Goal: Information Seeking & Learning: Learn about a topic

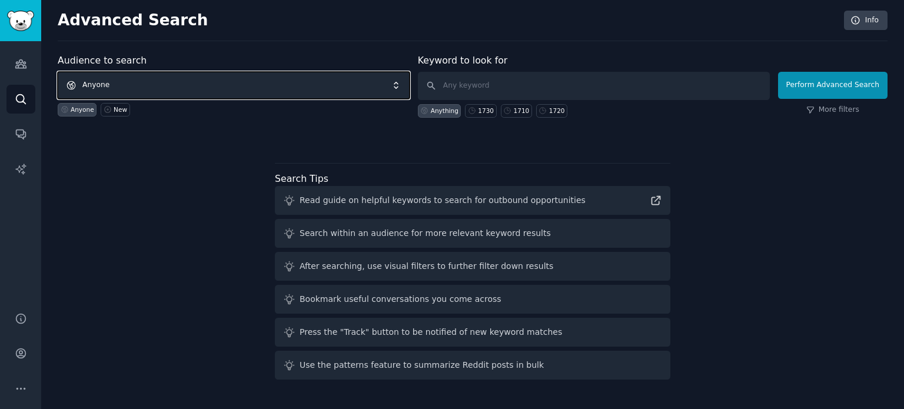
click at [194, 82] on span "Anyone" at bounding box center [234, 85] width 352 height 27
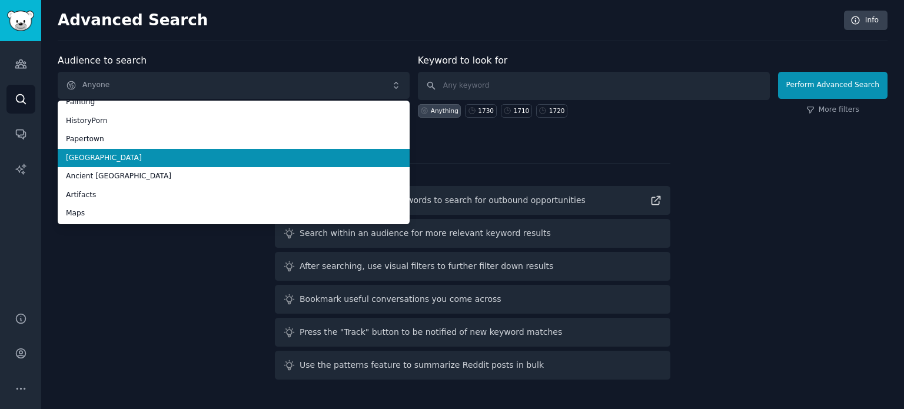
scroll to position [66, 0]
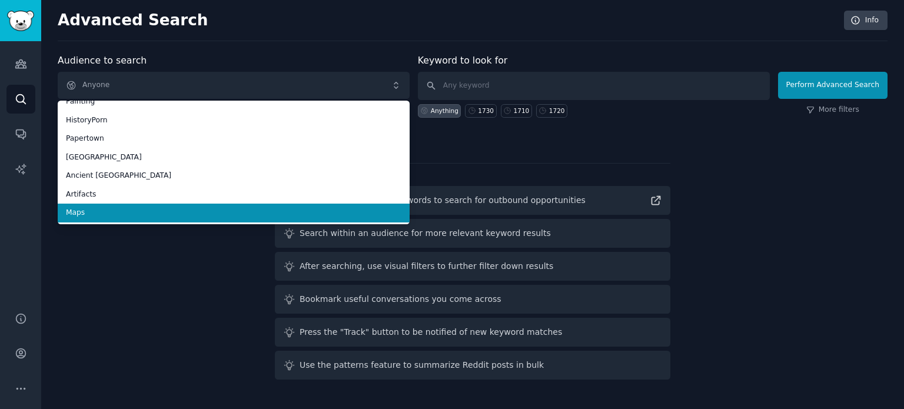
click at [171, 209] on span "Maps" at bounding box center [233, 213] width 335 height 11
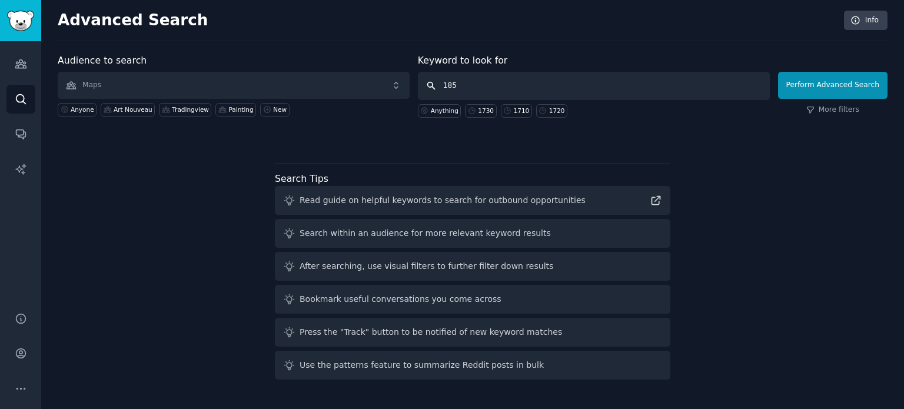
type input "1850"
click button "Perform Advanced Search" at bounding box center [832, 85] width 109 height 27
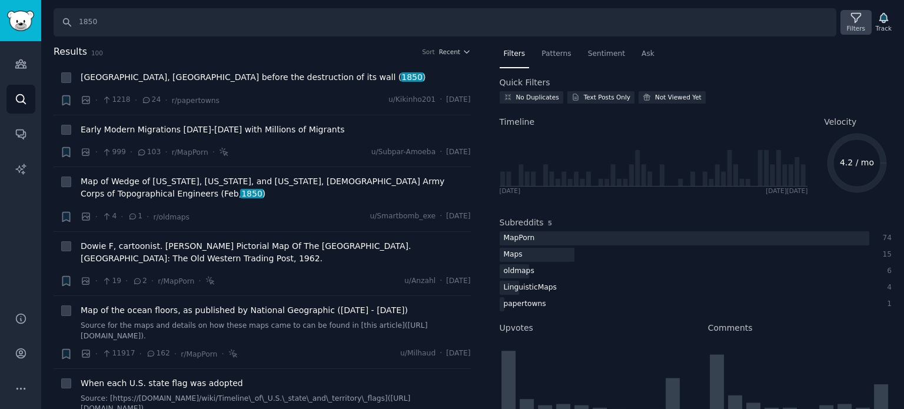
click at [860, 28] on div "Filters" at bounding box center [856, 28] width 18 height 8
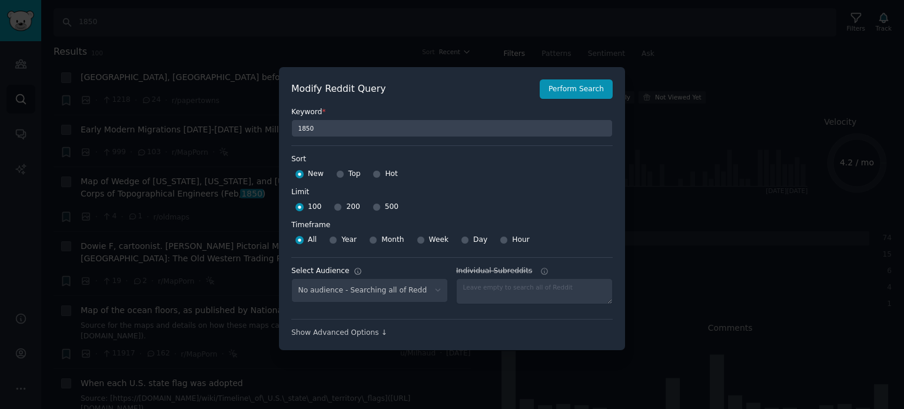
select select "f33d550f09"
drag, startPoint x: 337, startPoint y: 173, endPoint x: 347, endPoint y: 192, distance: 21.6
click at [337, 174] on input "Top" at bounding box center [340, 174] width 8 height 8
radio input "true"
click at [372, 208] on input "500" at bounding box center [376, 207] width 8 height 8
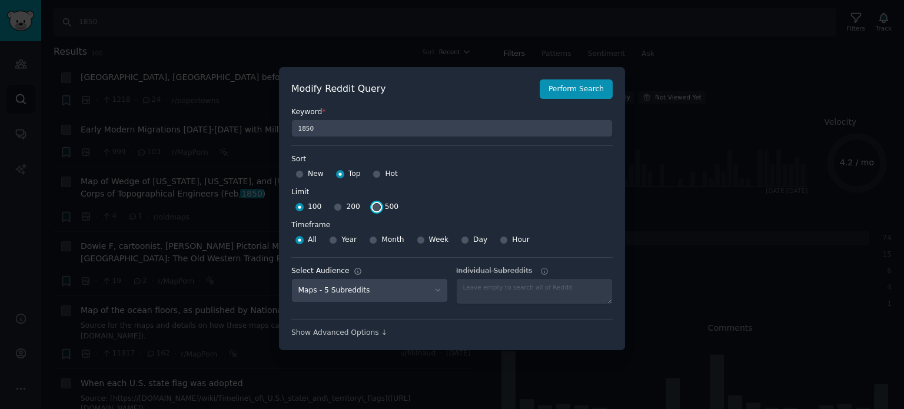
radio input "true"
click at [577, 91] on button "Perform Search" at bounding box center [575, 89] width 73 height 20
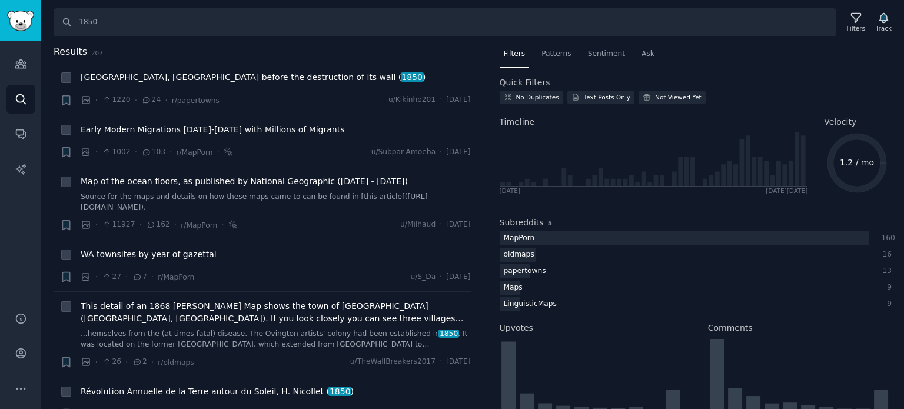
click at [840, 21] on div "Search 1850 Filters Track" at bounding box center [477, 22] width 846 height 28
click at [854, 18] on icon at bounding box center [856, 18] width 12 height 12
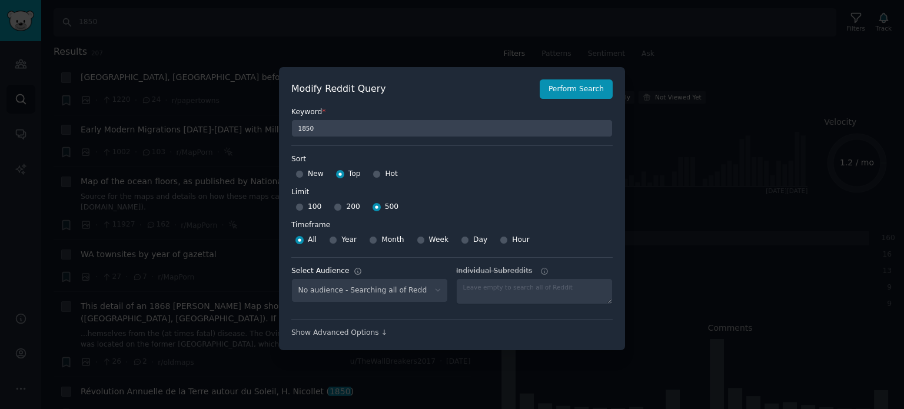
select select "f33d550f09"
click at [554, 89] on button "Perform Search" at bounding box center [575, 89] width 73 height 20
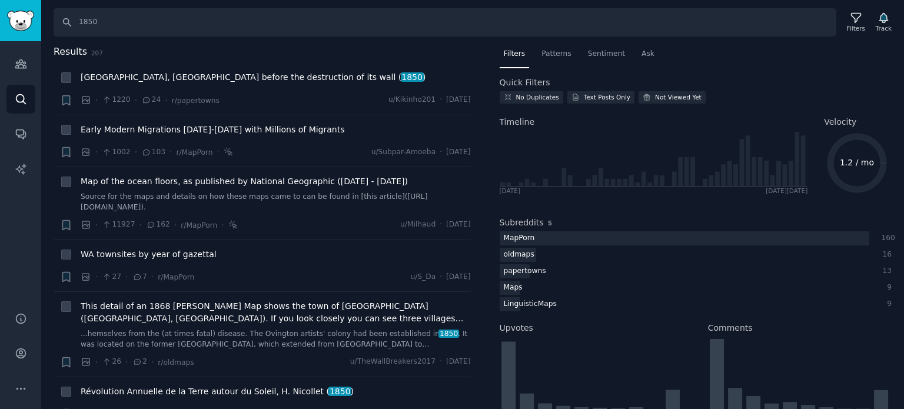
click at [369, 56] on h2 "Results 207" at bounding box center [262, 52] width 417 height 15
click at [62, 75] on icon at bounding box center [66, 78] width 8 height 8
checkbox input "false"
click at [335, 36] on div "Search 1850 Filters Track Results 207 + Geneva, Switzerland before the destruct…" at bounding box center [472, 204] width 862 height 409
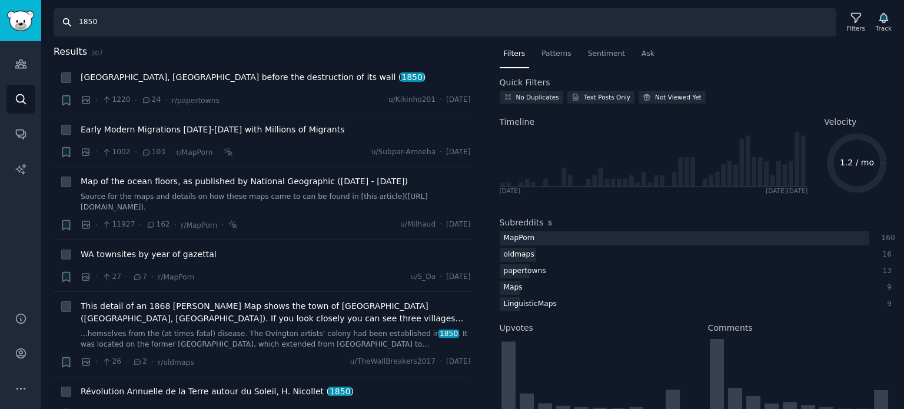
click at [64, 20] on input "1850" at bounding box center [445, 22] width 782 height 28
click at [853, 27] on div "Filters" at bounding box center [856, 28] width 18 height 8
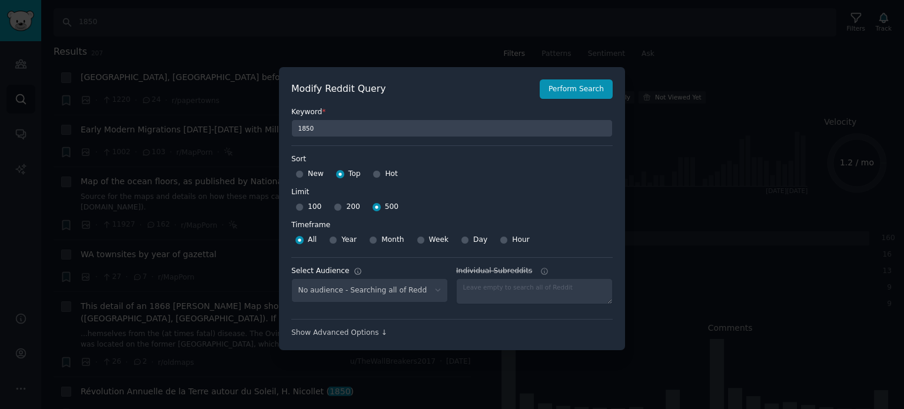
select select "f33d550f09"
click at [334, 208] on input "200" at bounding box center [338, 207] width 8 height 8
radio input "true"
click at [569, 94] on button "Perform Search" at bounding box center [575, 89] width 73 height 20
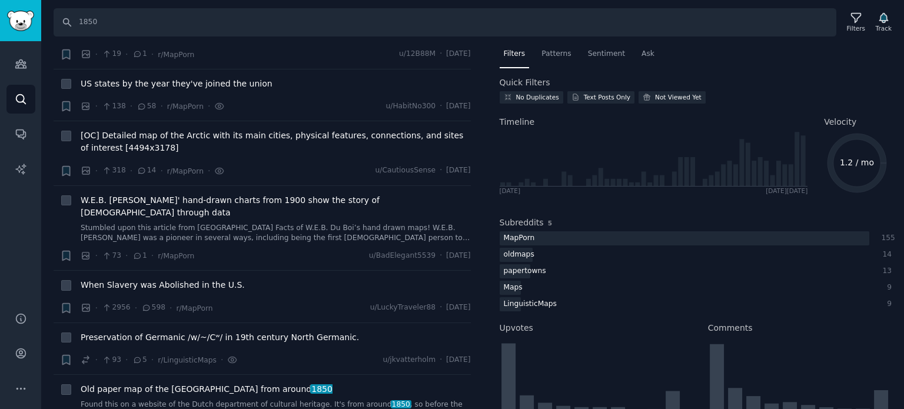
scroll to position [882, 0]
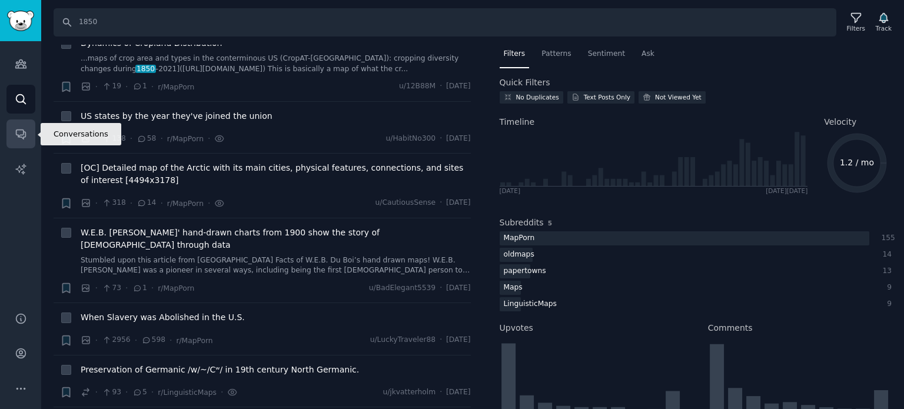
click at [20, 141] on link "Conversations" at bounding box center [20, 133] width 29 height 29
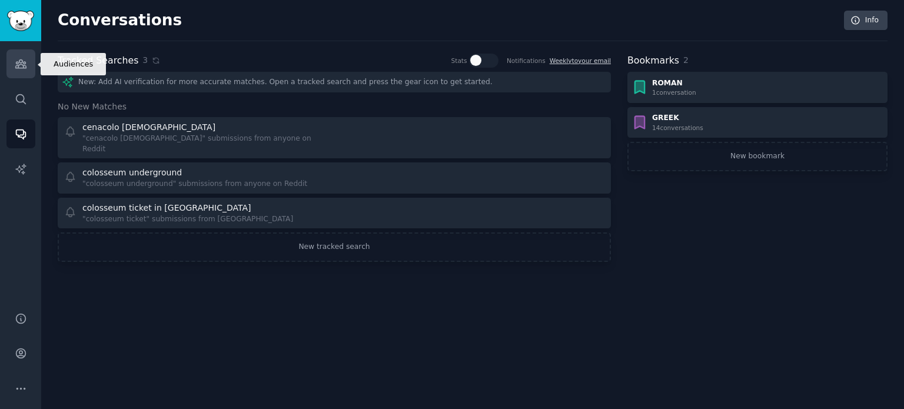
click at [15, 61] on icon "Sidebar" at bounding box center [21, 64] width 12 height 12
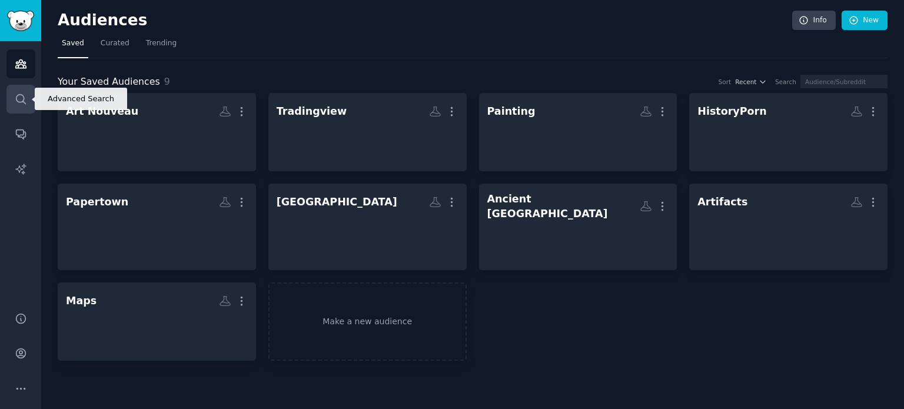
click at [15, 104] on icon "Sidebar" at bounding box center [21, 99] width 12 height 12
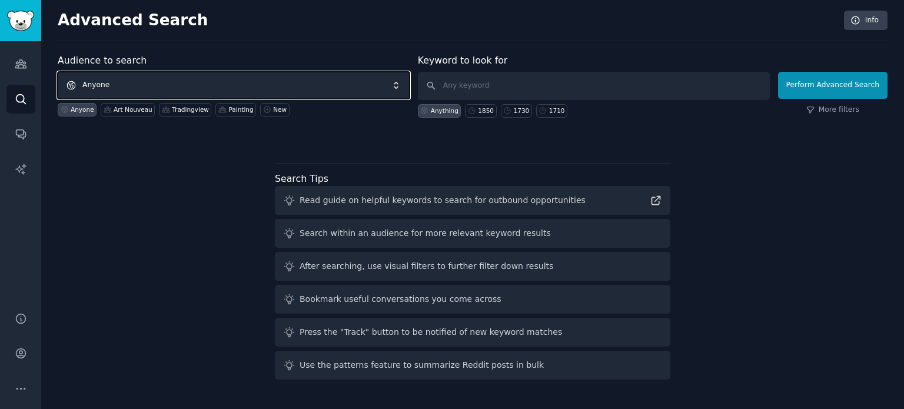
click at [137, 89] on span "Anyone" at bounding box center [234, 85] width 352 height 27
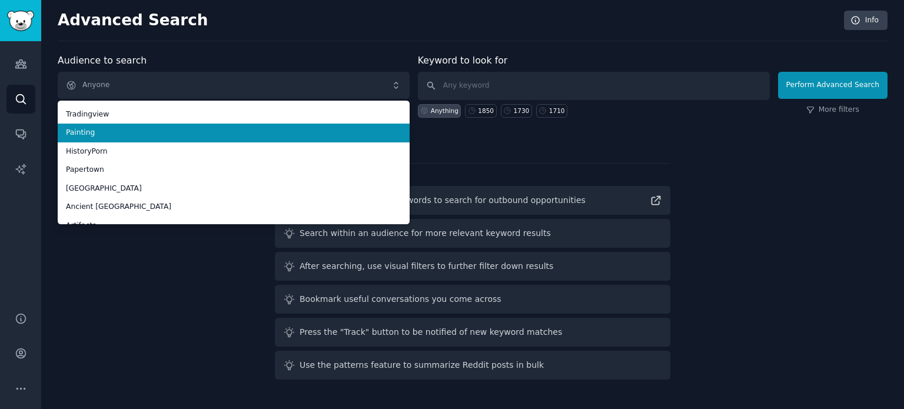
scroll to position [66, 0]
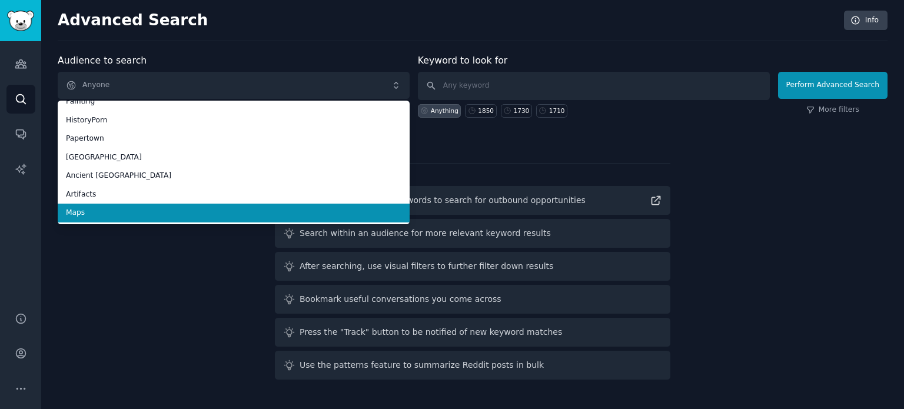
drag, startPoint x: 105, startPoint y: 214, endPoint x: 294, endPoint y: 155, distance: 198.2
click at [105, 212] on span "Maps" at bounding box center [233, 213] width 335 height 11
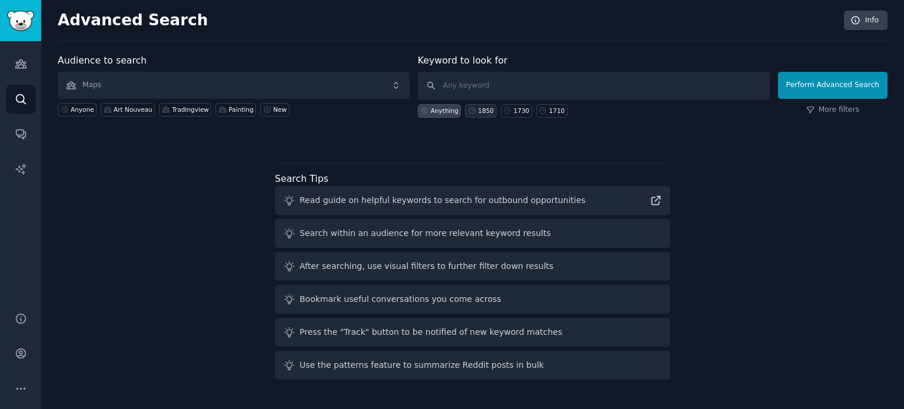
click at [486, 108] on div "1850" at bounding box center [486, 110] width 16 height 8
type input "1850"
click at [841, 111] on link "More filters" at bounding box center [832, 110] width 53 height 11
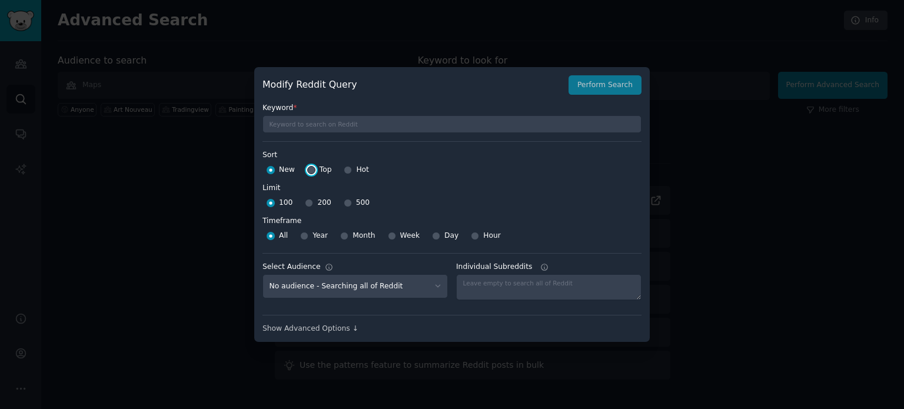
click at [307, 171] on input "Top" at bounding box center [311, 170] width 8 height 8
radio input "true"
click at [344, 202] on input "500" at bounding box center [348, 203] width 8 height 8
radio input "true"
click at [605, 94] on div "Modify Reddit Query Perform Search" at bounding box center [451, 85] width 379 height 20
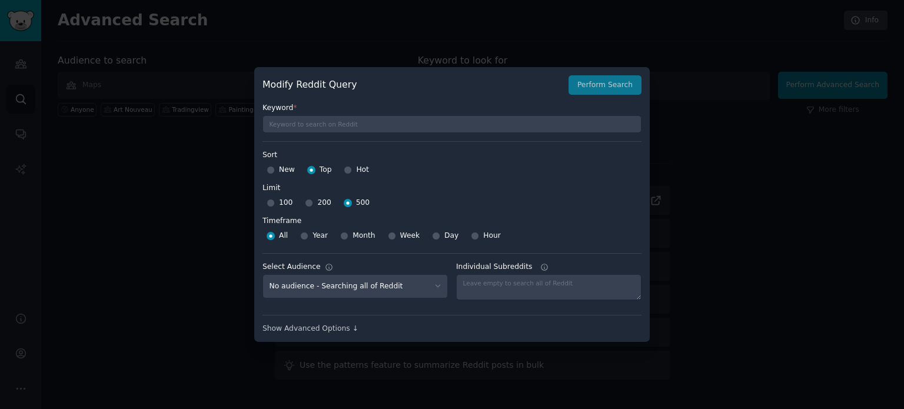
click at [608, 86] on div "Modify Reddit Query Perform Search" at bounding box center [451, 85] width 379 height 20
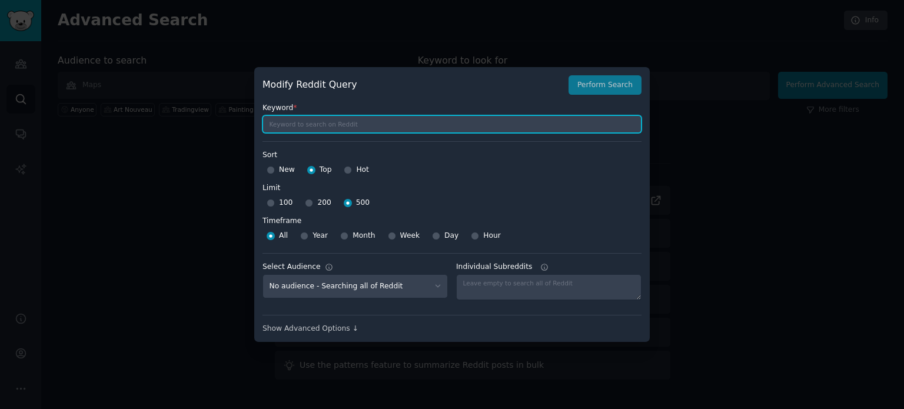
click at [324, 130] on input "text" at bounding box center [451, 124] width 379 height 18
type input "1850"
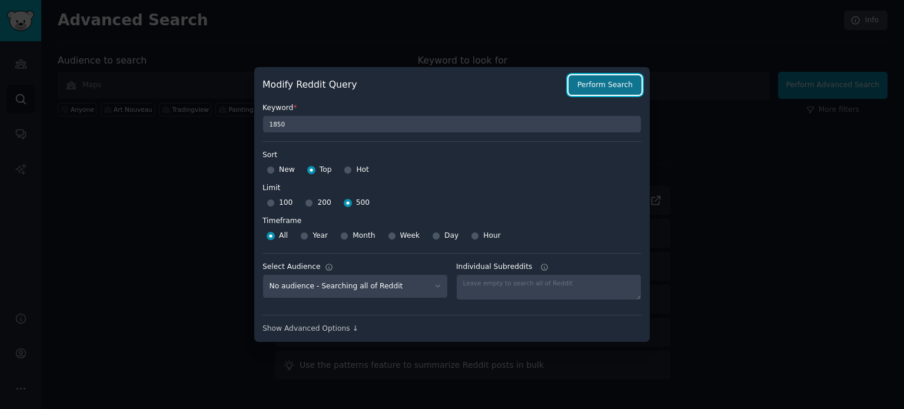
click at [592, 86] on button "Perform Search" at bounding box center [604, 85] width 73 height 20
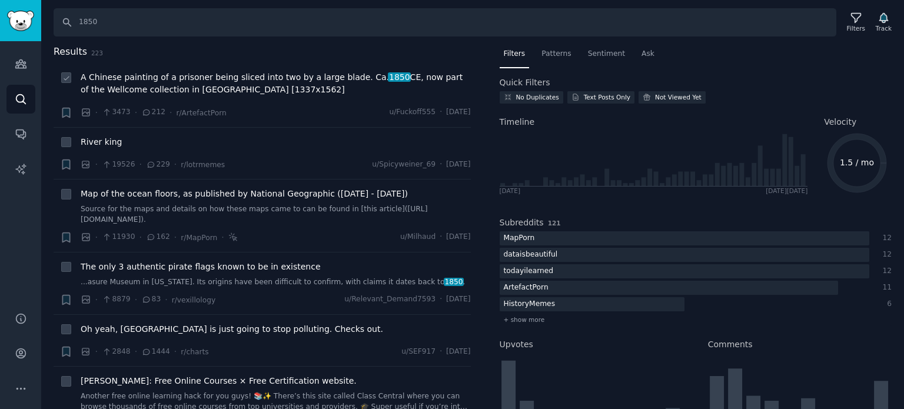
click at [201, 88] on span "A Chinese painting of a prisoner being sliced into two by a large blade. Ca. [D…" at bounding box center [276, 83] width 390 height 25
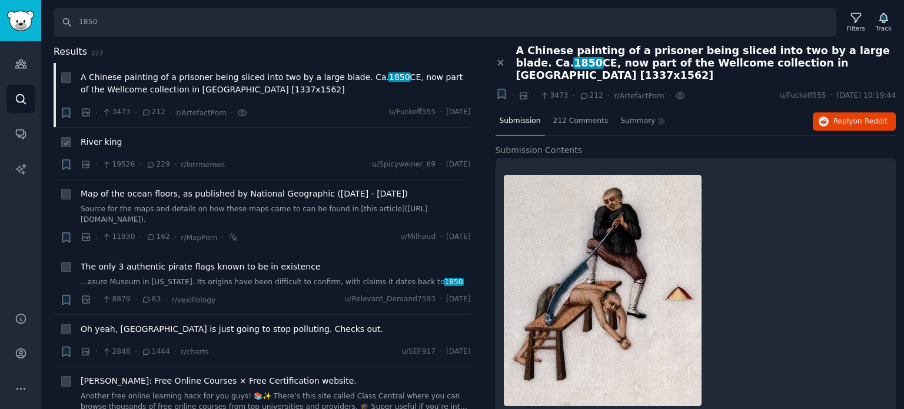
click at [91, 143] on span "River king" at bounding box center [101, 142] width 41 height 12
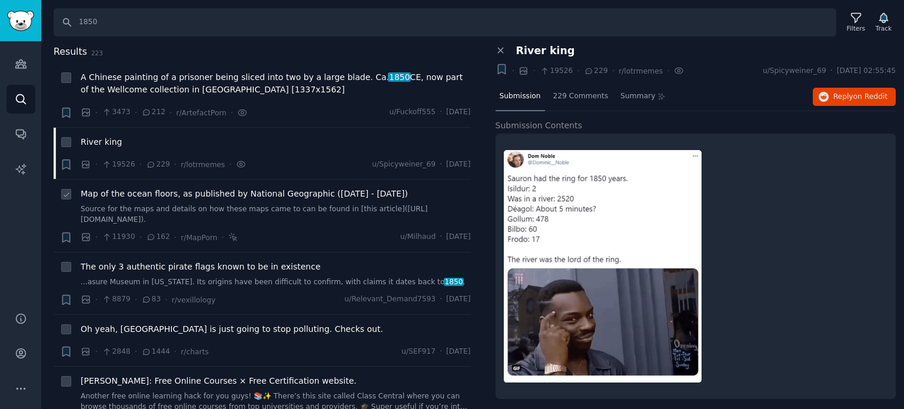
click at [180, 199] on span "Map of the ocean floors, as published by National Geographic ([DATE] - [DATE])" at bounding box center [244, 194] width 327 height 12
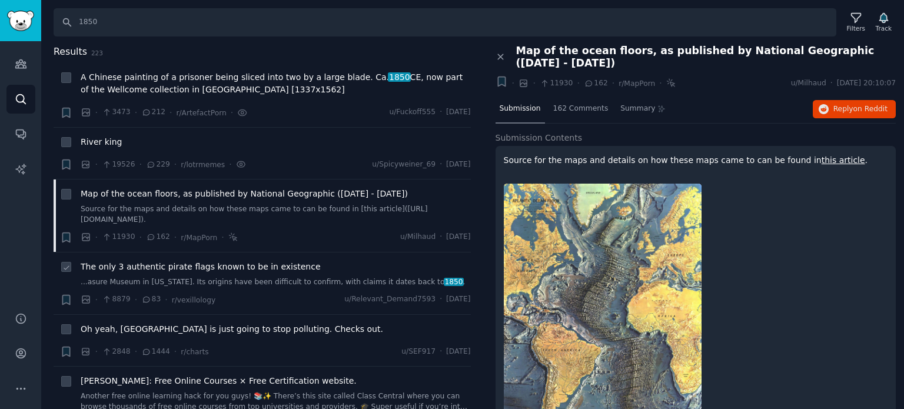
click at [193, 262] on span "The only 3 authentic pirate flags known to be in existence" at bounding box center [201, 267] width 240 height 12
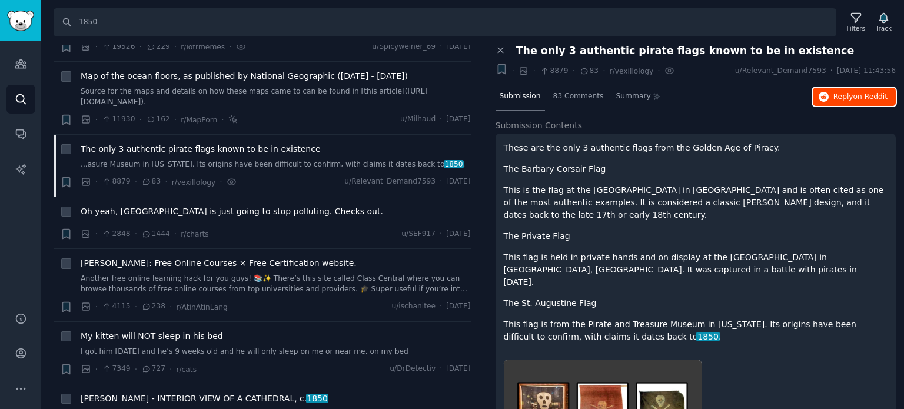
click at [845, 88] on button "Reply on Reddit" at bounding box center [853, 97] width 83 height 19
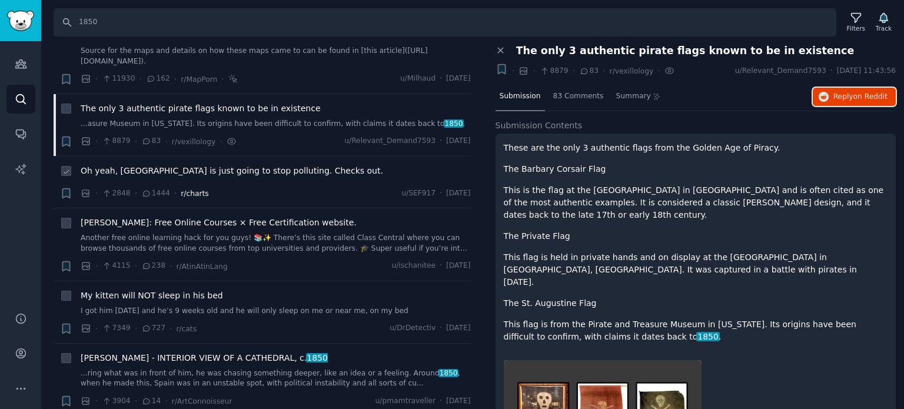
scroll to position [176, 0]
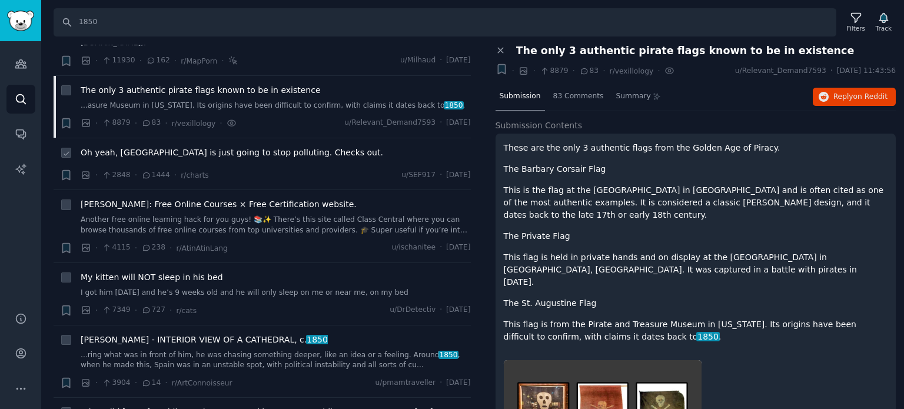
click at [182, 154] on span "Oh yeah, [GEOGRAPHIC_DATA] is just going to stop polluting. Checks out." at bounding box center [232, 152] width 302 height 12
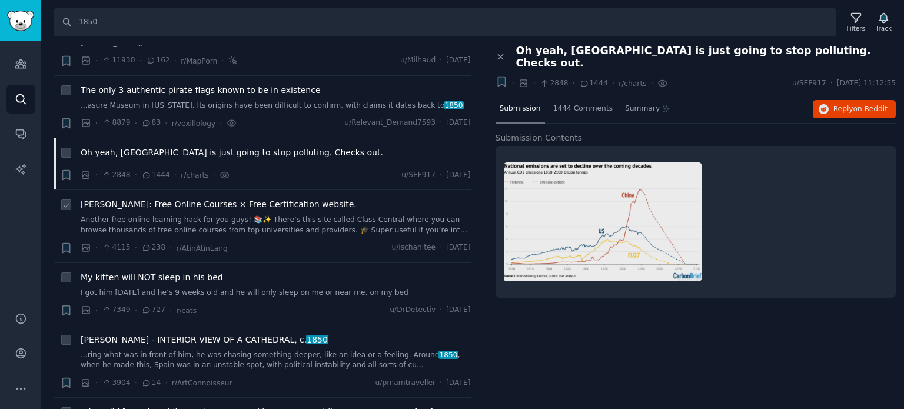
click at [151, 205] on span "[PERSON_NAME]: Free Online Courses × Free Certification website." at bounding box center [219, 204] width 276 height 12
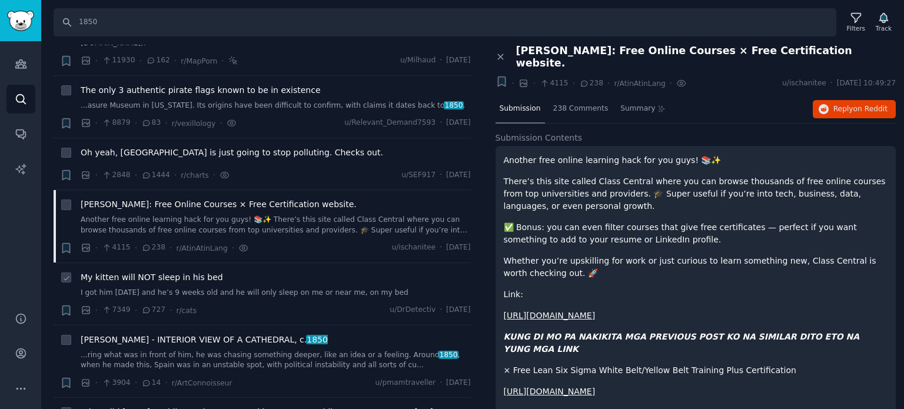
click at [152, 273] on span "My kitten will NOT sleep in his bed" at bounding box center [152, 277] width 142 height 12
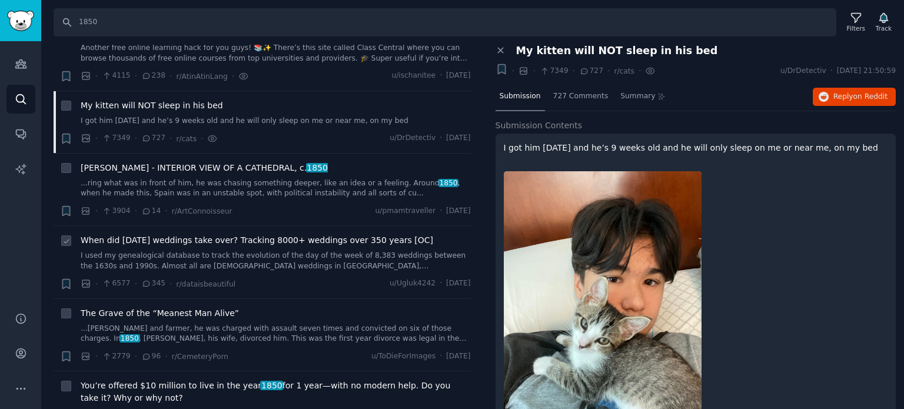
scroll to position [353, 0]
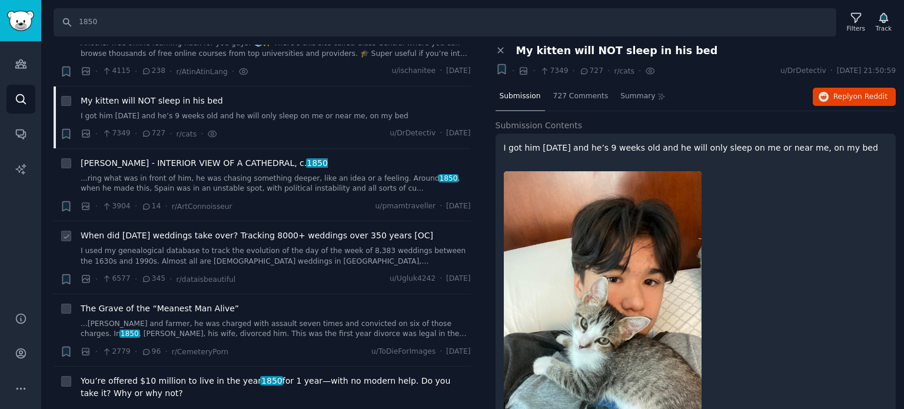
click at [165, 236] on span "When did [DATE] weddings take over? Tracking 8000+ weddings over 350 years [OC]" at bounding box center [257, 235] width 352 height 12
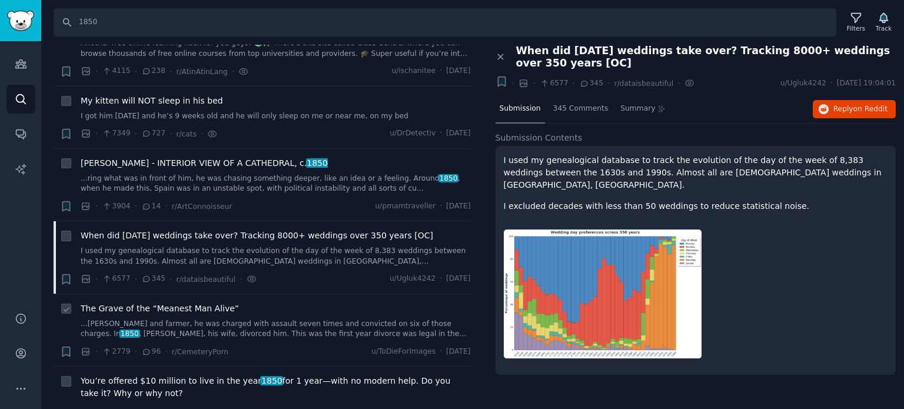
click at [160, 306] on span "The Grave of the “Meanest Man Alive”" at bounding box center [160, 308] width 158 height 12
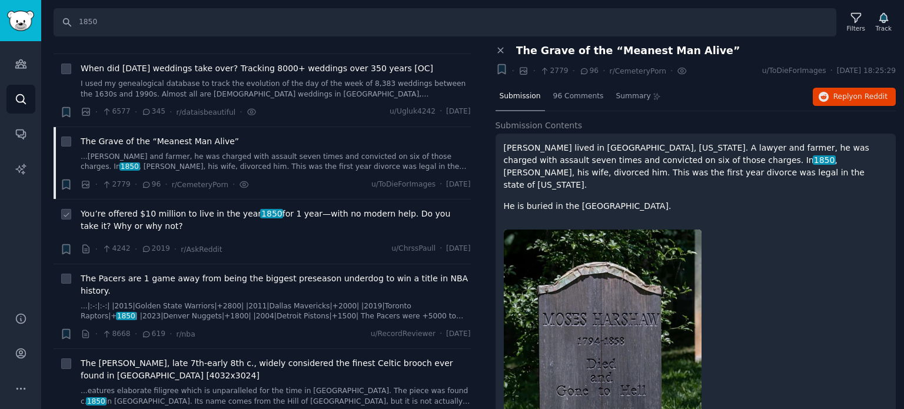
scroll to position [529, 0]
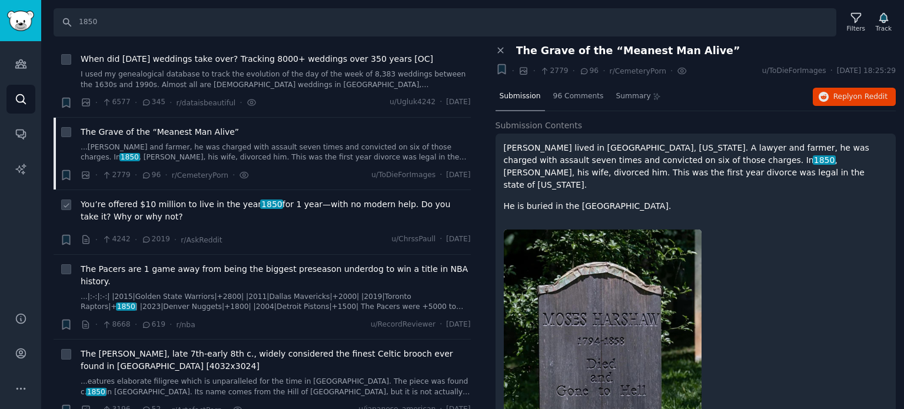
click at [176, 201] on span "You’re offered $10 million to live in the year [DATE] for 1 year—with no modern…" at bounding box center [276, 210] width 390 height 25
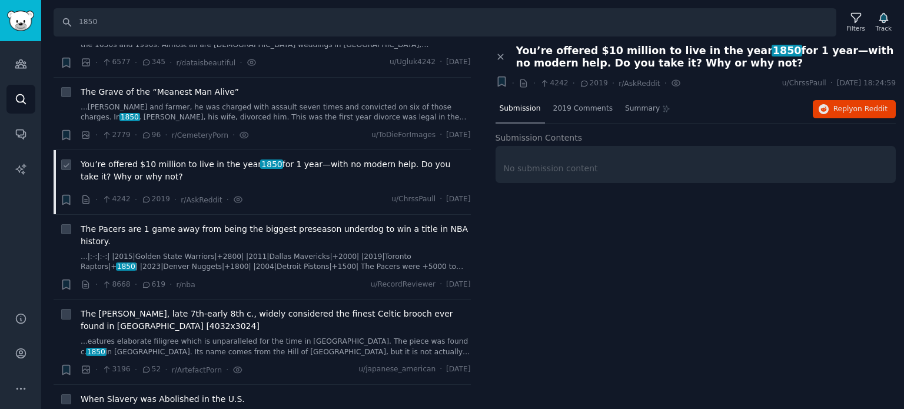
scroll to position [588, 0]
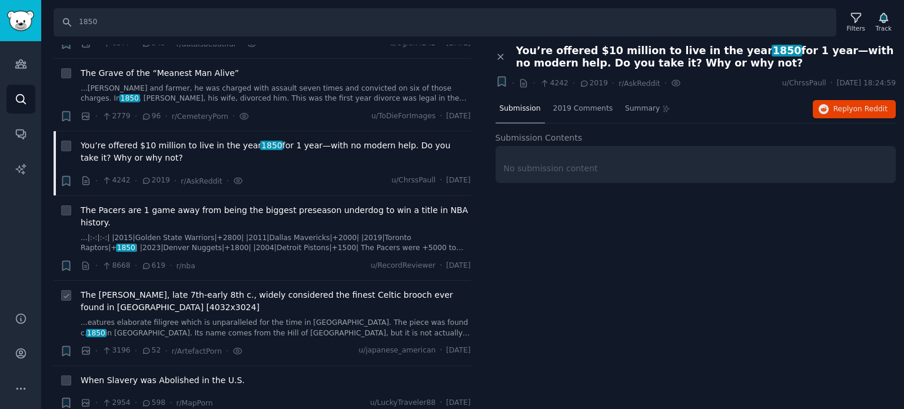
click at [114, 289] on span "The [PERSON_NAME], late 7th-early 8th c., widely considered the finest Celtic b…" at bounding box center [276, 301] width 390 height 25
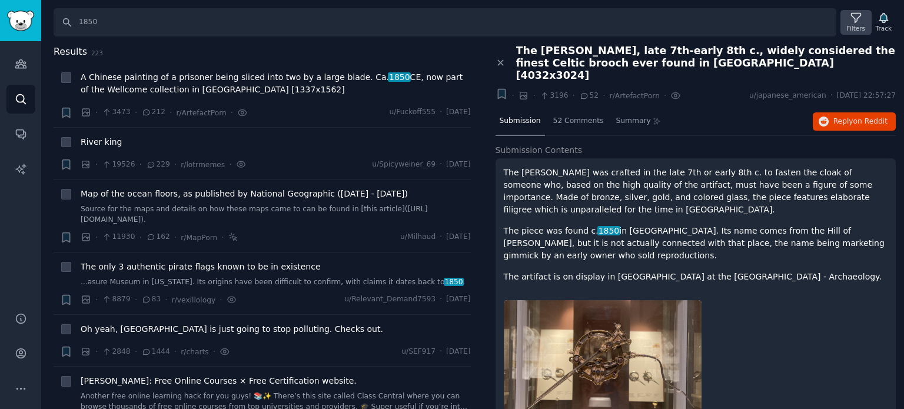
click at [854, 16] on icon at bounding box center [855, 18] width 9 height 9
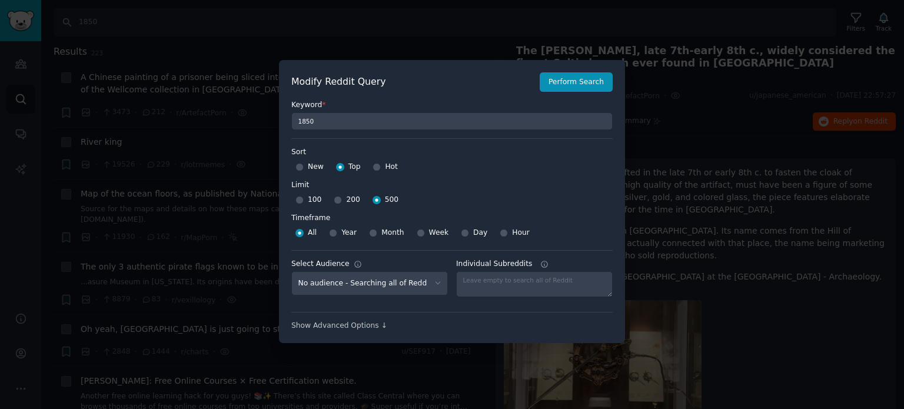
scroll to position [8, 0]
click at [368, 282] on select "No audience - Searching all of Reddit Tradingview - 5 Subreddits Art Nouveau - …" at bounding box center [369, 282] width 156 height 24
select select "f33d550f09"
click at [291, 270] on select "No audience - Searching all of Reddit Tradingview - 5 Subreddits Art Nouveau - …" at bounding box center [369, 282] width 156 height 24
click at [568, 75] on button "Perform Search" at bounding box center [575, 81] width 73 height 20
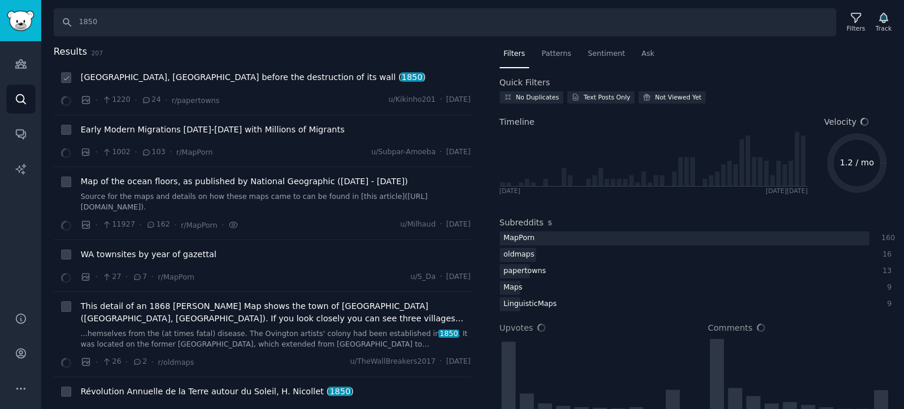
click at [179, 77] on span "[GEOGRAPHIC_DATA], [GEOGRAPHIC_DATA] before the destruction of its wall ( 1850 )" at bounding box center [253, 77] width 345 height 12
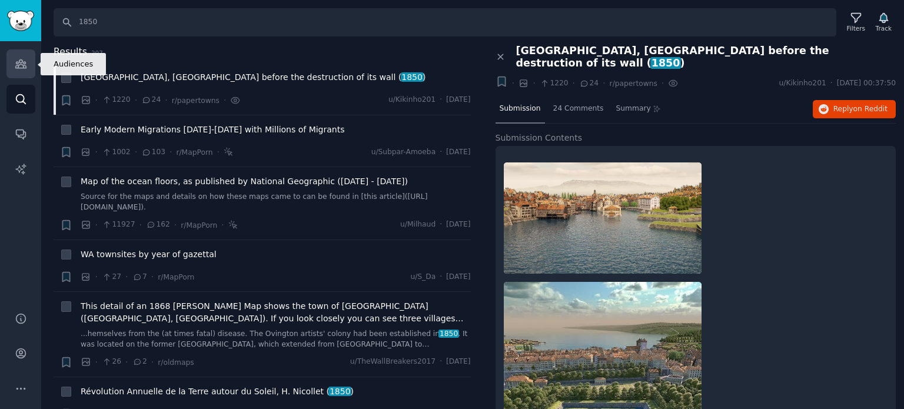
click at [16, 69] on icon "Sidebar" at bounding box center [21, 64] width 12 height 12
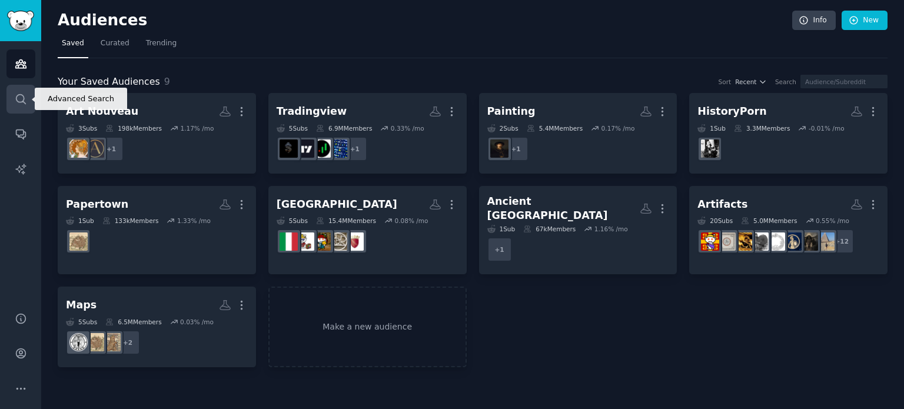
click at [10, 103] on link "Search" at bounding box center [20, 99] width 29 height 29
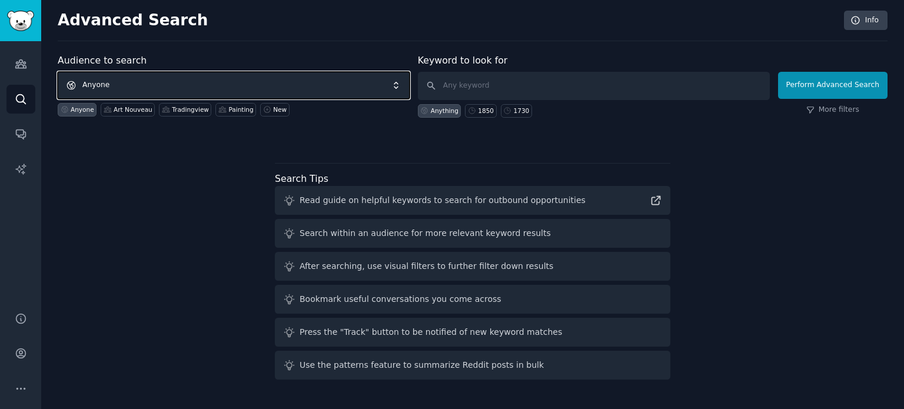
click at [195, 90] on span "Anyone" at bounding box center [234, 85] width 352 height 27
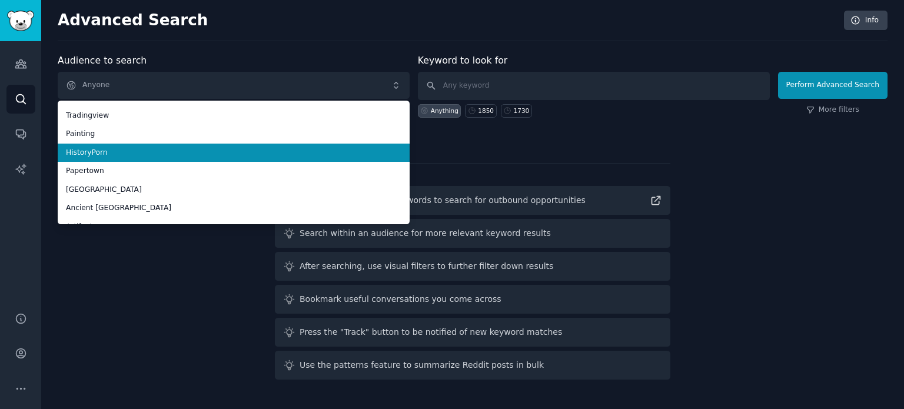
scroll to position [59, 0]
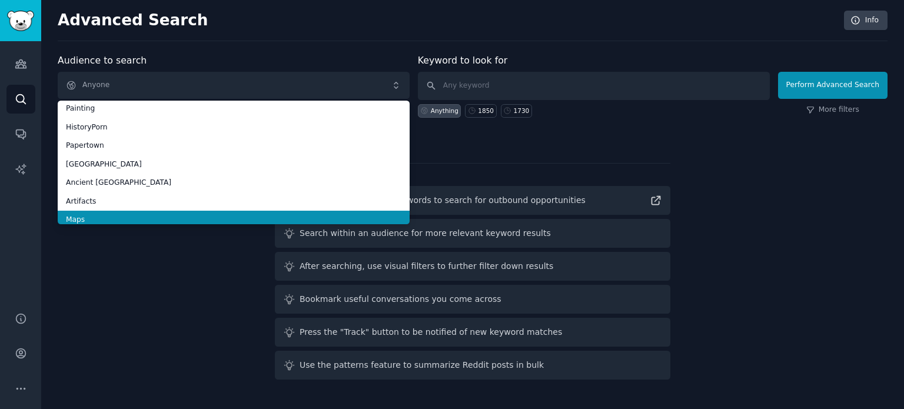
click at [127, 213] on li "Maps" at bounding box center [234, 220] width 352 height 19
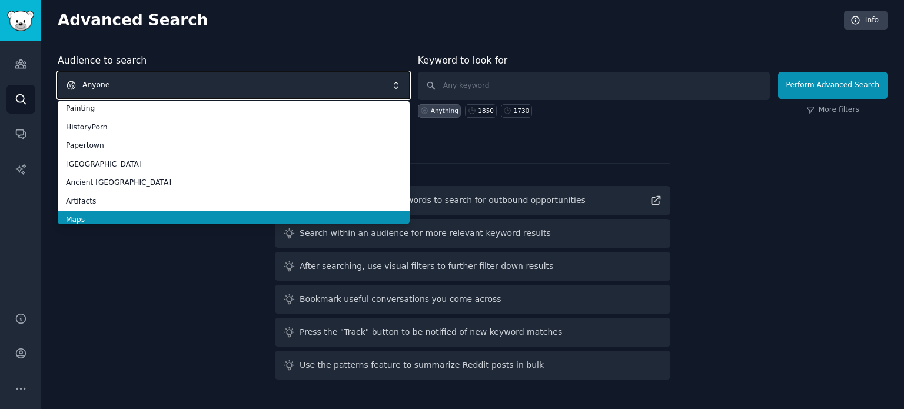
scroll to position [0, 0]
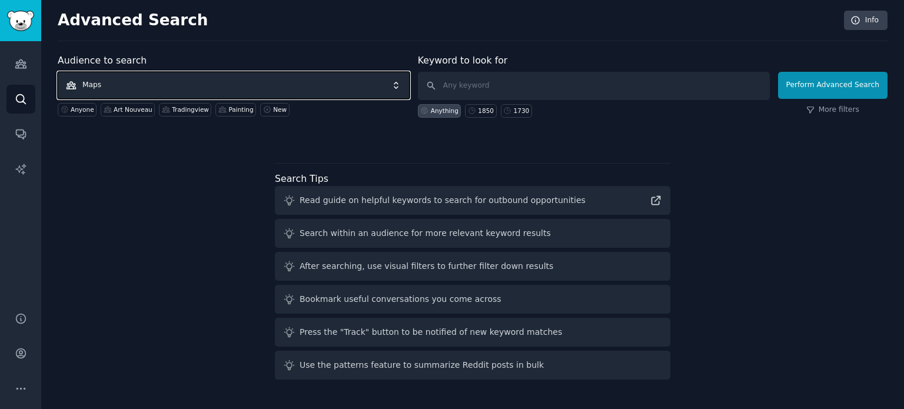
drag, startPoint x: 142, startPoint y: 89, endPoint x: 93, endPoint y: 85, distance: 49.5
click at [92, 85] on span "Maps" at bounding box center [234, 85] width 352 height 27
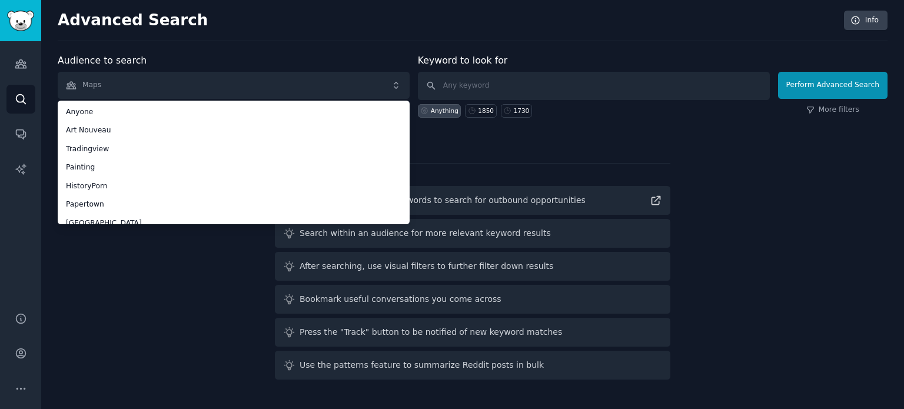
scroll to position [64, 0]
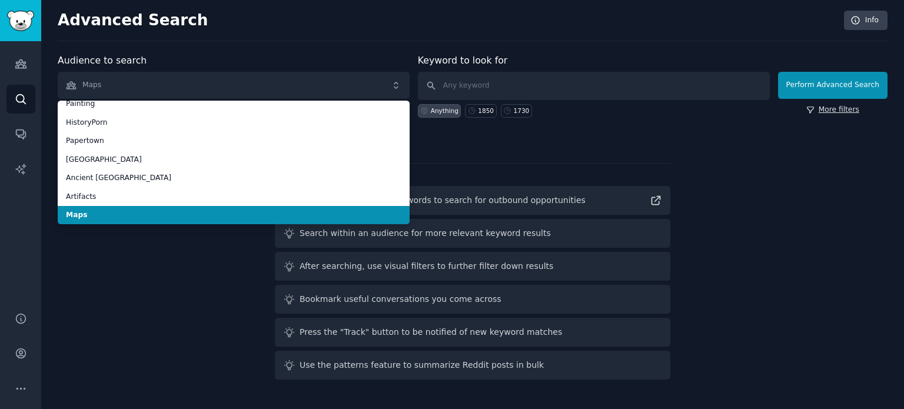
click at [814, 109] on icon at bounding box center [810, 110] width 8 height 8
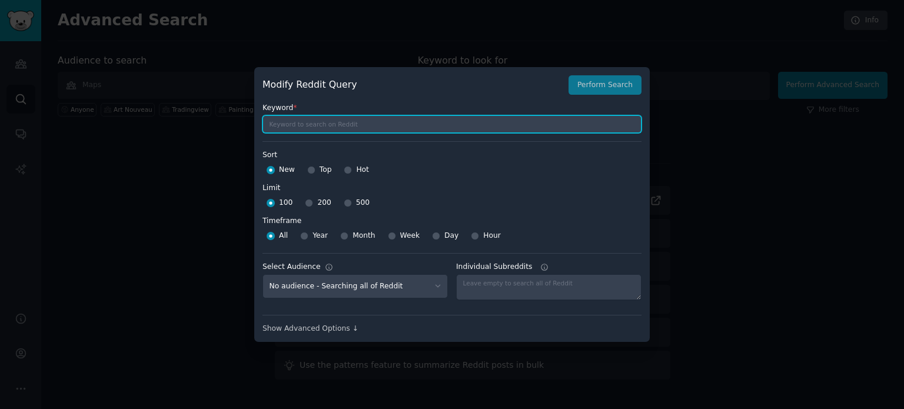
click at [321, 128] on input "text" at bounding box center [451, 124] width 379 height 18
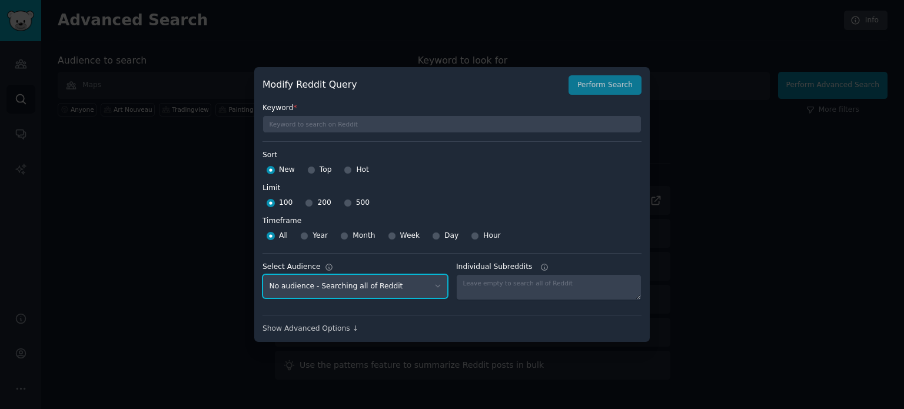
click at [359, 288] on select "No audience - Searching all of Reddit Tradingview - 5 Subreddits Art Nouveau - …" at bounding box center [354, 286] width 185 height 24
select select "f33d550f09"
click at [262, 274] on select "No audience - Searching all of Reddit Tradingview - 5 Subreddits Art Nouveau - …" at bounding box center [354, 286] width 185 height 24
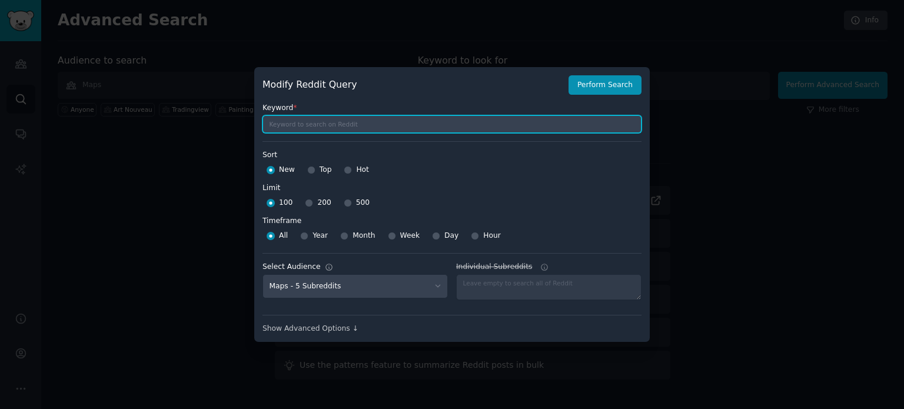
click at [345, 128] on input "text" at bounding box center [451, 124] width 379 height 18
type input "1850"
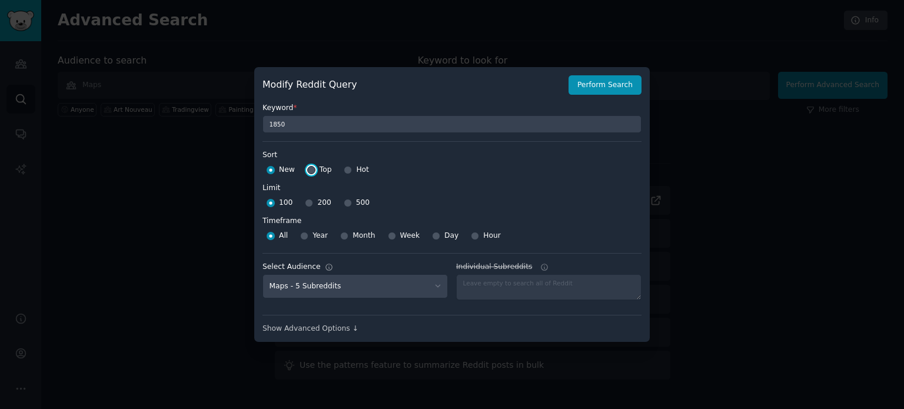
click at [311, 170] on input "Top" at bounding box center [311, 170] width 8 height 8
radio input "true"
click at [344, 204] on input "500" at bounding box center [348, 203] width 8 height 8
radio input "true"
click at [609, 92] on button "Perform Search" at bounding box center [604, 85] width 73 height 20
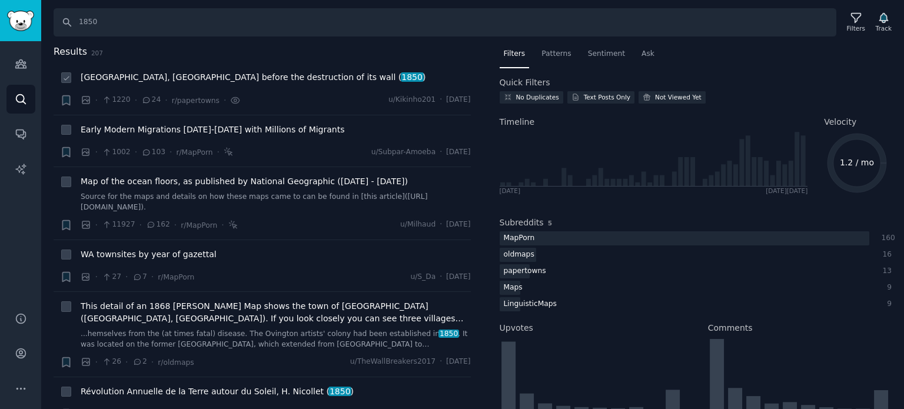
click at [125, 78] on span "[GEOGRAPHIC_DATA], [GEOGRAPHIC_DATA] before the destruction of its wall ( 1850 )" at bounding box center [253, 77] width 345 height 12
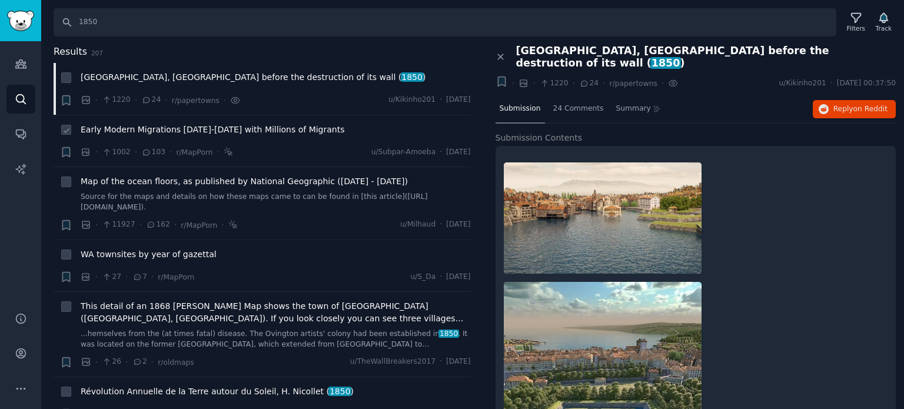
click at [191, 126] on span "Early Modern Migrations [DATE]-[DATE] with Millions of Migrants" at bounding box center [213, 130] width 264 height 12
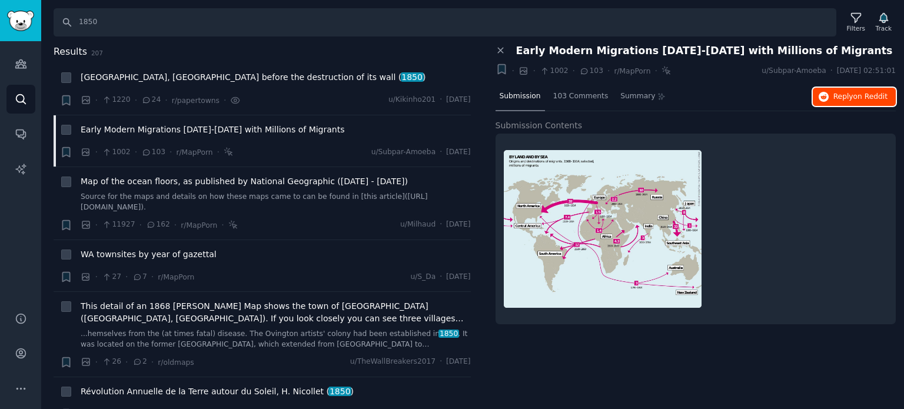
click at [822, 92] on icon "button" at bounding box center [823, 97] width 11 height 11
click at [149, 182] on span "Map of the ocean floors, as published by National Geographic ([DATE] - [DATE])" at bounding box center [244, 181] width 327 height 12
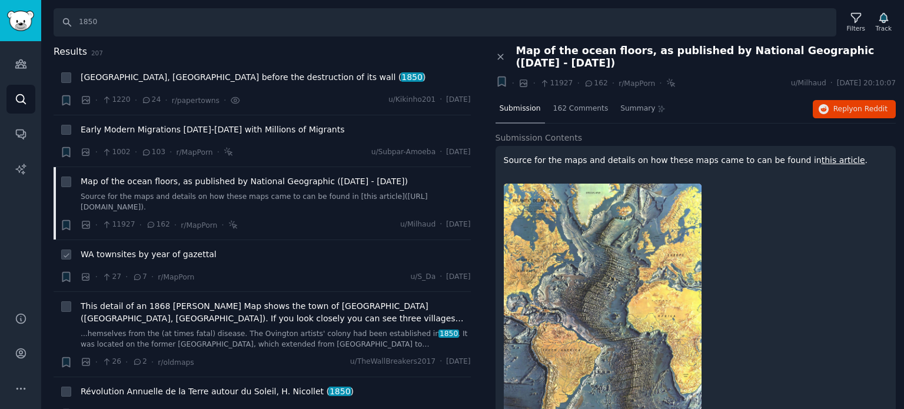
click at [149, 259] on span "WA townsites by year of gazettal" at bounding box center [149, 254] width 136 height 12
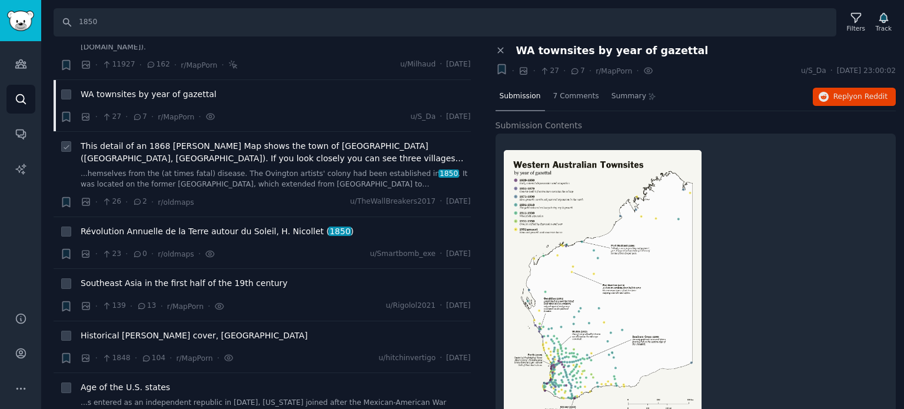
scroll to position [176, 0]
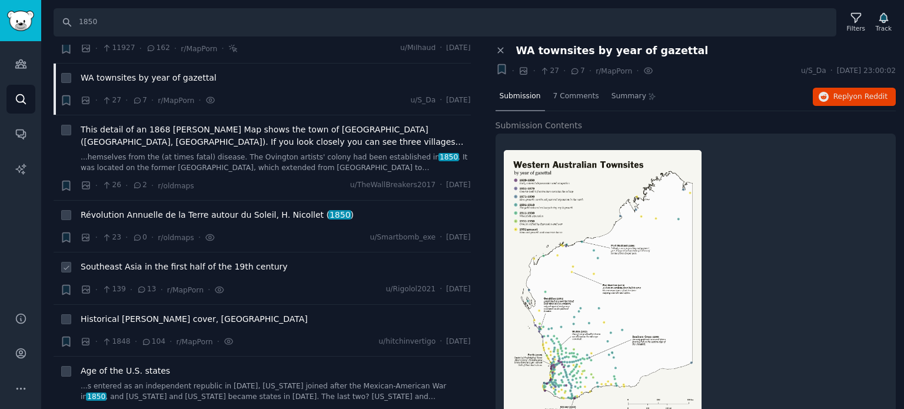
click at [118, 265] on span "Southeast Asia in the first half of the 19th century" at bounding box center [184, 267] width 207 height 12
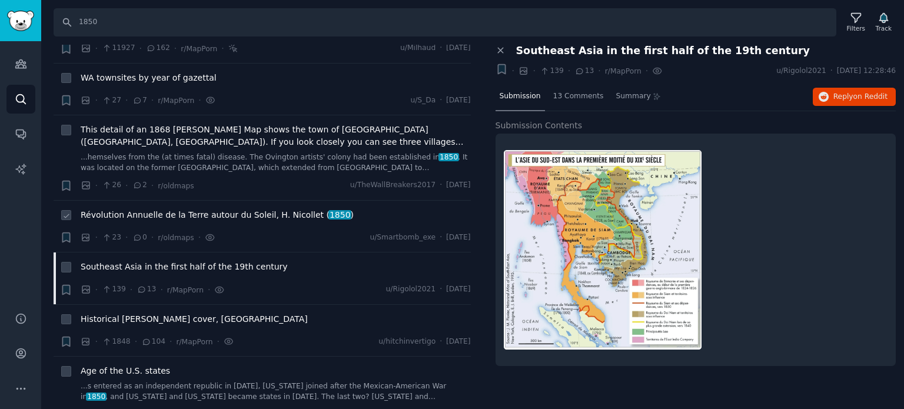
scroll to position [294, 0]
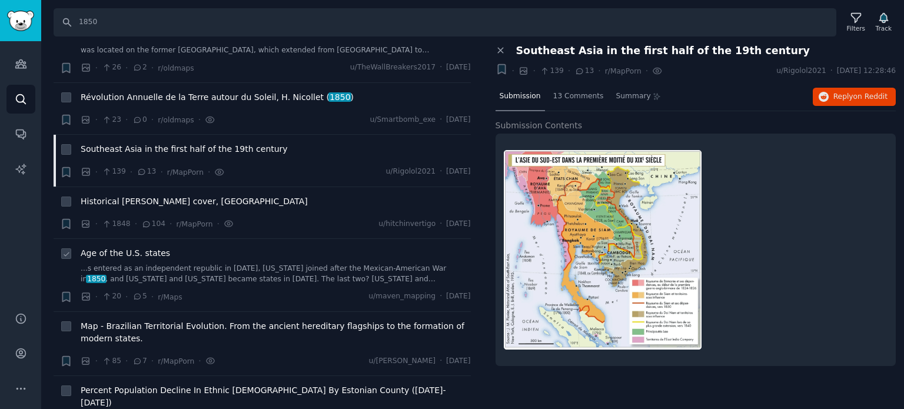
click at [122, 251] on span "Age of the U.S. states" at bounding box center [125, 253] width 89 height 12
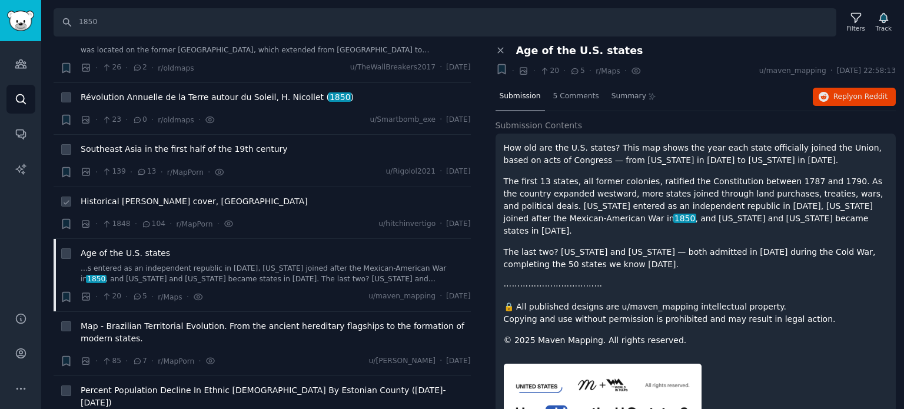
click at [144, 206] on span "Historical [PERSON_NAME] cover, [GEOGRAPHIC_DATA]" at bounding box center [194, 201] width 227 height 12
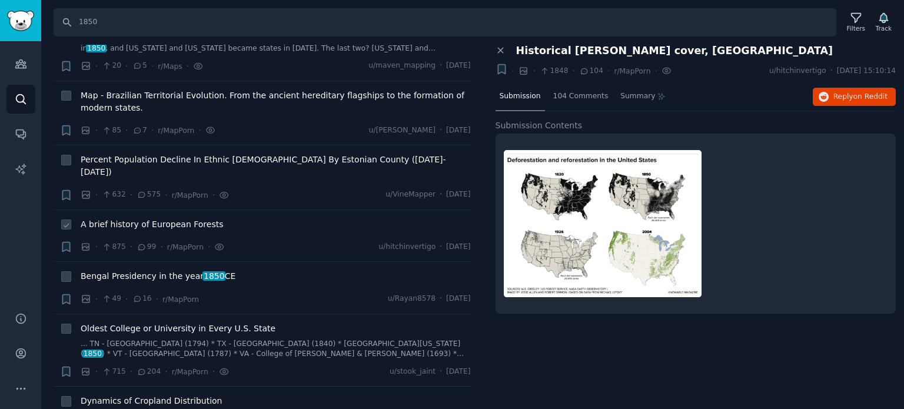
scroll to position [529, 0]
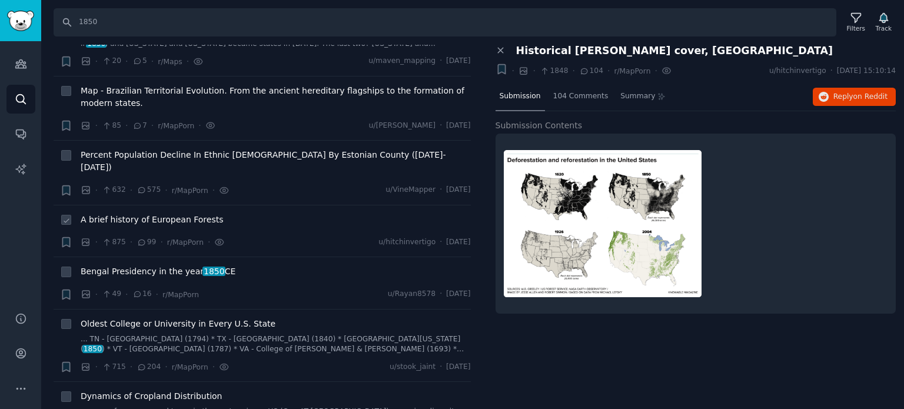
click at [126, 214] on div "A brief history of European Forests" at bounding box center [276, 222] width 390 height 16
click at [125, 214] on span "A brief history of European Forests" at bounding box center [152, 220] width 143 height 12
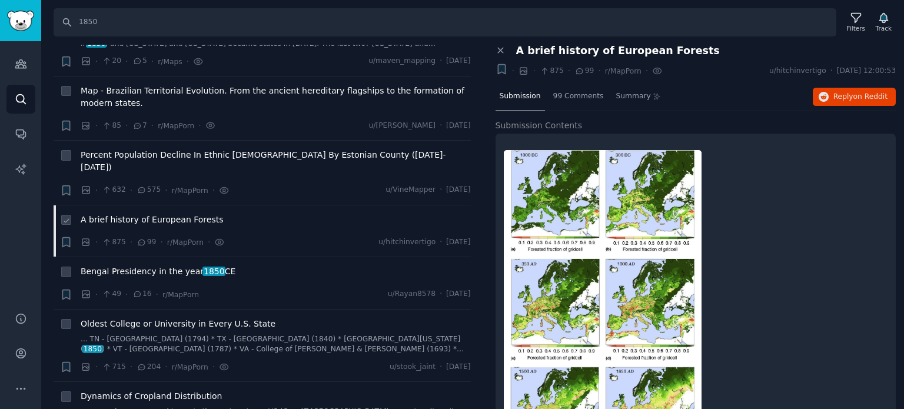
scroll to position [647, 0]
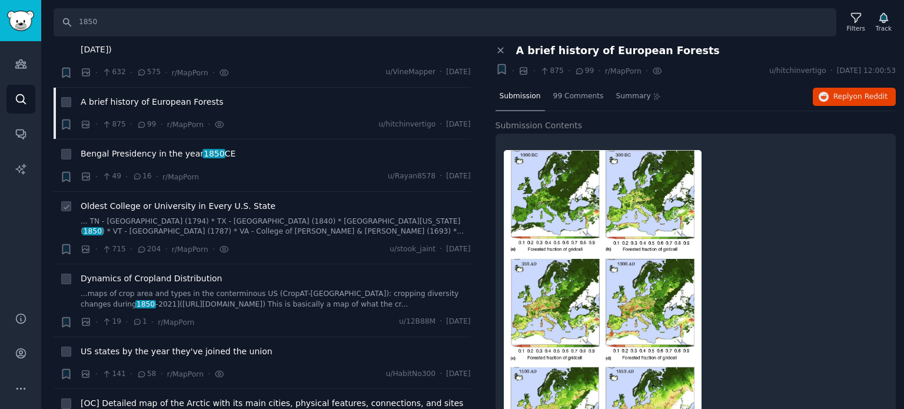
click at [125, 200] on span "Oldest College or University in Every U.S. State" at bounding box center [178, 206] width 195 height 12
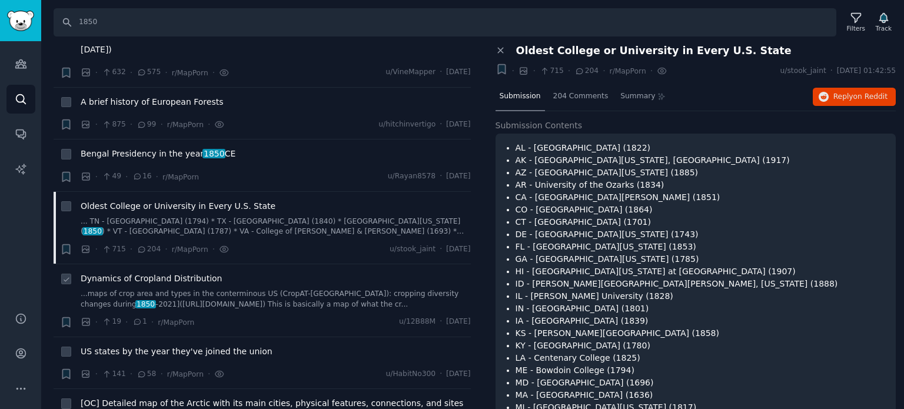
click at [132, 272] on span "Dynamics of Cropland Distribution" at bounding box center [151, 278] width 141 height 12
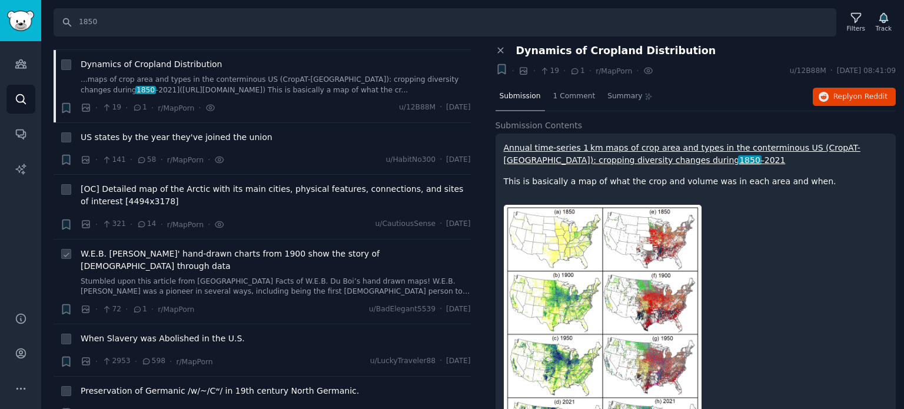
scroll to position [882, 0]
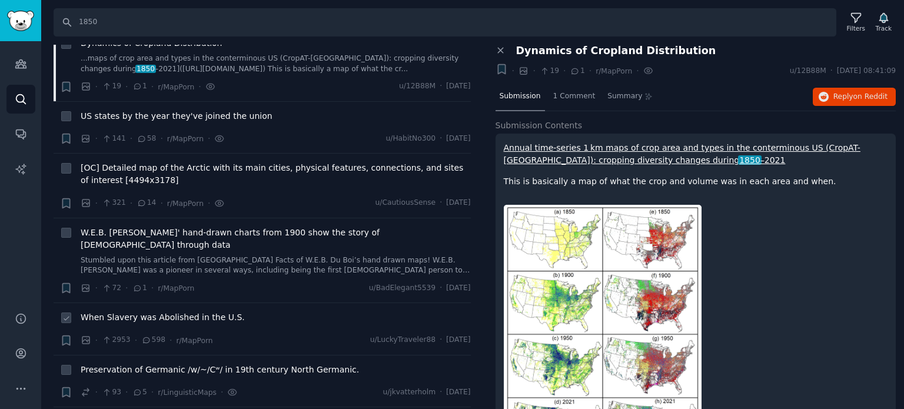
click at [142, 311] on span "When Slavery was Abolished in the U.S." at bounding box center [163, 317] width 164 height 12
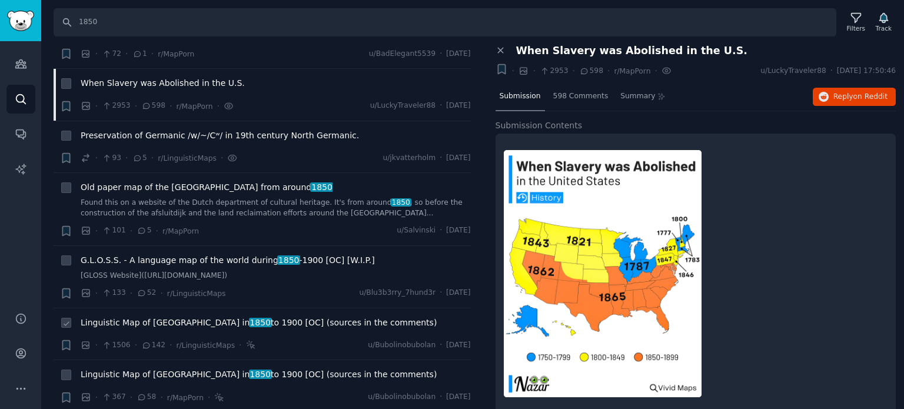
scroll to position [1177, 0]
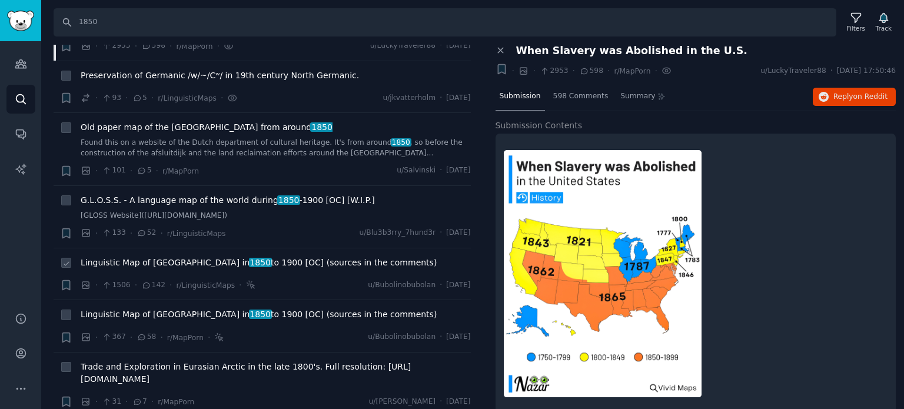
click at [156, 256] on span "Linguistic Map of Europe in [DATE] to [DATE] [OC] (sources in the comments)" at bounding box center [259, 262] width 356 height 12
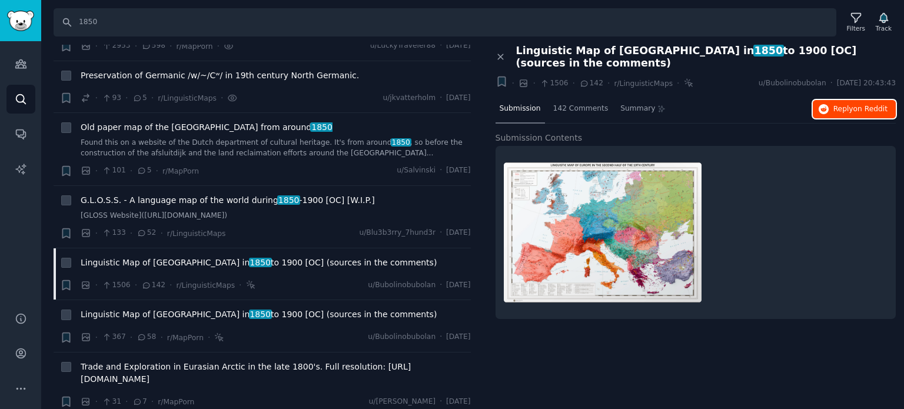
click at [838, 104] on span "Reply on Reddit" at bounding box center [860, 109] width 54 height 11
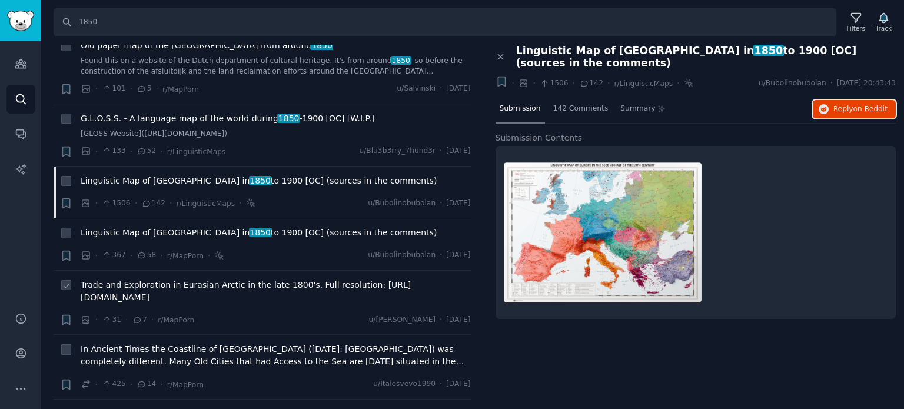
scroll to position [1294, 0]
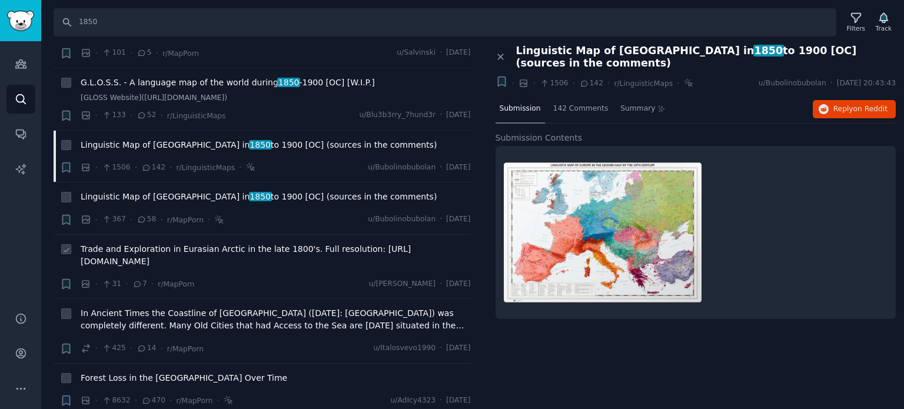
click at [133, 243] on span "Trade and Exploration in Eurasian Arctic in the late 1800's. Full resolution: […" at bounding box center [276, 255] width 390 height 25
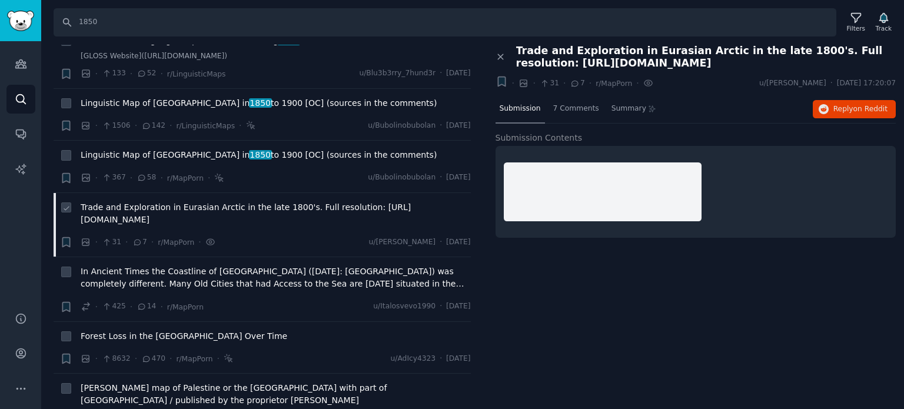
scroll to position [1353, 0]
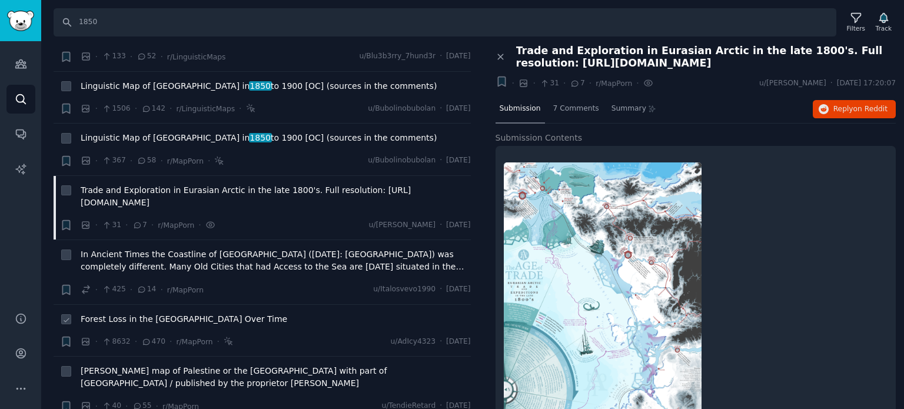
click at [132, 313] on span "Forest Loss in the [GEOGRAPHIC_DATA] Over Time" at bounding box center [184, 319] width 206 height 12
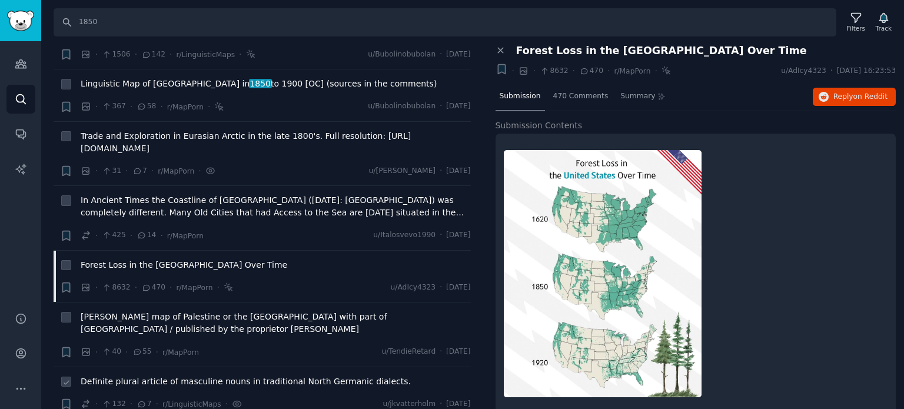
scroll to position [1647, 0]
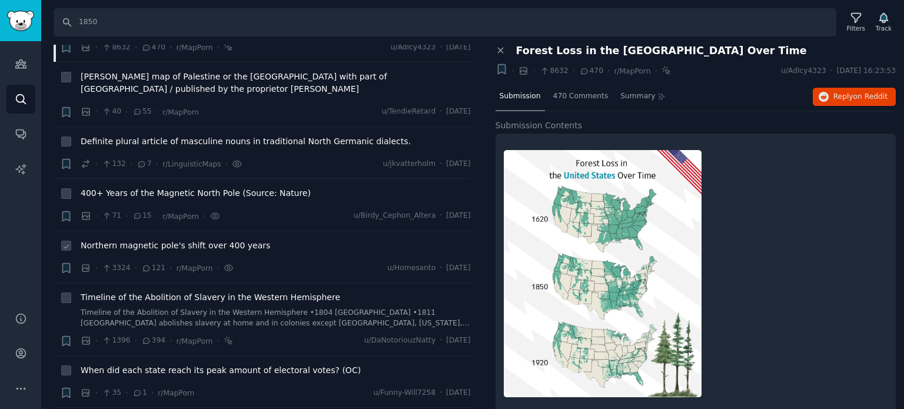
click at [115, 239] on span "Northern magnetic pole's shift over 400 years" at bounding box center [175, 245] width 189 height 12
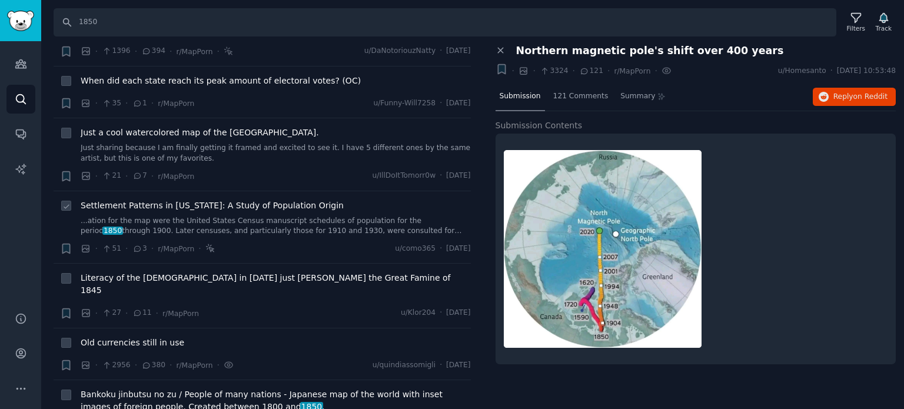
scroll to position [1941, 0]
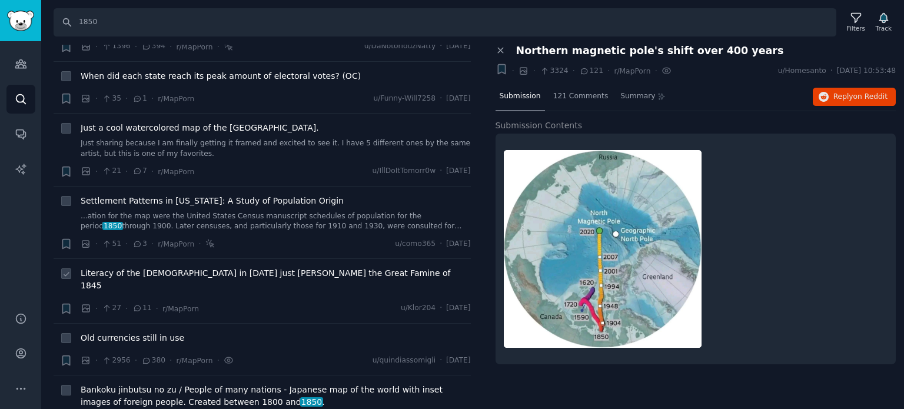
click at [122, 267] on span "Literacy of the [DEMOGRAPHIC_DATA] in [DATE] just [PERSON_NAME] the Great Famin…" at bounding box center [276, 279] width 390 height 25
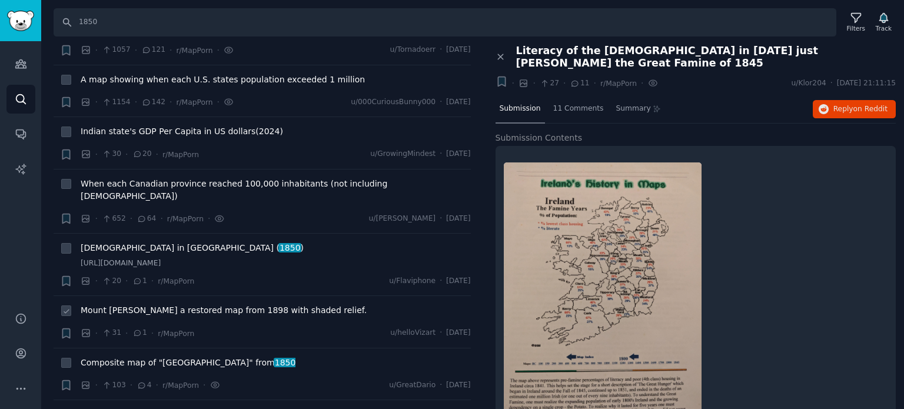
scroll to position [2765, 0]
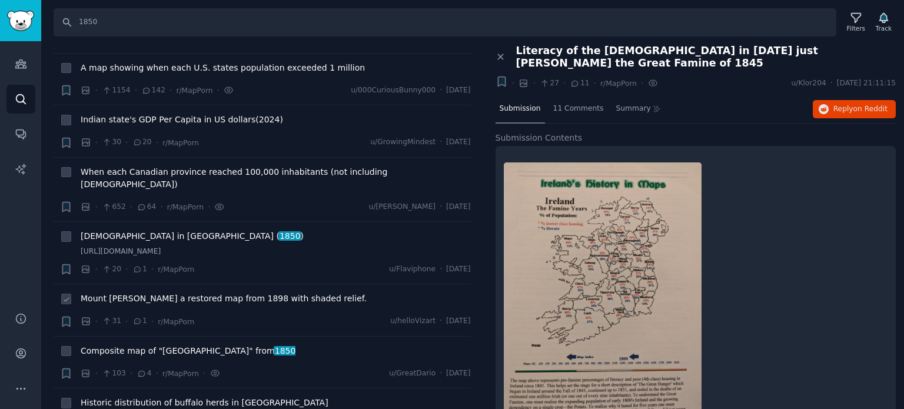
click at [126, 292] on span "Mount [PERSON_NAME] a restored map from 1898 with shaded relief." at bounding box center [224, 298] width 286 height 12
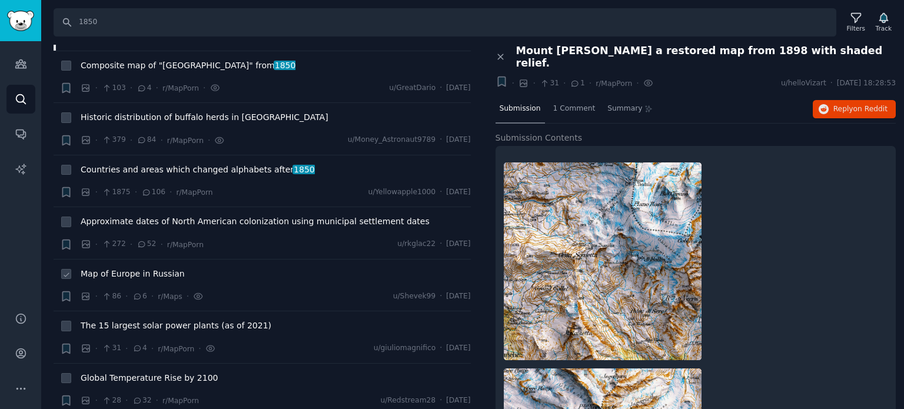
scroll to position [3059, 0]
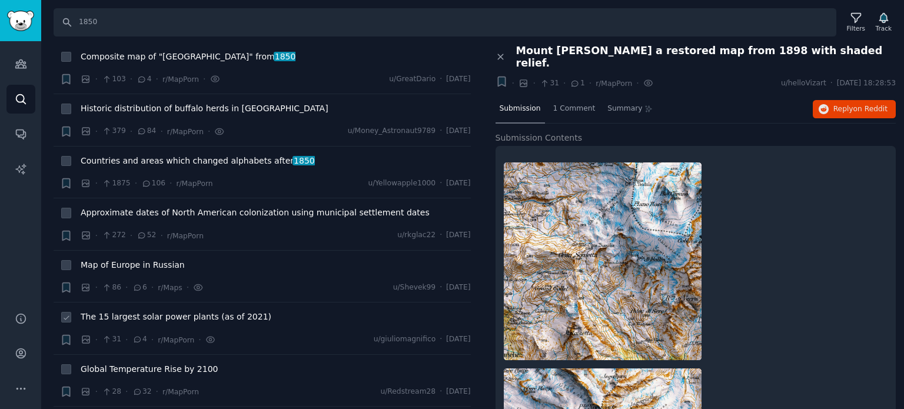
click at [116, 311] on span "The 15 largest solar power plants (as of 2021)" at bounding box center [176, 317] width 191 height 12
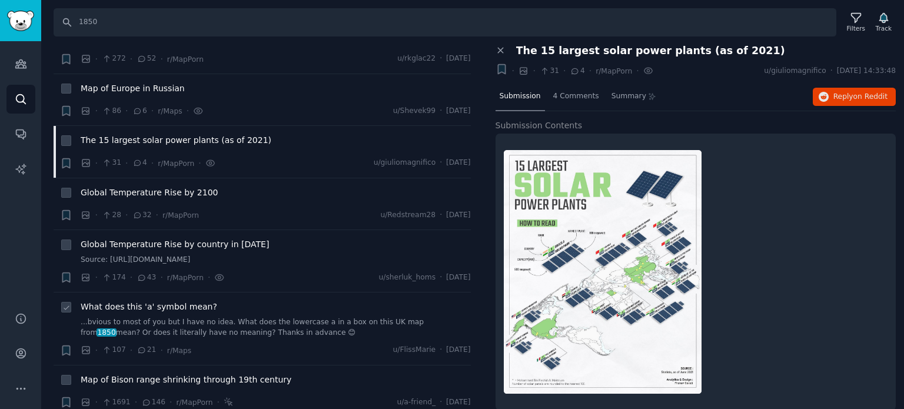
scroll to position [3294, 0]
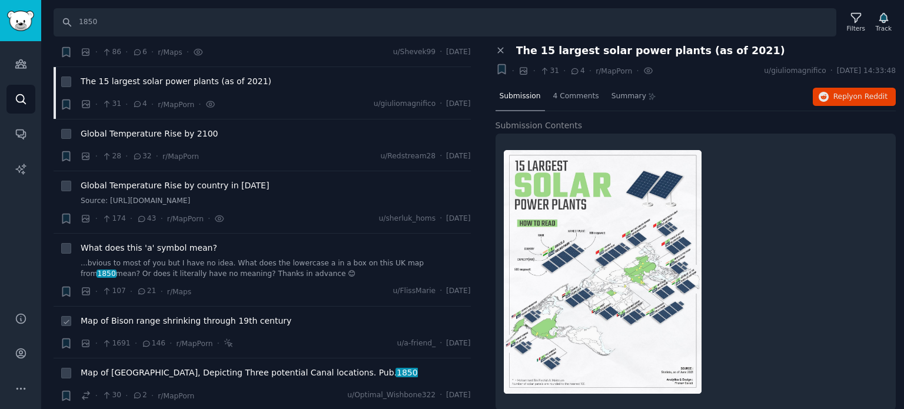
click at [153, 315] on span "Map of Bison range shrinking through 19th century" at bounding box center [186, 321] width 211 height 12
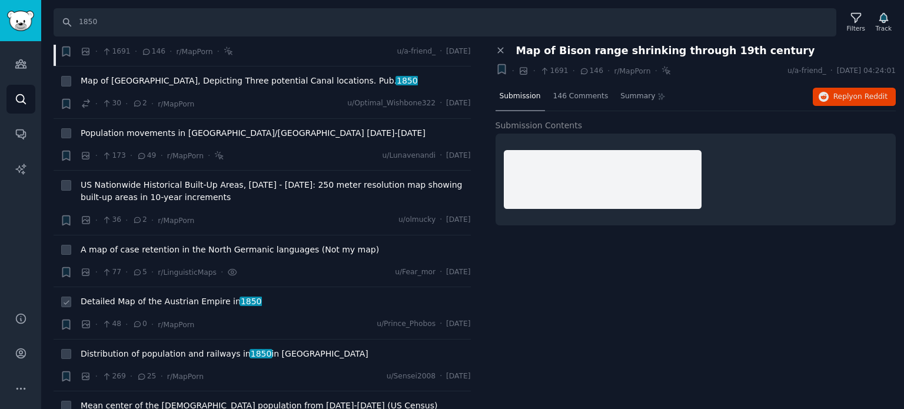
scroll to position [3589, 0]
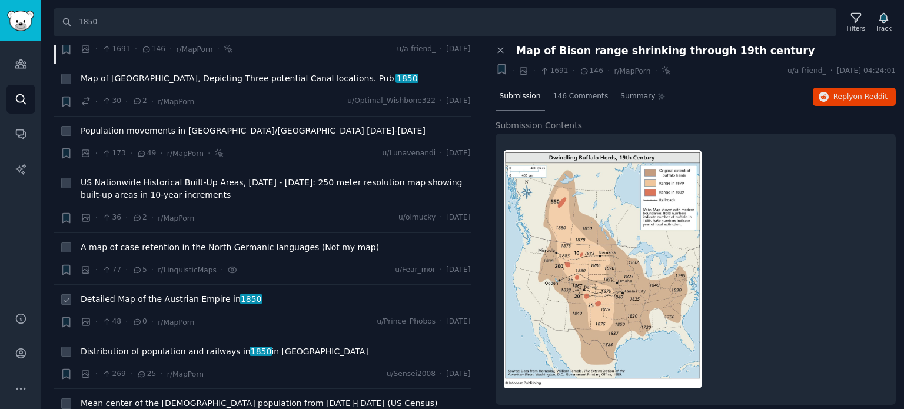
click at [137, 293] on span "Detailed Map of the [GEOGRAPHIC_DATA] in [DATE]" at bounding box center [171, 299] width 181 height 12
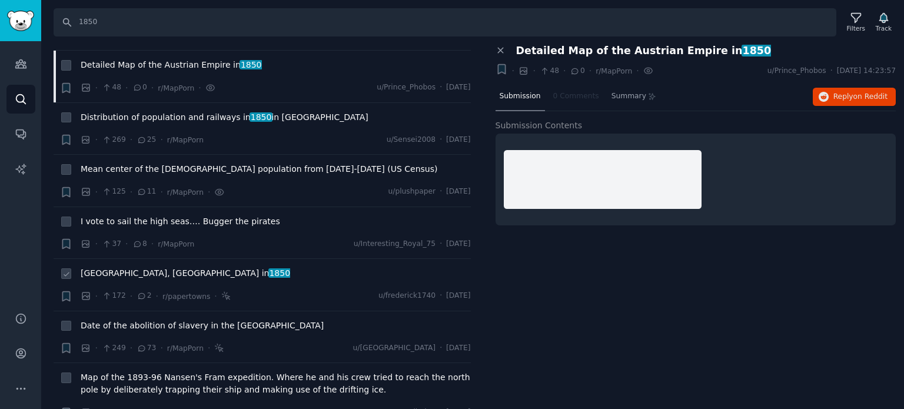
scroll to position [3824, 0]
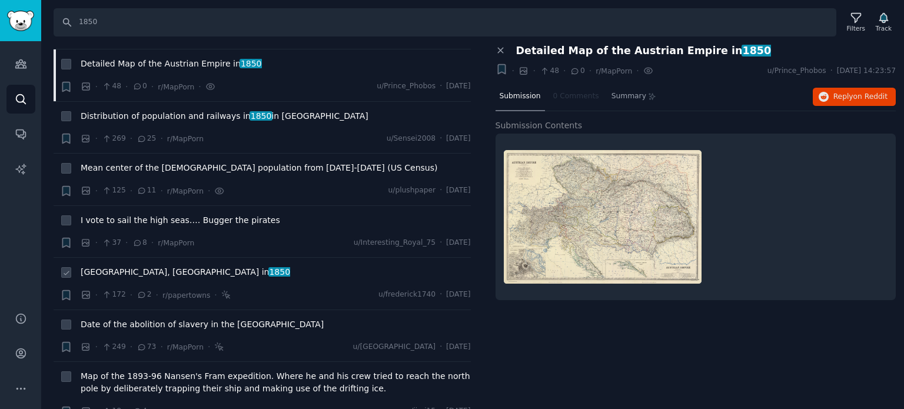
click at [119, 266] on span "[GEOGRAPHIC_DATA], [GEOGRAPHIC_DATA] in [DATE]" at bounding box center [185, 272] width 209 height 12
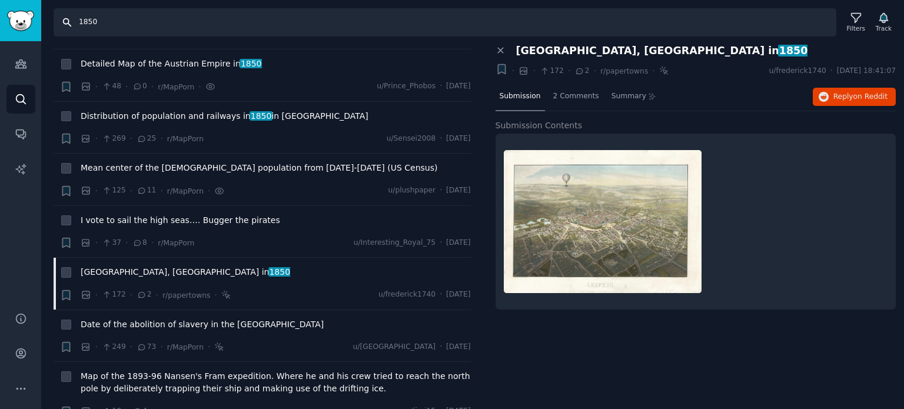
drag, startPoint x: 161, startPoint y: 29, endPoint x: 26, endPoint y: 19, distance: 135.6
click at [27, 19] on div "Audiences Search Conversations AI Reports Help Account More Search 1850 Filters…" at bounding box center [452, 204] width 904 height 409
type input "detailed"
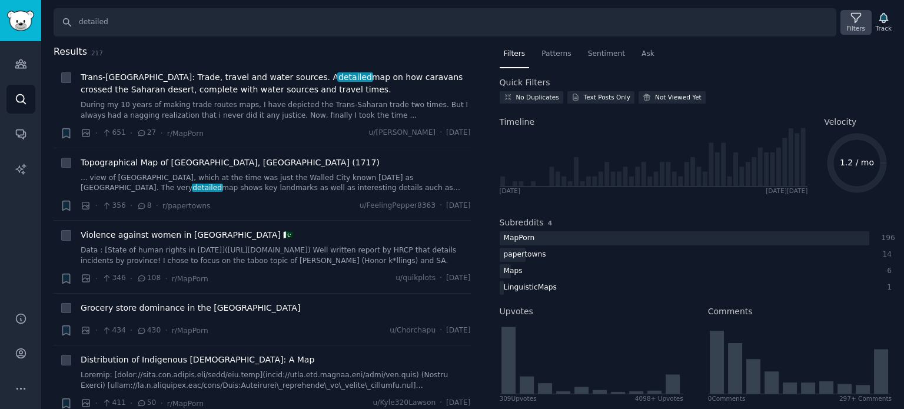
click at [851, 25] on div "Filters" at bounding box center [856, 28] width 18 height 8
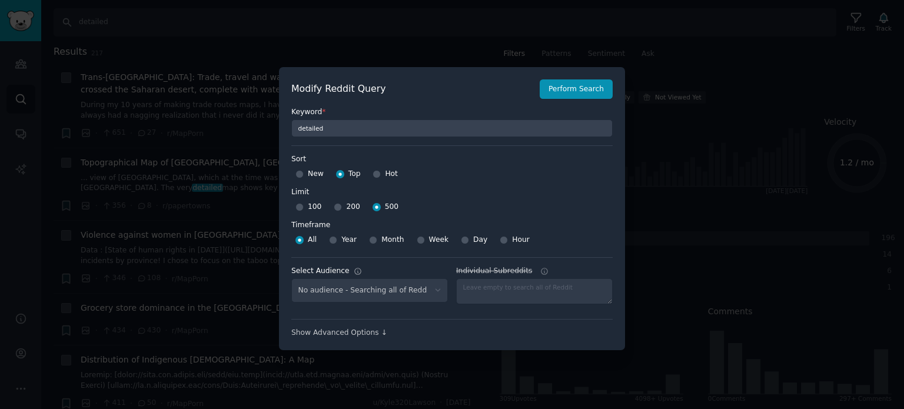
select select "f33d550f09"
click at [569, 94] on button "Perform Search" at bounding box center [575, 89] width 73 height 20
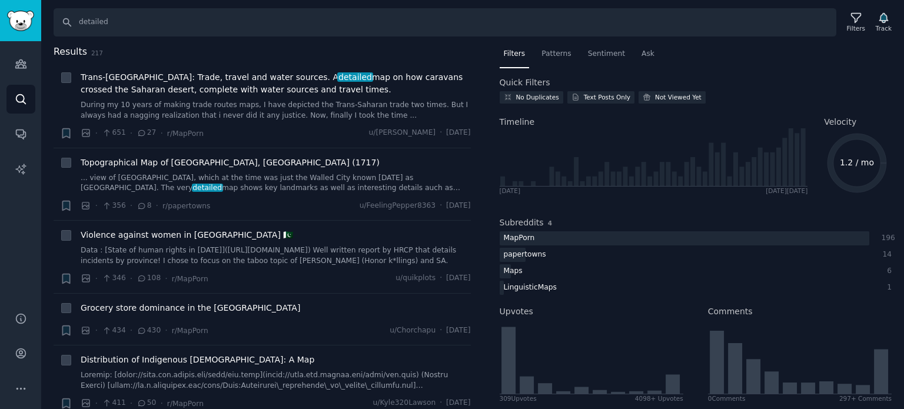
click at [77, 46] on span "Results" at bounding box center [71, 52] width 34 height 15
click at [852, 18] on icon at bounding box center [856, 18] width 12 height 12
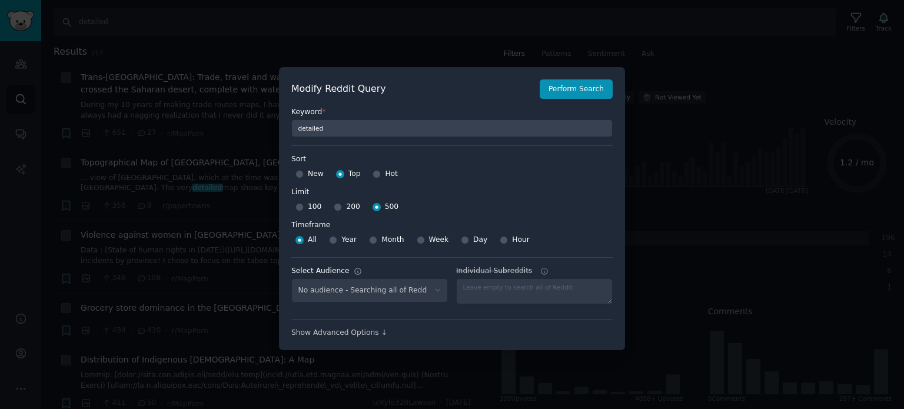
select select "f33d550f09"
click at [299, 206] on input "100" at bounding box center [299, 207] width 8 height 8
radio input "true"
click at [575, 95] on button "Perform Search" at bounding box center [575, 89] width 73 height 20
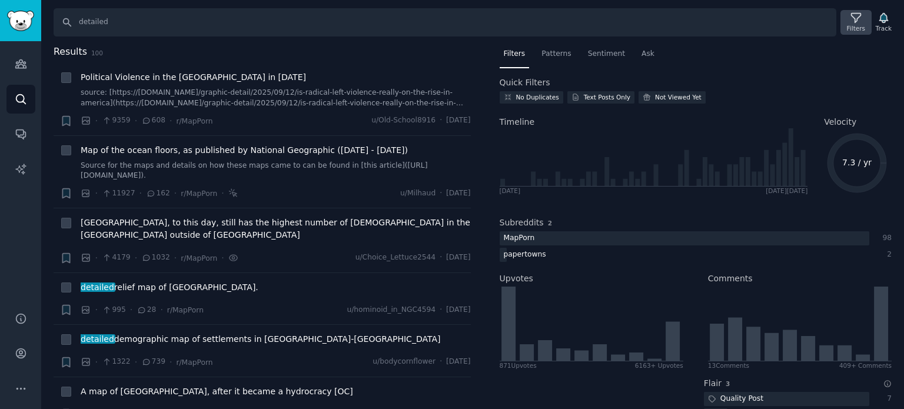
click at [847, 26] on div "Filters" at bounding box center [855, 22] width 31 height 25
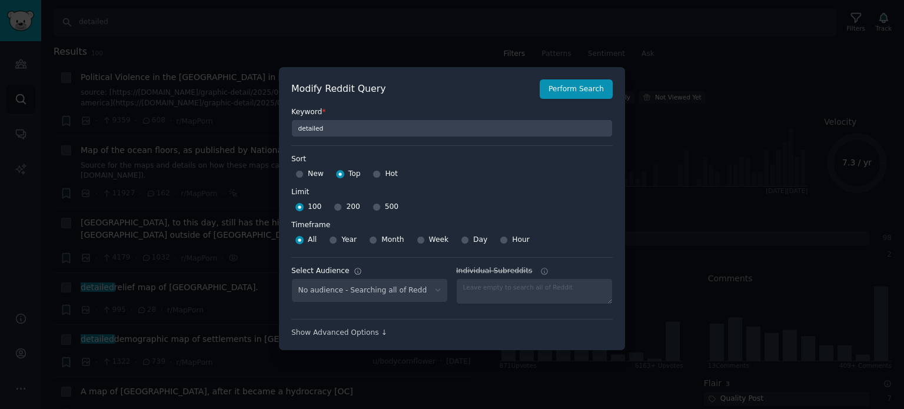
select select "f33d550f09"
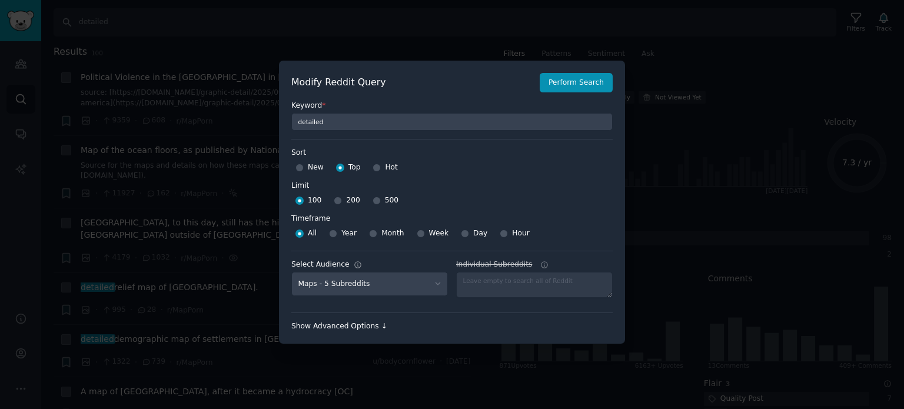
scroll to position [8, 0]
click at [345, 322] on div "Show Advanced Options ↓" at bounding box center [451, 324] width 321 height 11
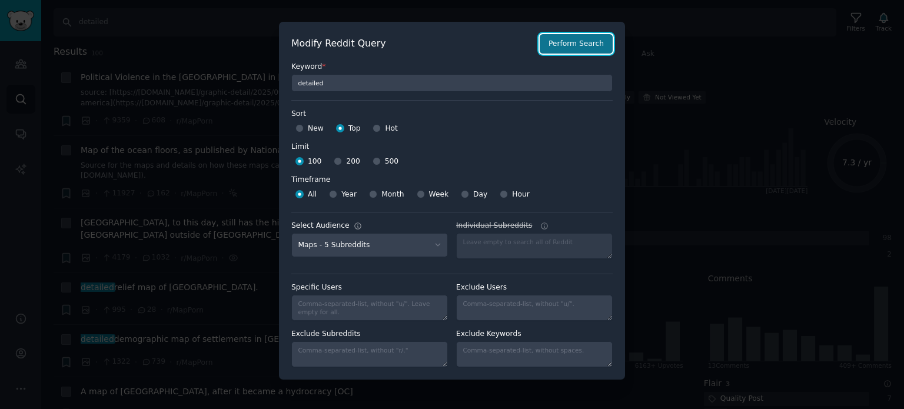
click at [574, 52] on button "Perform Search" at bounding box center [575, 44] width 73 height 20
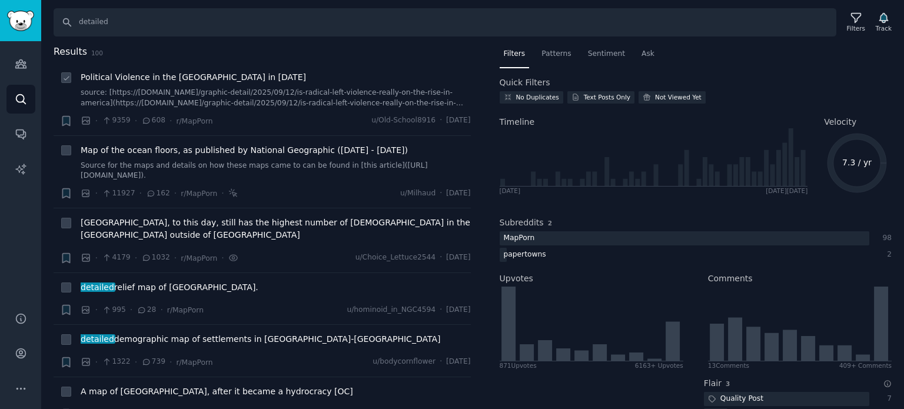
click at [186, 77] on span "Political Violence in the [GEOGRAPHIC_DATA] in [DATE]" at bounding box center [193, 77] width 225 height 12
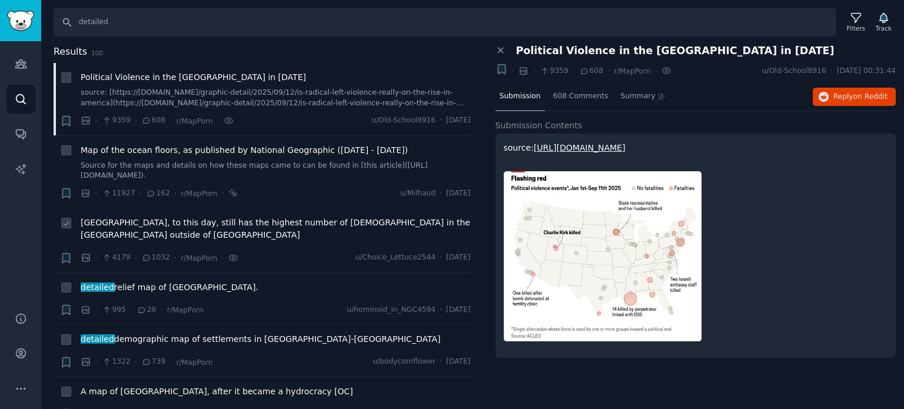
click at [131, 224] on span "[GEOGRAPHIC_DATA], to this day, still has the highest number of [DEMOGRAPHIC_DA…" at bounding box center [276, 228] width 390 height 25
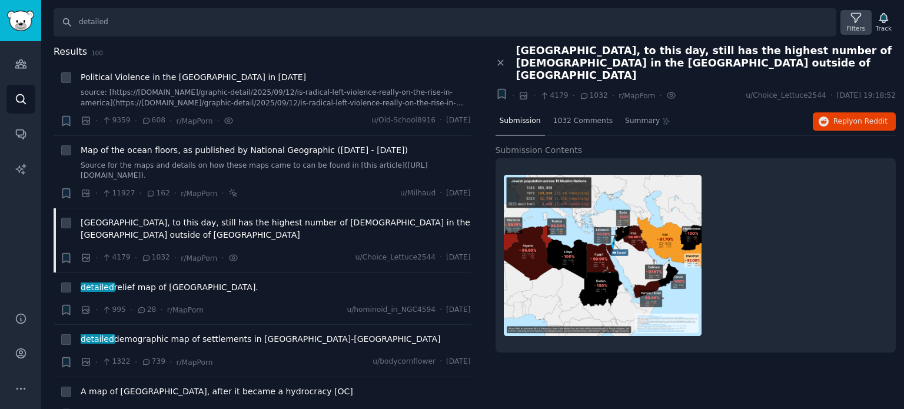
click at [847, 19] on div "Filters" at bounding box center [855, 22] width 31 height 25
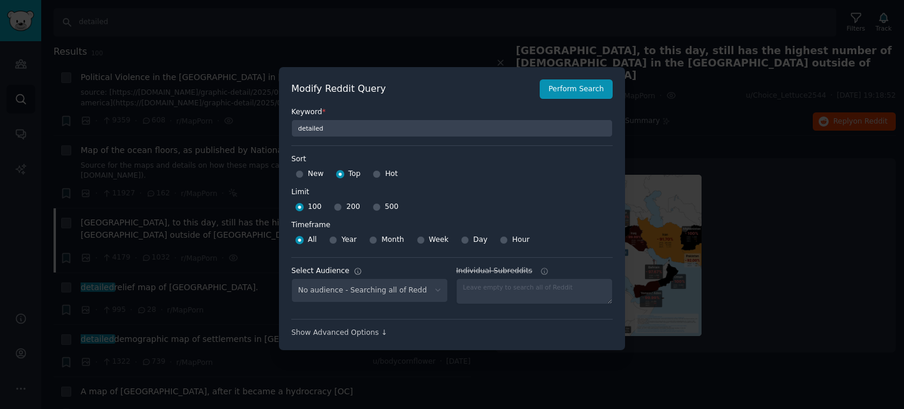
select select "f33d550f09"
click at [335, 209] on input "200" at bounding box center [338, 207] width 8 height 8
radio input "true"
click at [377, 208] on div "500" at bounding box center [385, 207] width 26 height 19
click at [372, 208] on input "500" at bounding box center [376, 207] width 8 height 8
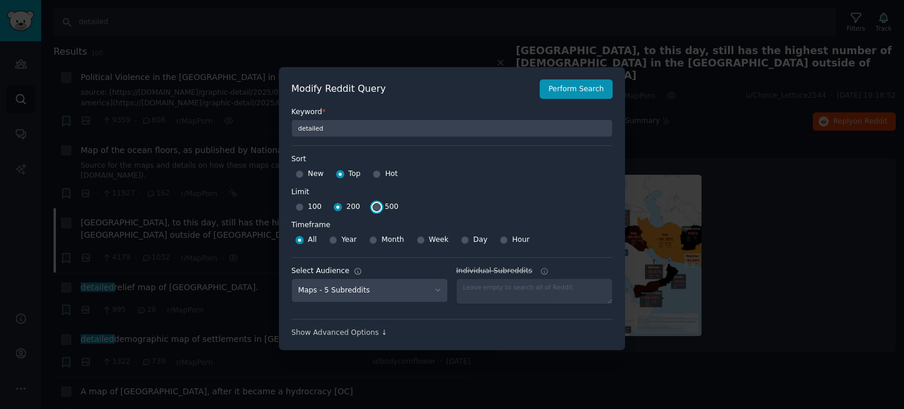
radio input "true"
click at [378, 175] on input "Hot" at bounding box center [376, 174] width 8 height 8
radio input "true"
click at [581, 87] on button "Perform Search" at bounding box center [575, 89] width 73 height 20
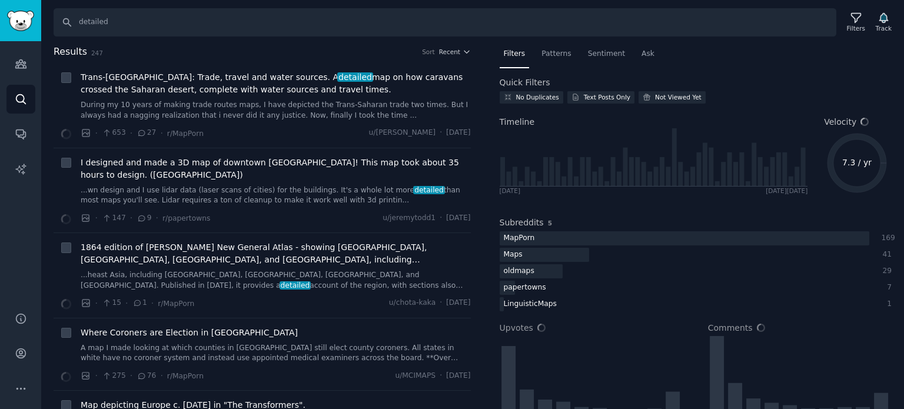
click at [447, 51] on span "Recent" at bounding box center [449, 52] width 21 height 8
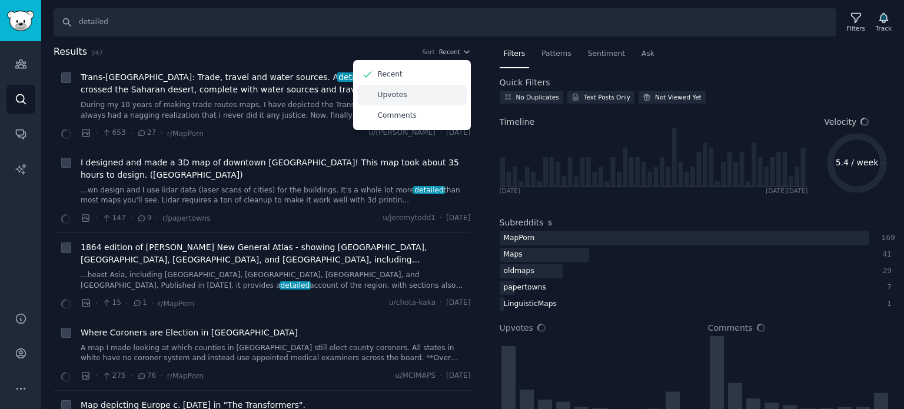
click at [372, 95] on div "Upvotes" at bounding box center [411, 95] width 109 height 21
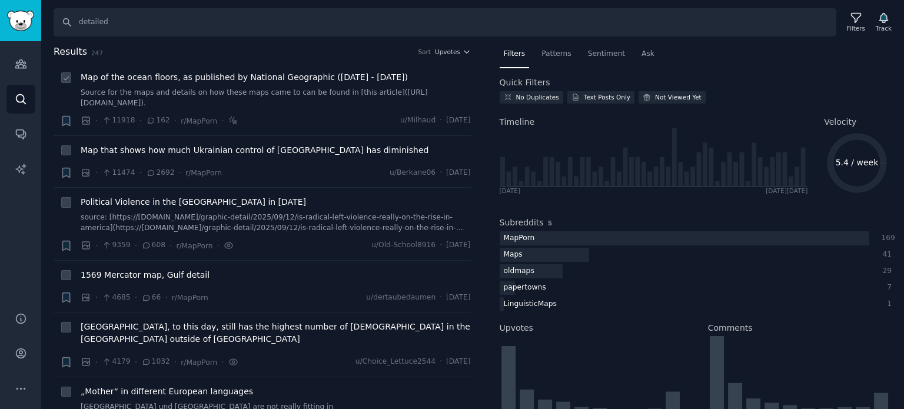
click at [131, 78] on span "Map of the ocean floors, as published by National Geographic ([DATE] - [DATE])" at bounding box center [244, 77] width 327 height 12
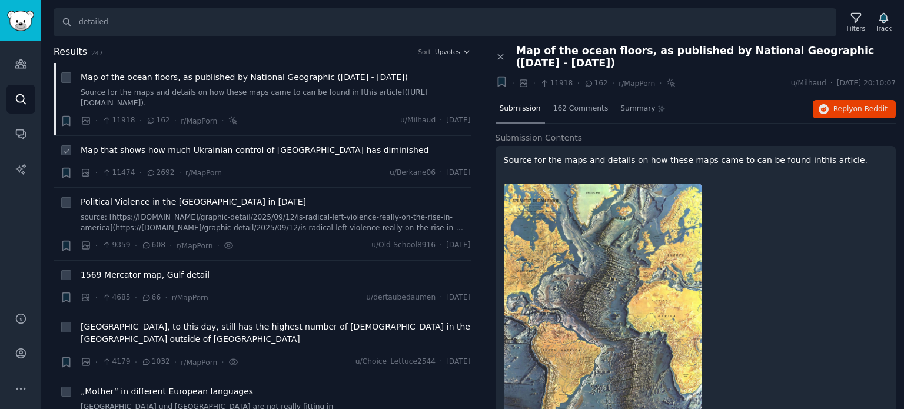
click at [108, 149] on span "Map that shows how much Ukrainian control of [GEOGRAPHIC_DATA] has diminished" at bounding box center [255, 150] width 348 height 12
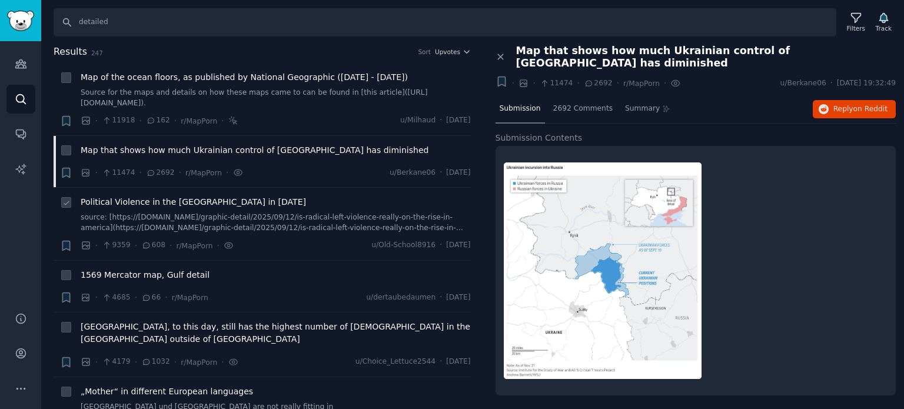
click at [107, 201] on span "Political Violence in the [GEOGRAPHIC_DATA] in [DATE]" at bounding box center [193, 202] width 225 height 12
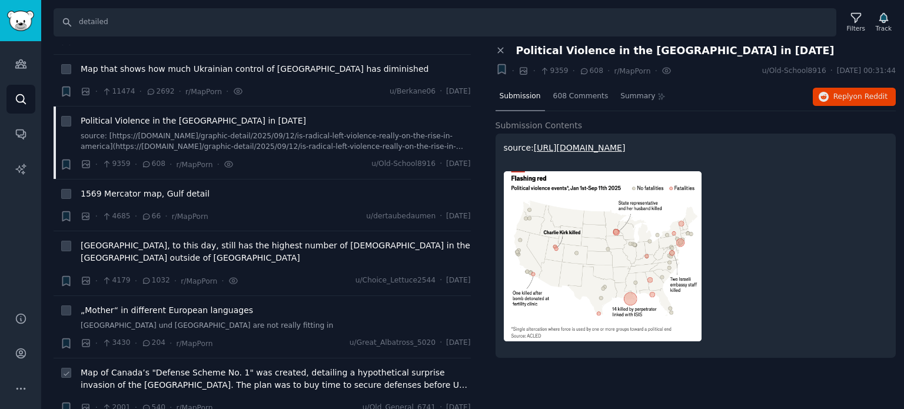
scroll to position [235, 0]
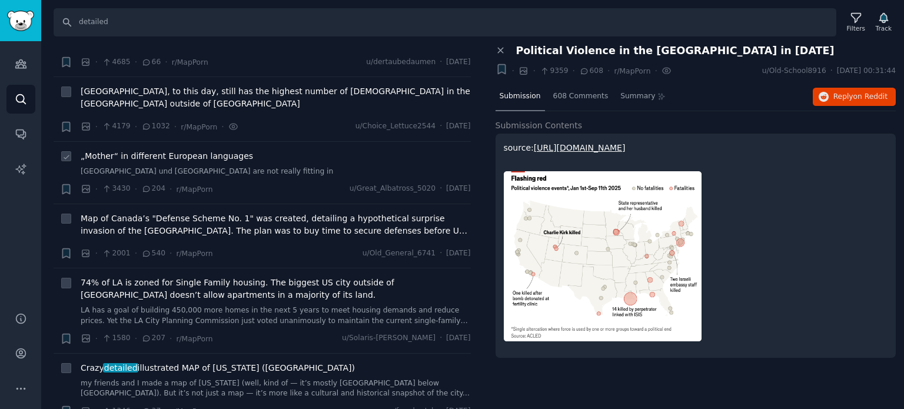
click at [122, 150] on span "„Mother“ in different European languages" at bounding box center [167, 156] width 172 height 12
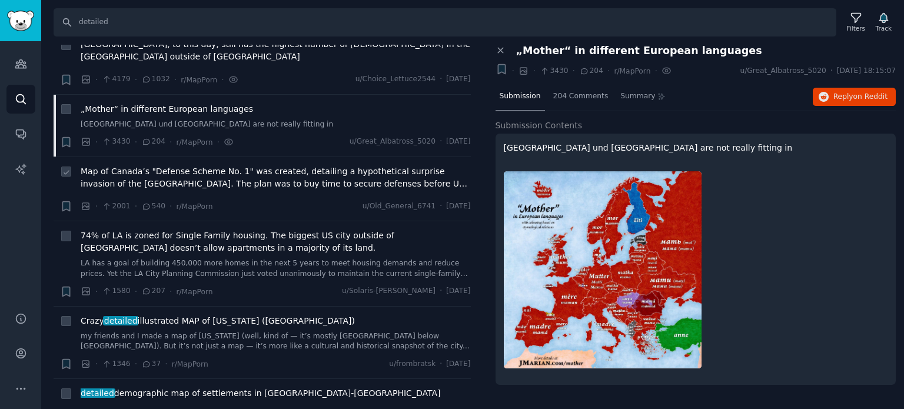
scroll to position [294, 0]
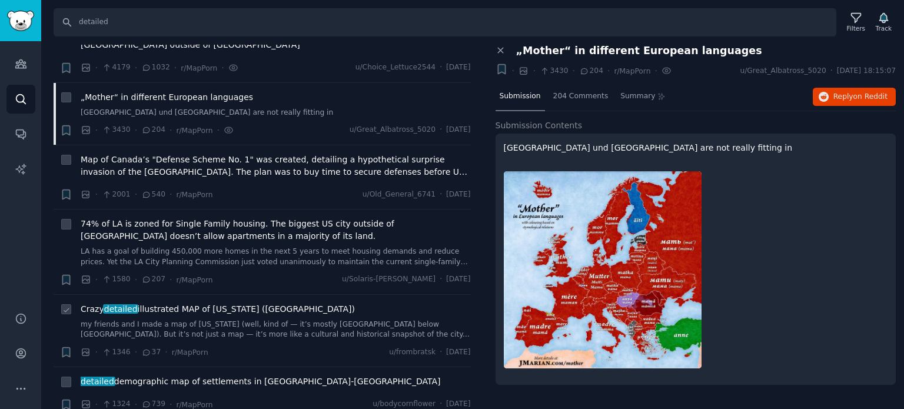
click at [132, 304] on span "detailed" at bounding box center [120, 308] width 35 height 9
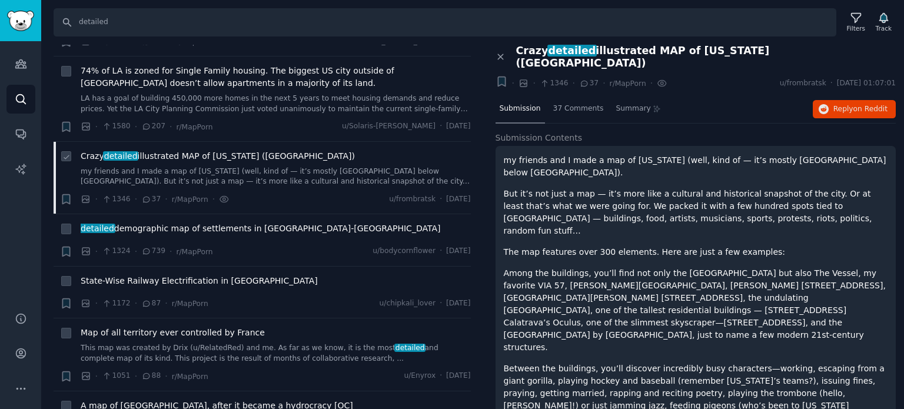
scroll to position [471, 0]
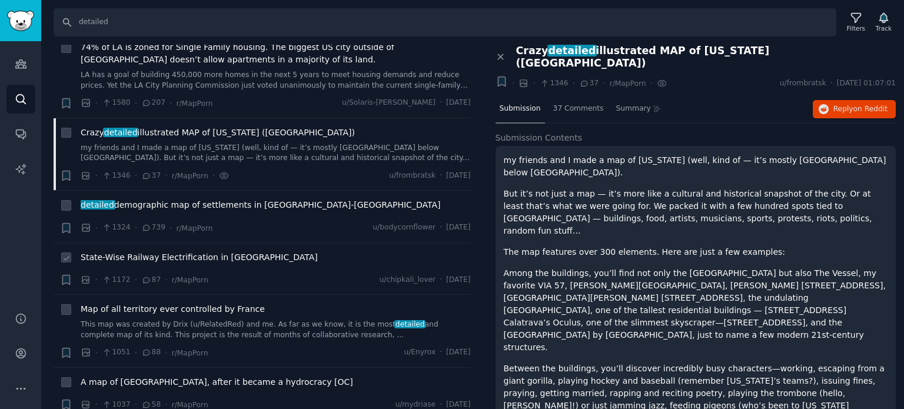
click at [139, 251] on span "State-Wise Railway Electrification in [GEOGRAPHIC_DATA]" at bounding box center [199, 257] width 237 height 12
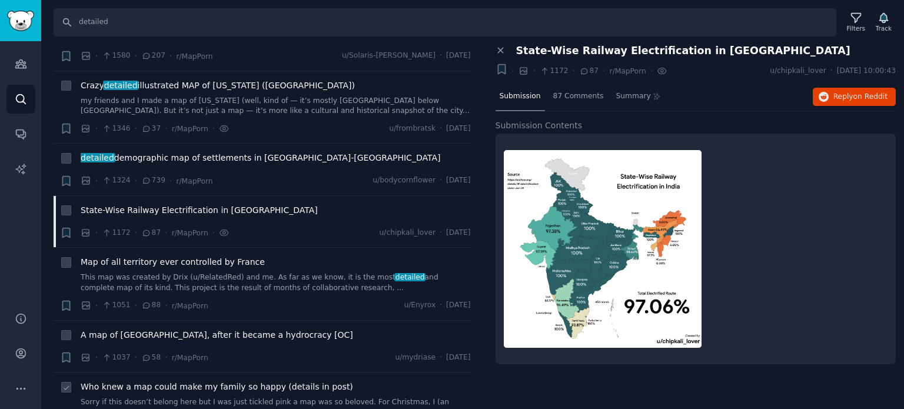
scroll to position [706, 0]
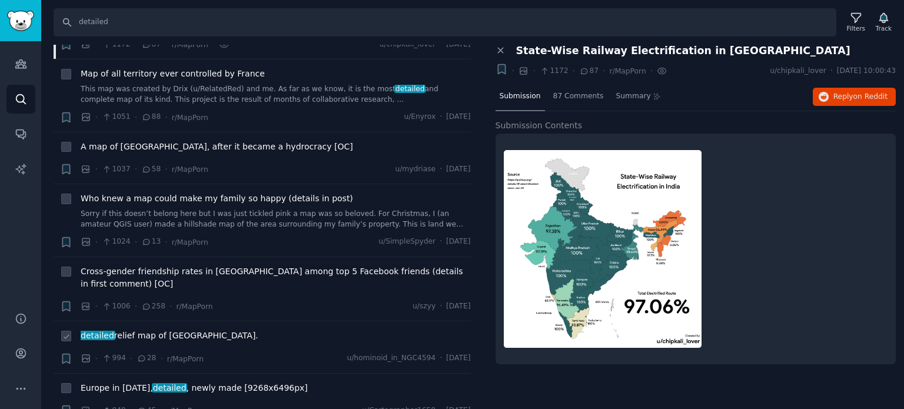
click at [120, 329] on span "detailed relief map of [GEOGRAPHIC_DATA]." at bounding box center [170, 335] width 178 height 12
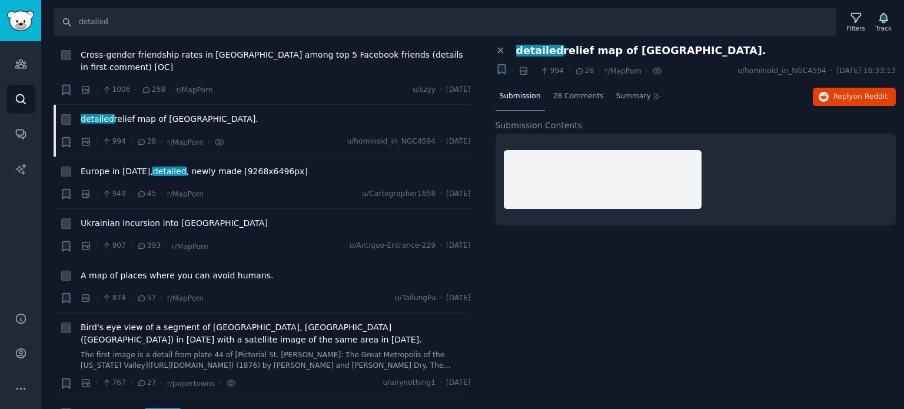
scroll to position [941, 0]
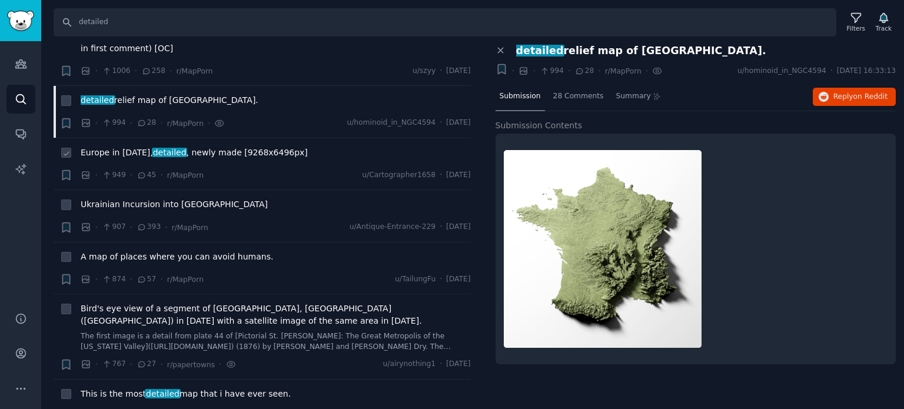
click at [169, 148] on span "detailed" at bounding box center [169, 152] width 35 height 9
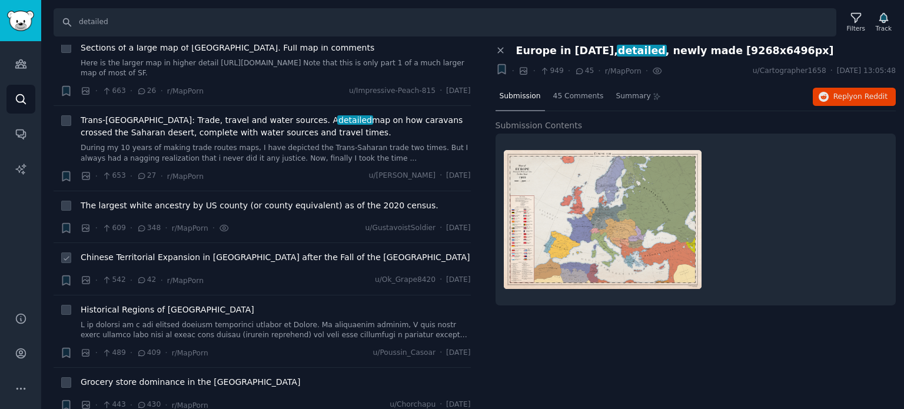
scroll to position [1471, 0]
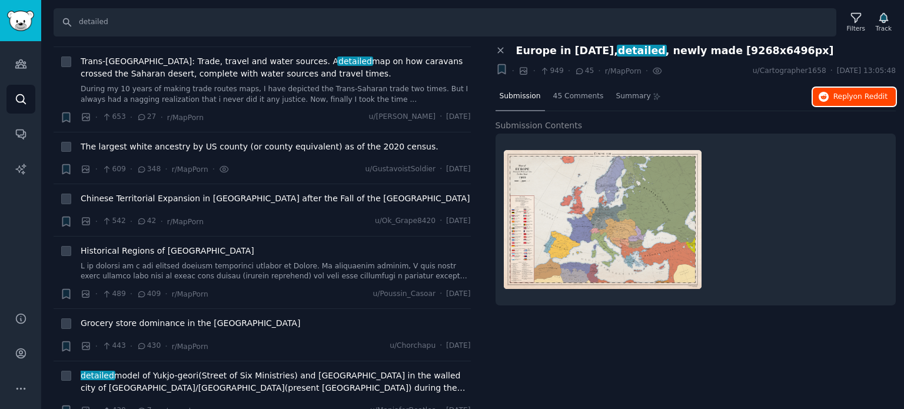
click at [849, 98] on span "Reply on Reddit" at bounding box center [860, 97] width 54 height 11
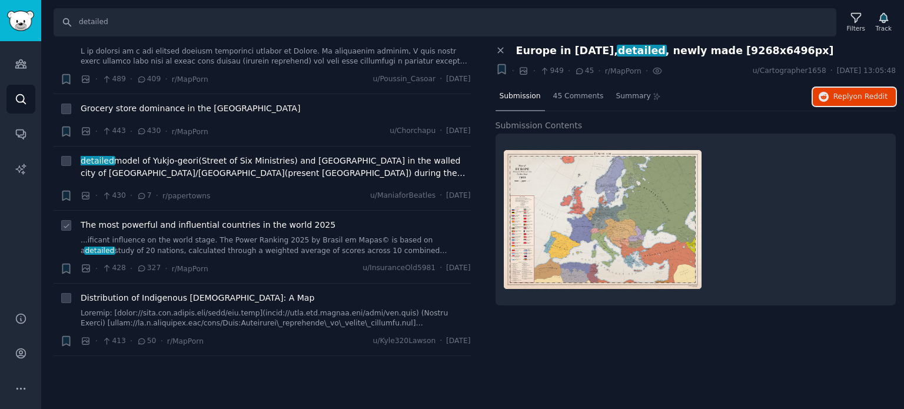
scroll to position [1706, 0]
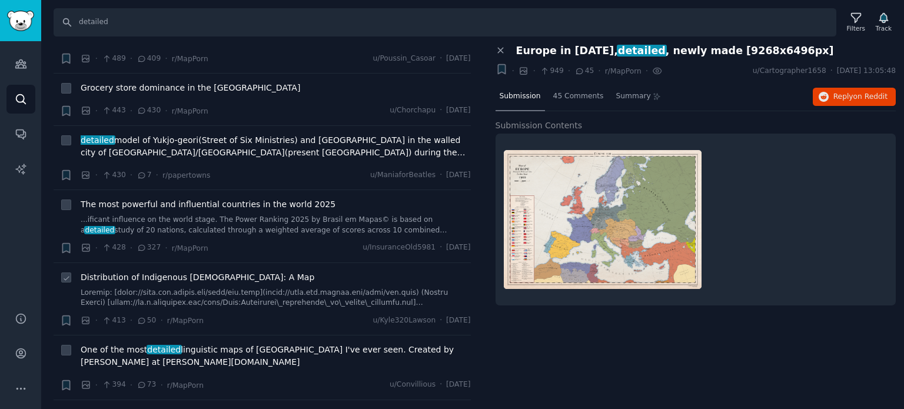
click at [158, 271] on span "Distribution of Indigenous [DEMOGRAPHIC_DATA]: A Map" at bounding box center [198, 277] width 234 height 12
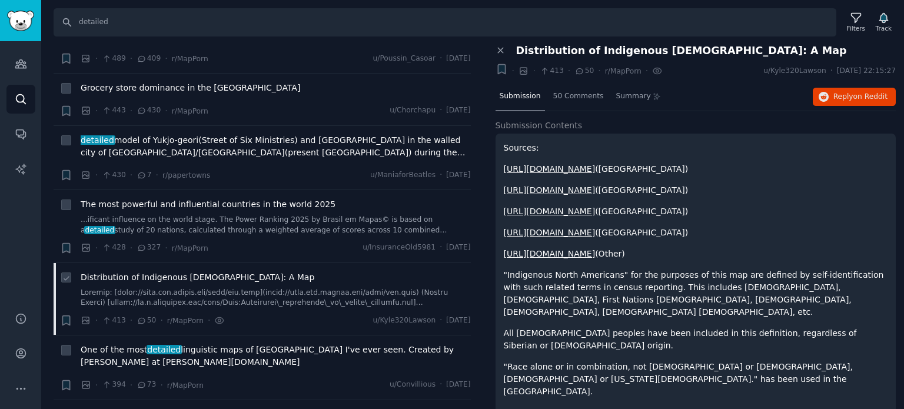
click at [166, 271] on span "Distribution of Indigenous [DEMOGRAPHIC_DATA]: A Map" at bounding box center [198, 277] width 234 height 12
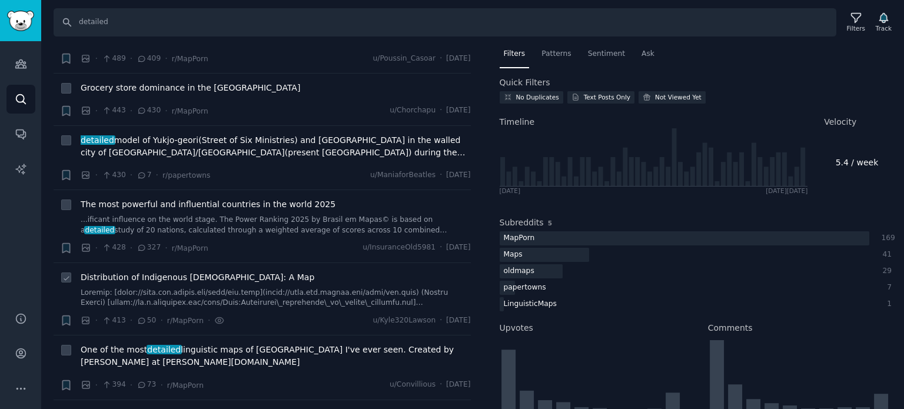
click at [166, 271] on span "Distribution of Indigenous [DEMOGRAPHIC_DATA]: A Map" at bounding box center [198, 277] width 234 height 12
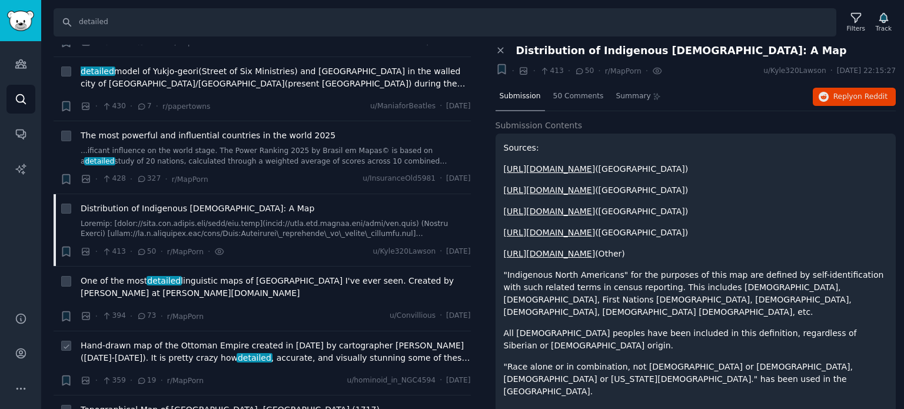
scroll to position [1824, 0]
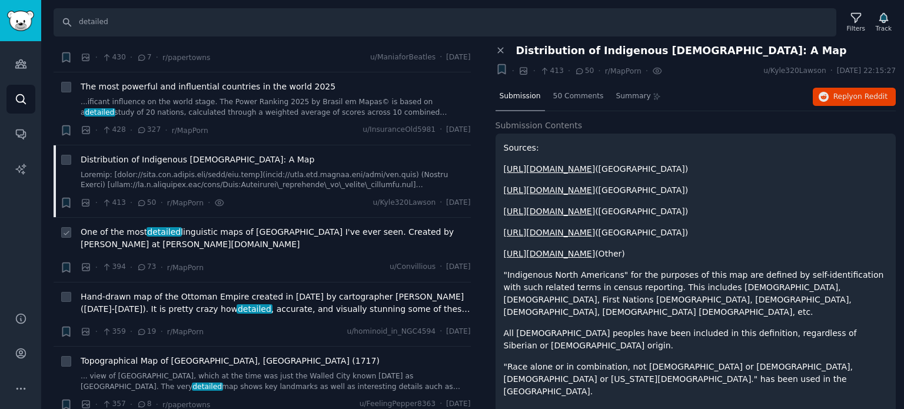
click at [129, 226] on span "One of the most detailed linguistic maps of [GEOGRAPHIC_DATA] I've ever seen. C…" at bounding box center [276, 238] width 390 height 25
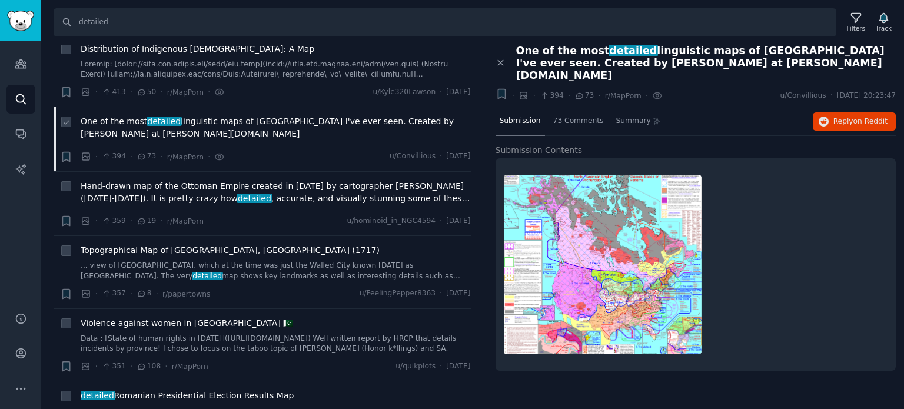
scroll to position [1941, 0]
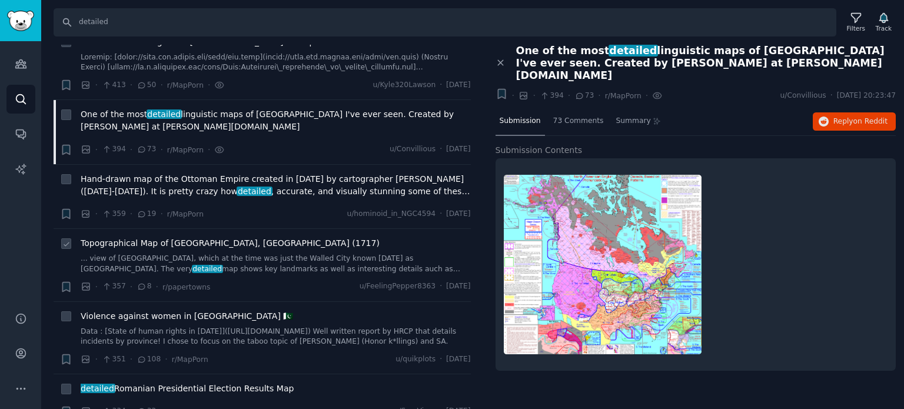
click at [129, 237] on span "Topographical Map of [GEOGRAPHIC_DATA], [GEOGRAPHIC_DATA] (1717)" at bounding box center [230, 243] width 299 height 12
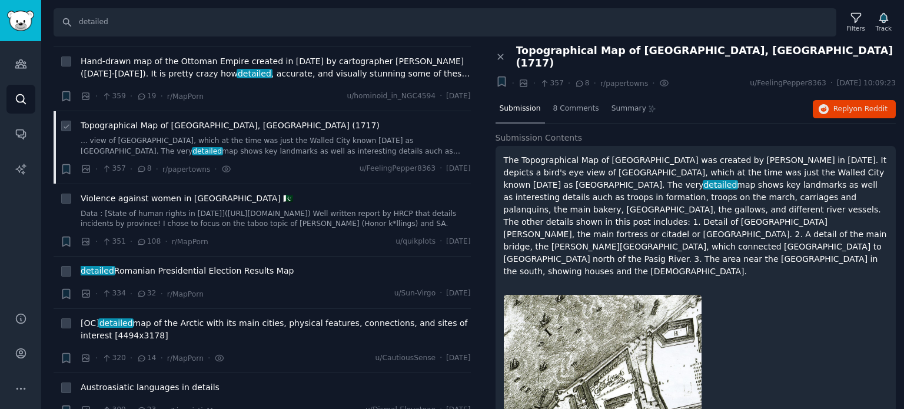
scroll to position [2118, 0]
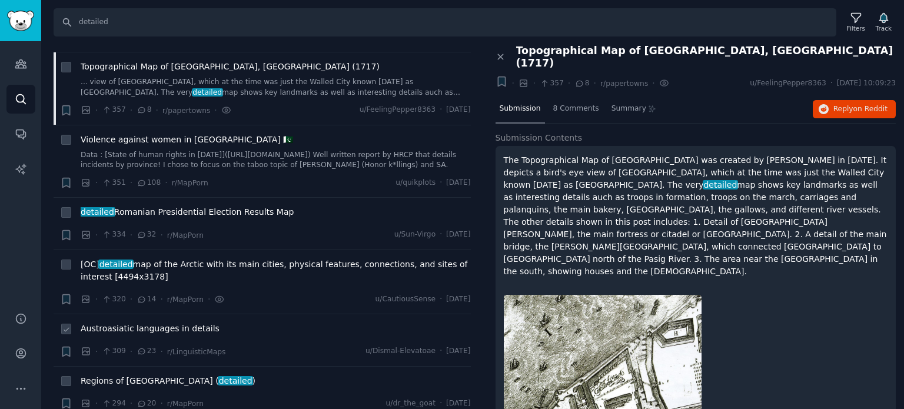
click at [135, 322] on span "Austroasiatic languages in details" at bounding box center [150, 328] width 139 height 12
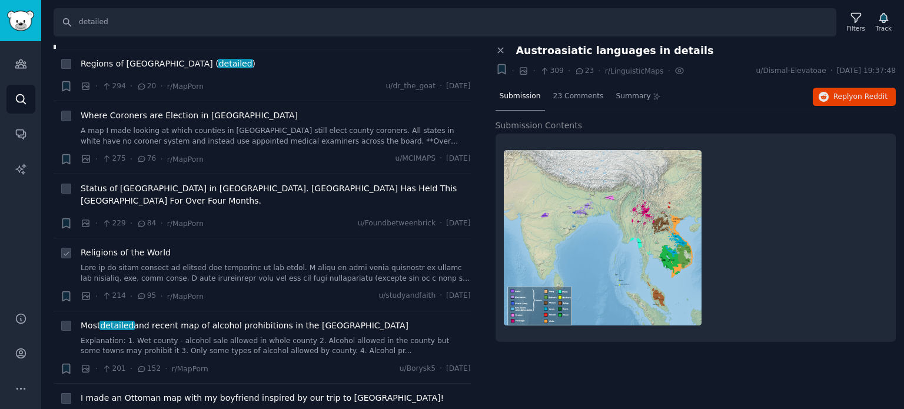
scroll to position [2471, 0]
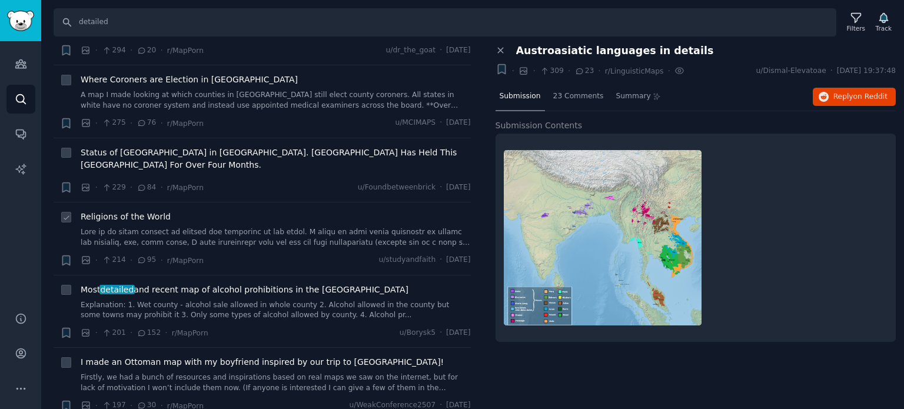
click at [142, 211] on span "Religions of the World" at bounding box center [126, 217] width 90 height 12
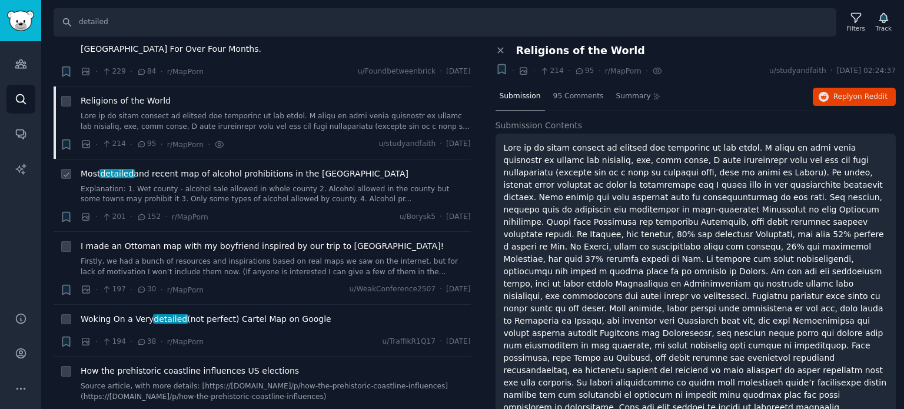
scroll to position [2589, 0]
click at [122, 238] on span "I made an Ottoman map with my boyfriend inspired by our trip to [GEOGRAPHIC_DAT…" at bounding box center [262, 244] width 363 height 12
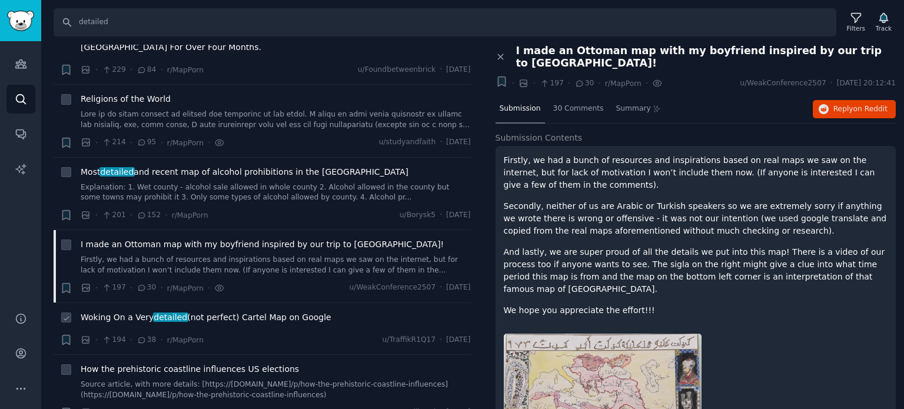
click at [153, 312] on span "detailed" at bounding box center [170, 316] width 35 height 9
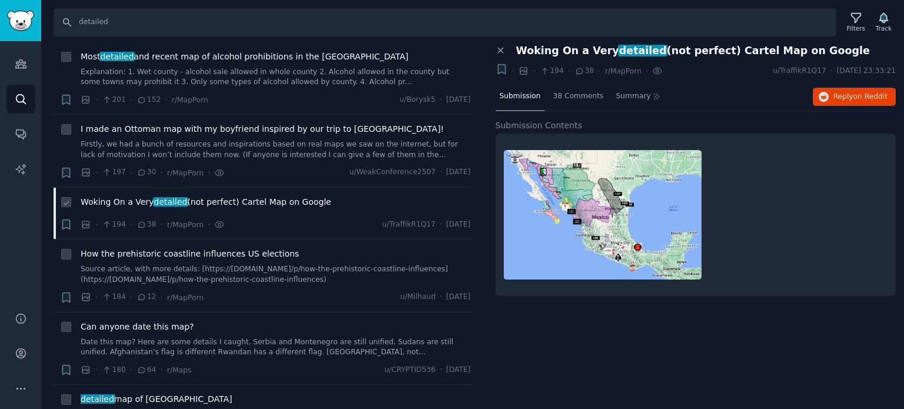
scroll to position [2765, 0]
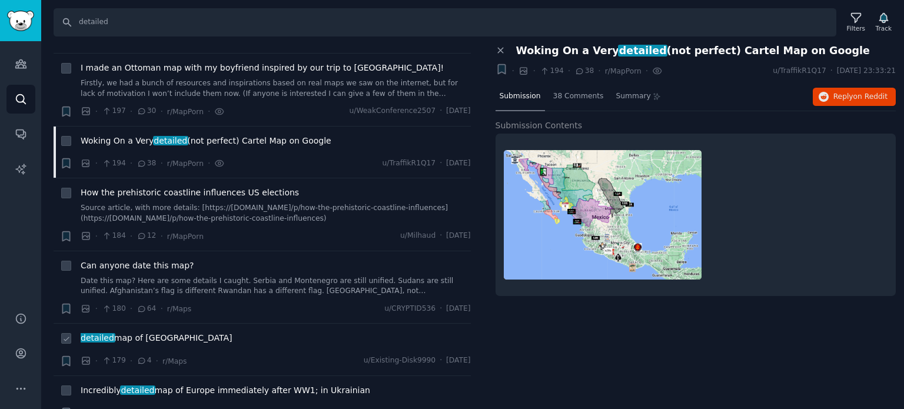
click at [115, 332] on span "detailed map of [GEOGRAPHIC_DATA]" at bounding box center [157, 338] width 152 height 12
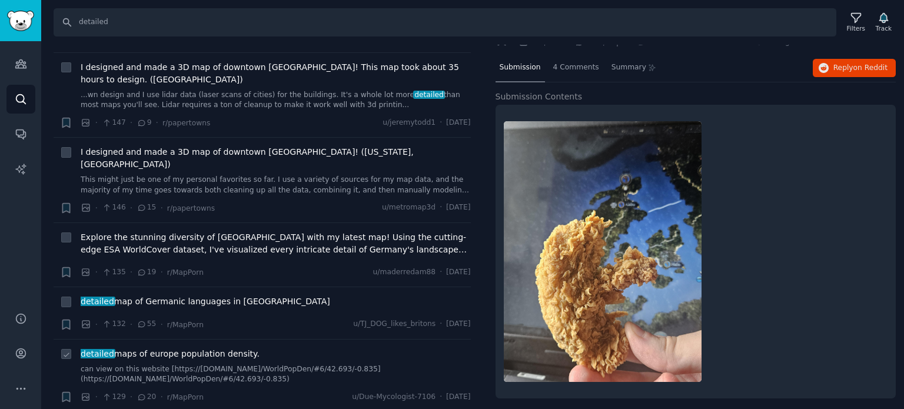
scroll to position [3471, 0]
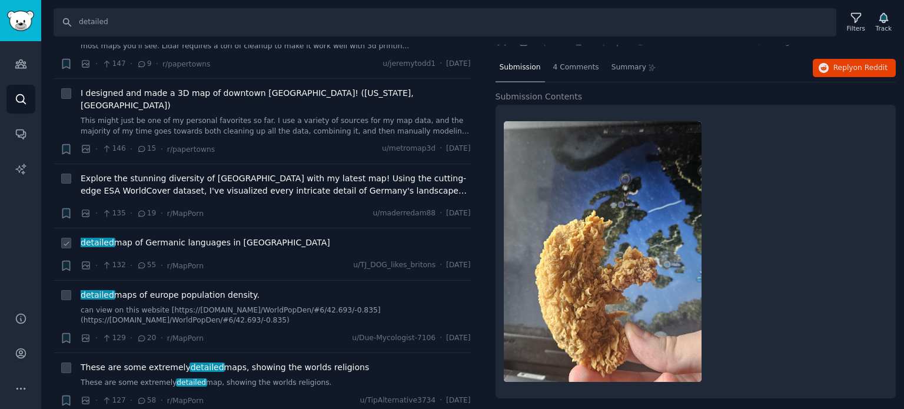
click at [143, 236] on span "detailed map of Germanic languages in [GEOGRAPHIC_DATA]" at bounding box center [205, 242] width 249 height 12
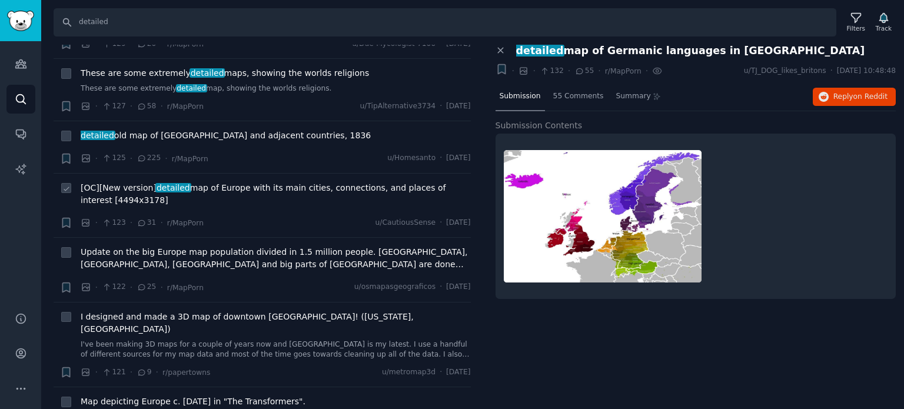
scroll to position [3824, 0]
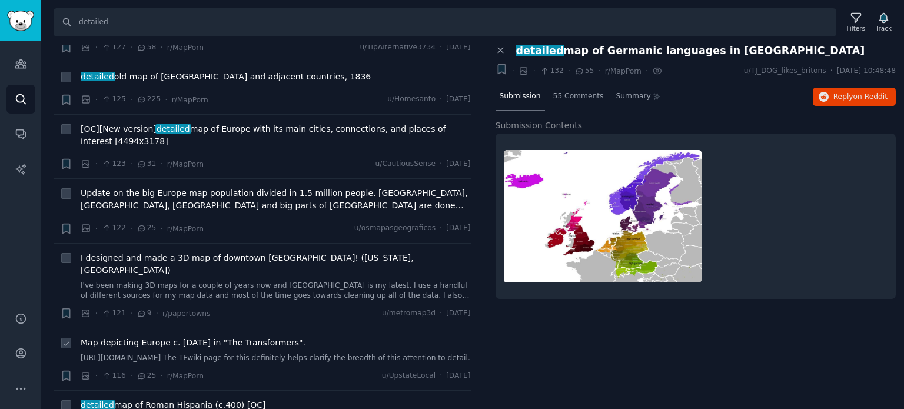
click at [134, 337] on span "Map depicting Europe c. [DATE] in "The Transformers"." at bounding box center [193, 343] width 225 height 12
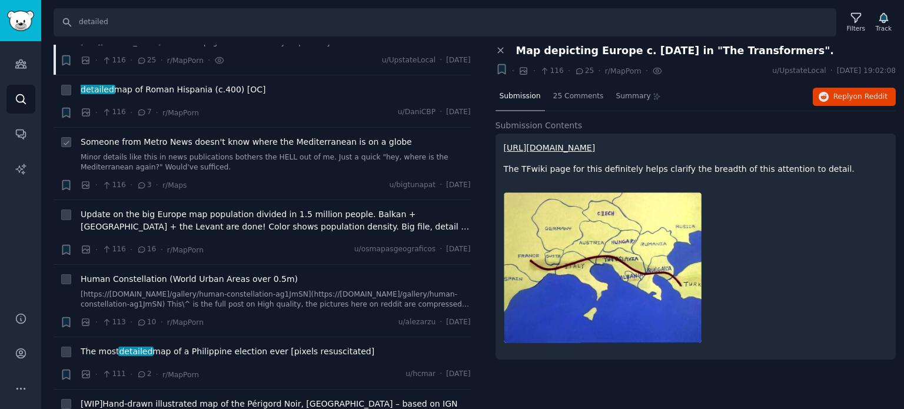
scroll to position [4295, 0]
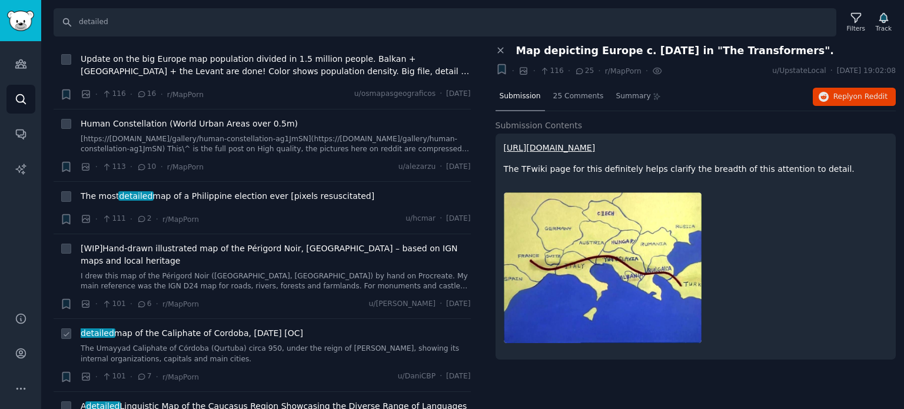
click at [144, 327] on span "detailed map of the Caliphate of Cordoba, [DATE] [OC]" at bounding box center [192, 333] width 222 height 12
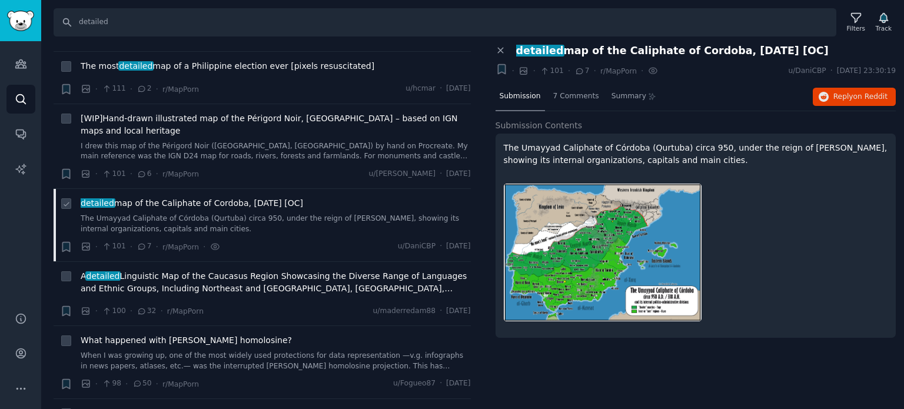
scroll to position [4471, 0]
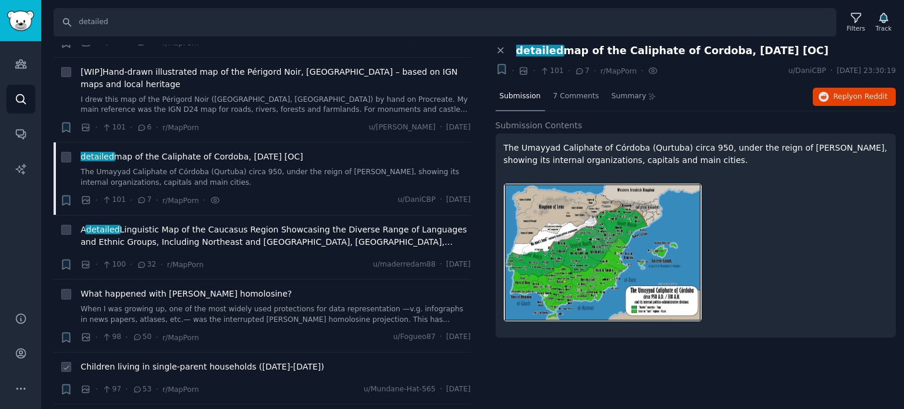
click at [146, 361] on span "Children living in single-parent households ([DATE]-[DATE])" at bounding box center [203, 367] width 244 height 12
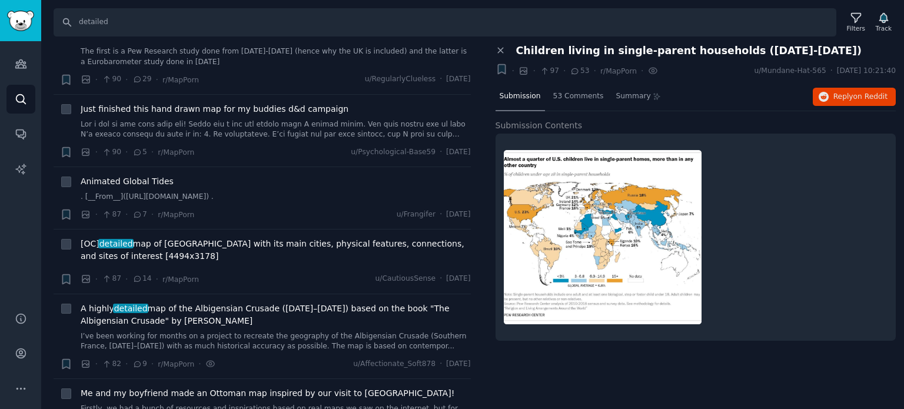
scroll to position [5059, 0]
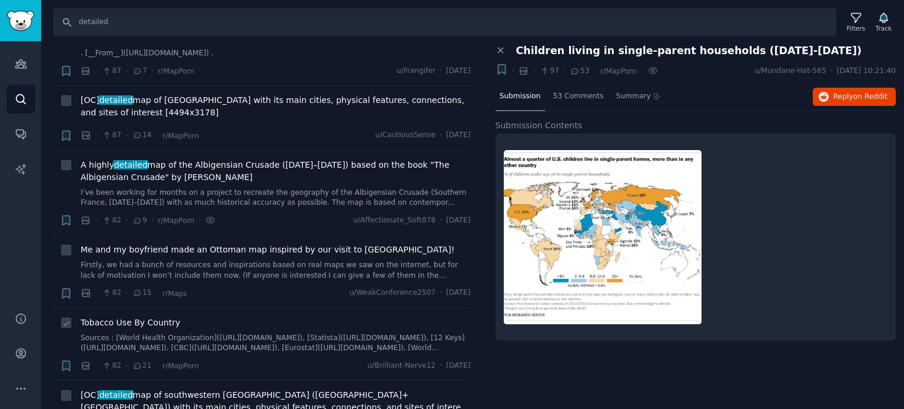
click at [146, 317] on span "Tobacco Use By Country" at bounding box center [130, 323] width 99 height 12
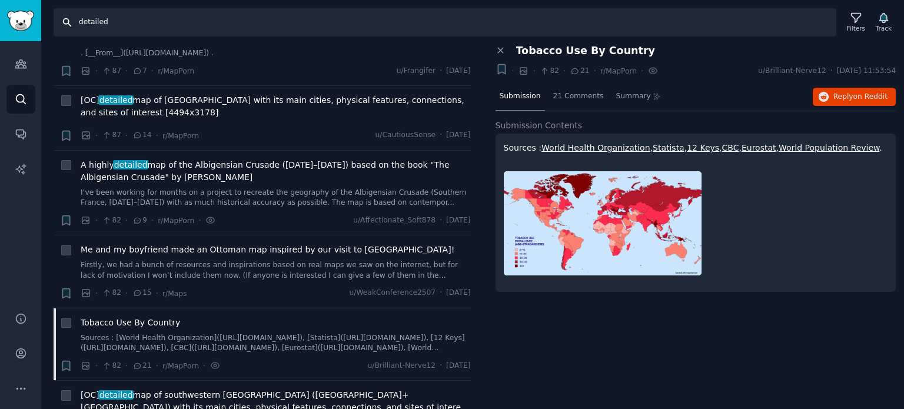
drag, startPoint x: 113, startPoint y: 21, endPoint x: 23, endPoint y: 15, distance: 90.2
click at [24, 15] on div "Audiences Search Conversations AI Reports Help Account More Search detailed Fil…" at bounding box center [452, 204] width 904 height 409
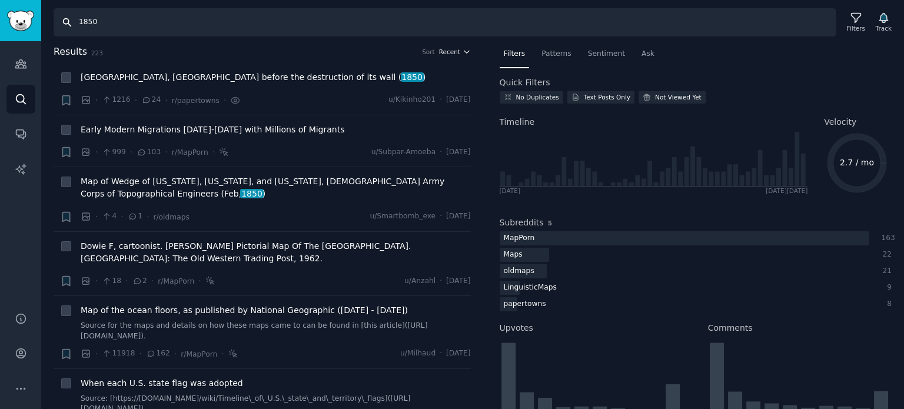
click at [439, 53] on span "Recent" at bounding box center [449, 52] width 21 height 8
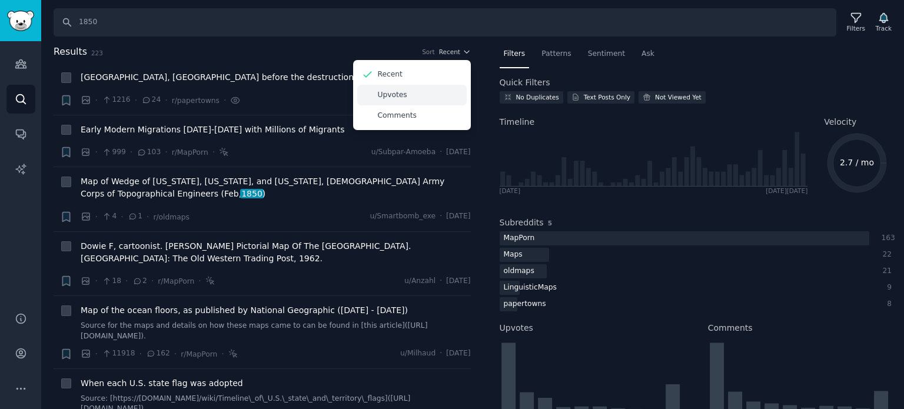
click at [403, 96] on div "Upvotes" at bounding box center [411, 95] width 109 height 21
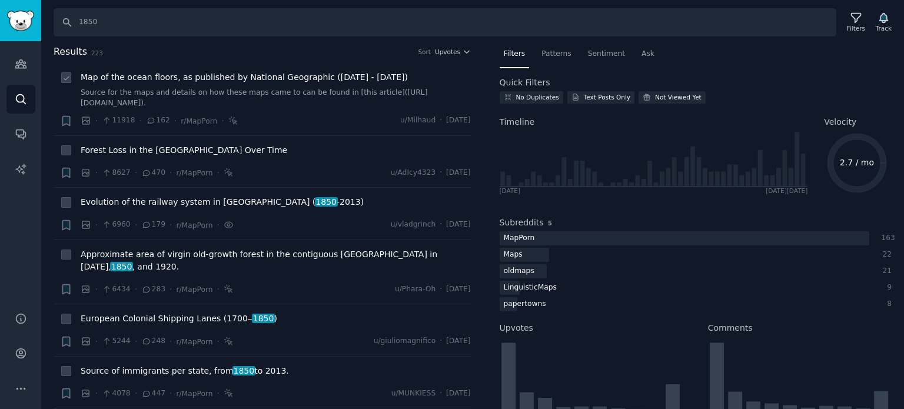
click at [167, 78] on span "Map of the ocean floors, as published by National Geographic ([DATE] - [DATE])" at bounding box center [244, 77] width 327 height 12
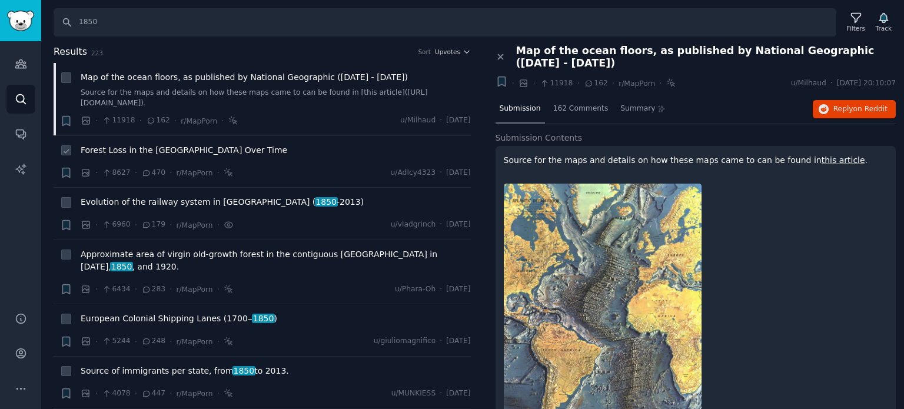
click at [185, 150] on span "Forest Loss in the [GEOGRAPHIC_DATA] Over Time" at bounding box center [184, 150] width 206 height 12
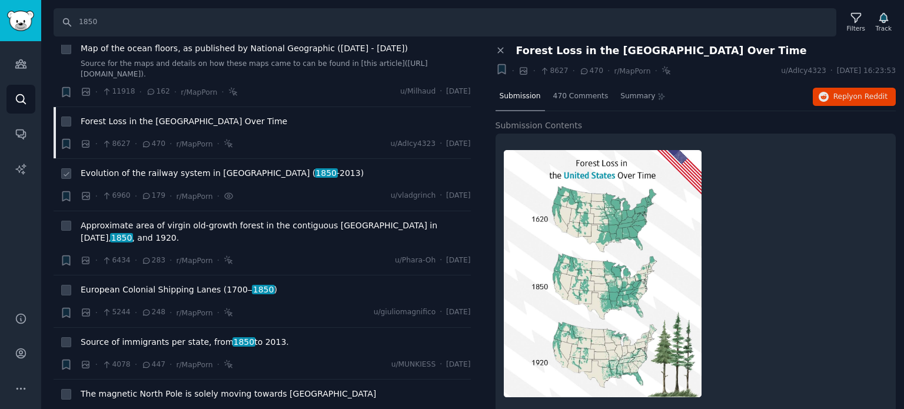
scroll to position [59, 0]
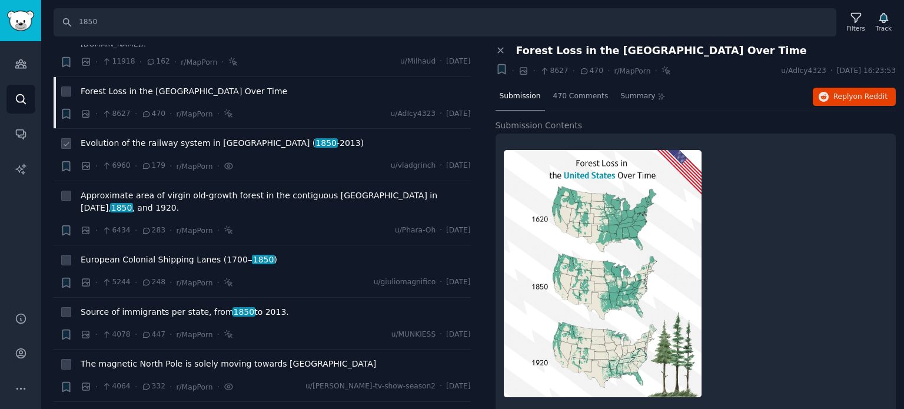
click at [135, 145] on span "Evolution of the railway system in [GEOGRAPHIC_DATA] ( [DATE] -[DATE])" at bounding box center [222, 143] width 283 height 12
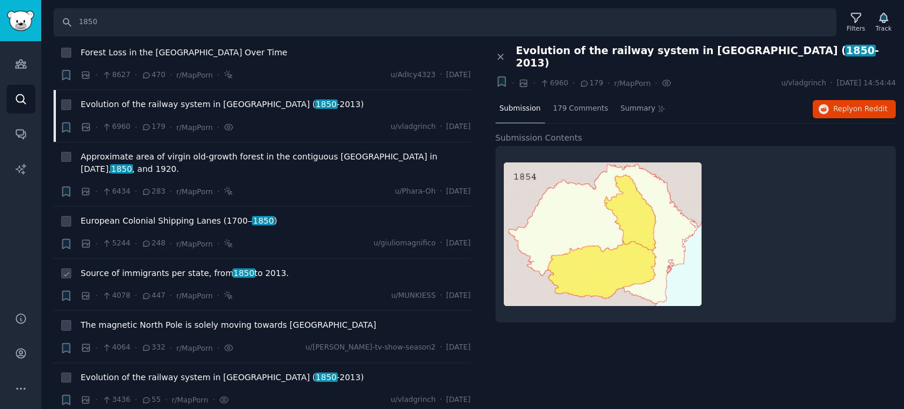
scroll to position [176, 0]
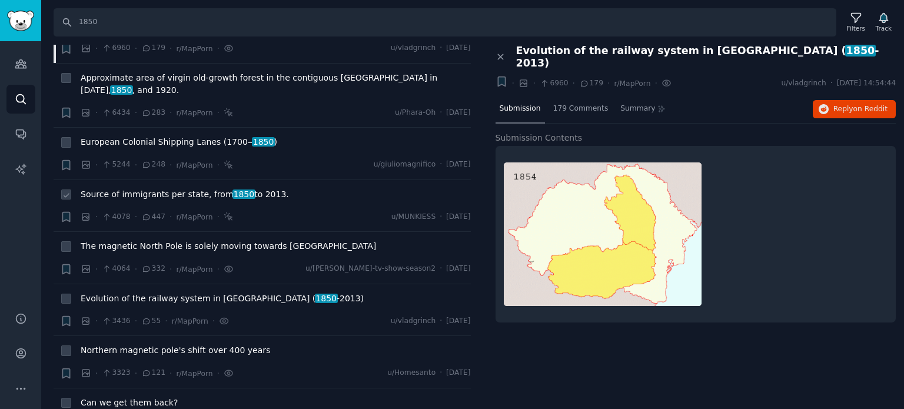
click at [172, 188] on span "Source of immigrants per state, from [DATE] to [DATE]." at bounding box center [185, 194] width 208 height 12
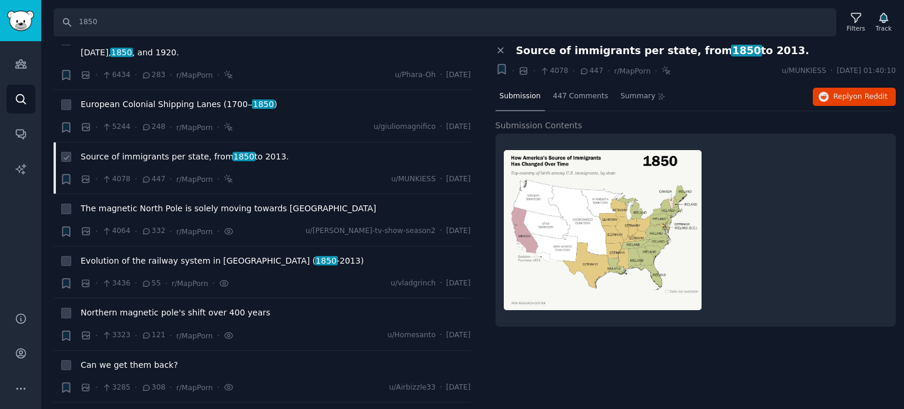
scroll to position [294, 0]
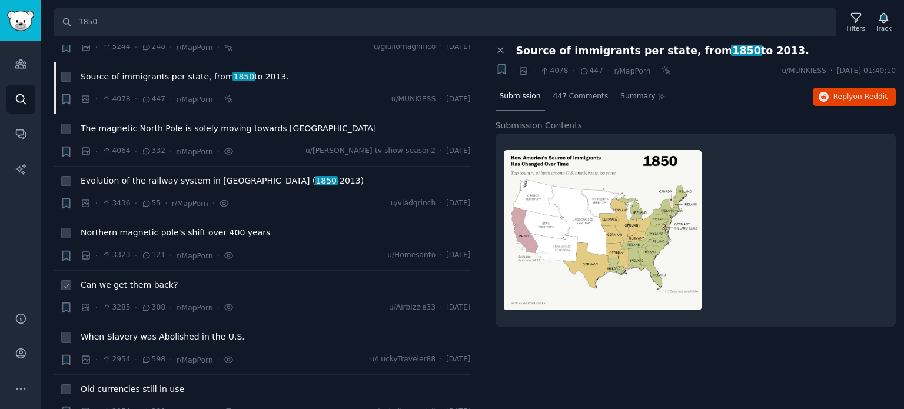
click at [116, 279] on span "Can we get them back?" at bounding box center [129, 285] width 97 height 12
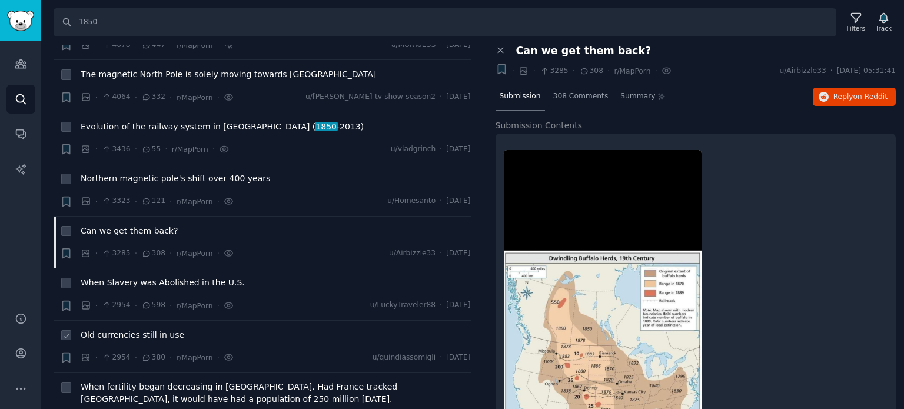
scroll to position [412, 0]
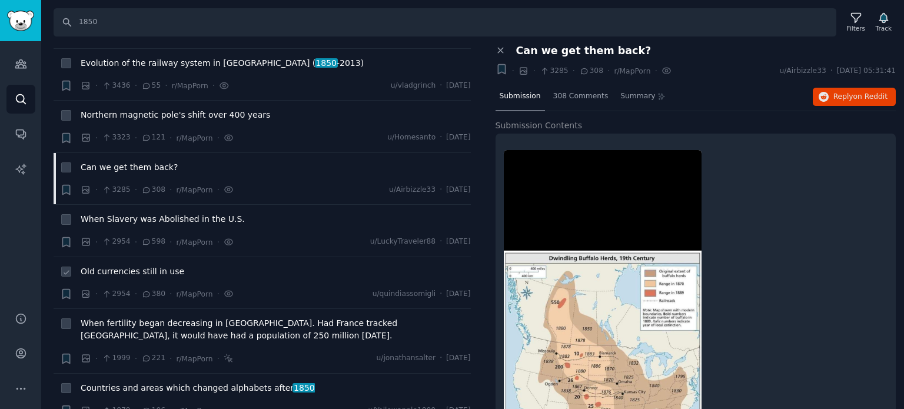
click at [126, 265] on span "Old currencies still in use" at bounding box center [133, 271] width 104 height 12
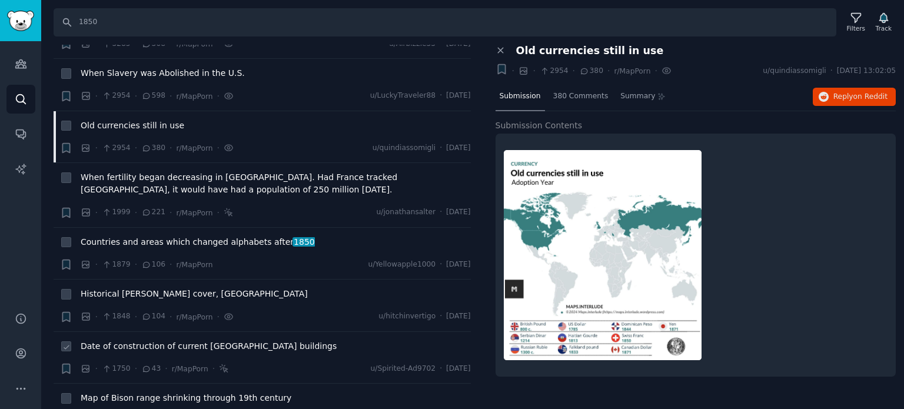
scroll to position [647, 0]
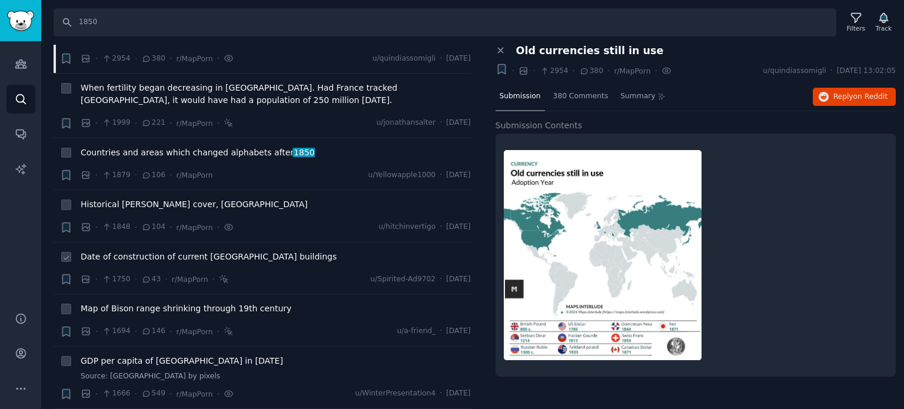
click at [101, 251] on span "Date of construction of current [GEOGRAPHIC_DATA] buildings" at bounding box center [209, 257] width 256 height 12
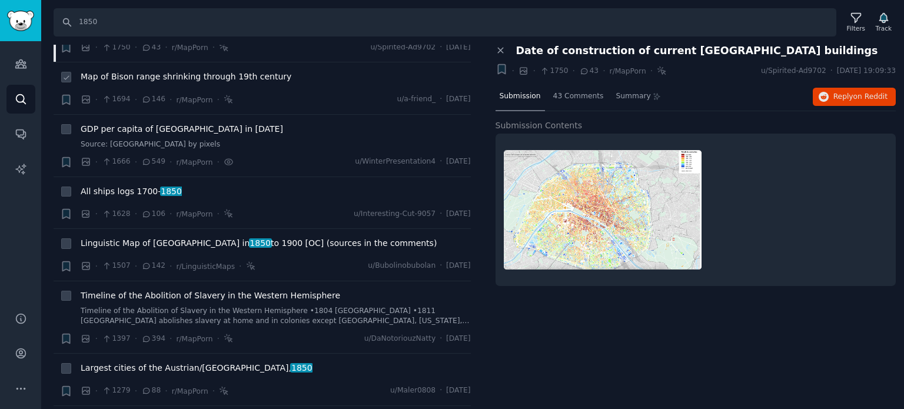
scroll to position [882, 0]
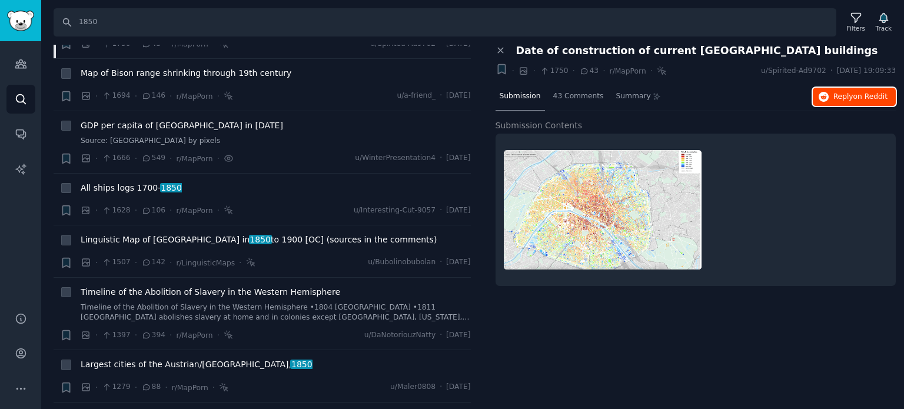
click at [835, 94] on span "Reply on Reddit" at bounding box center [860, 97] width 54 height 11
drag, startPoint x: 118, startPoint y: 29, endPoint x: 51, endPoint y: 16, distance: 68.9
click at [51, 16] on div "Search 1850 Filters Track" at bounding box center [472, 18] width 862 height 36
type input "cold war"
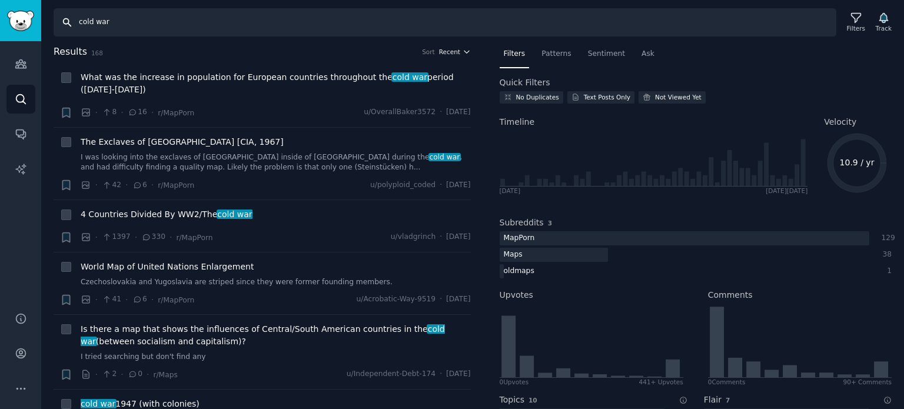
click at [439, 51] on span "Recent" at bounding box center [449, 52] width 21 height 8
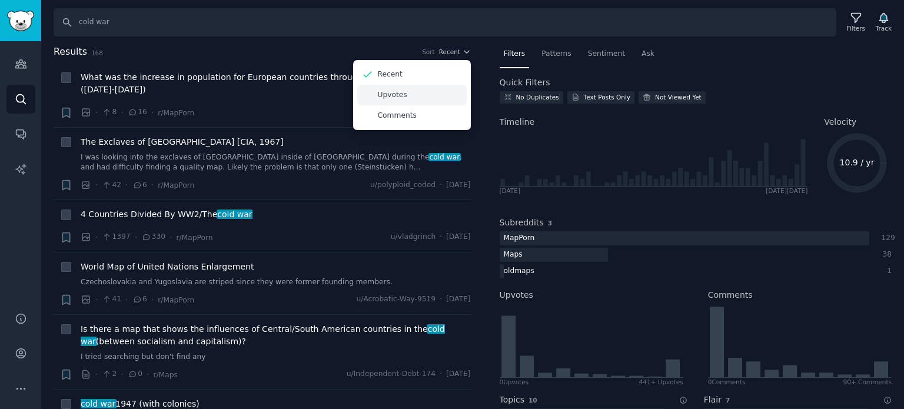
click at [414, 91] on div "Upvotes" at bounding box center [411, 95] width 109 height 21
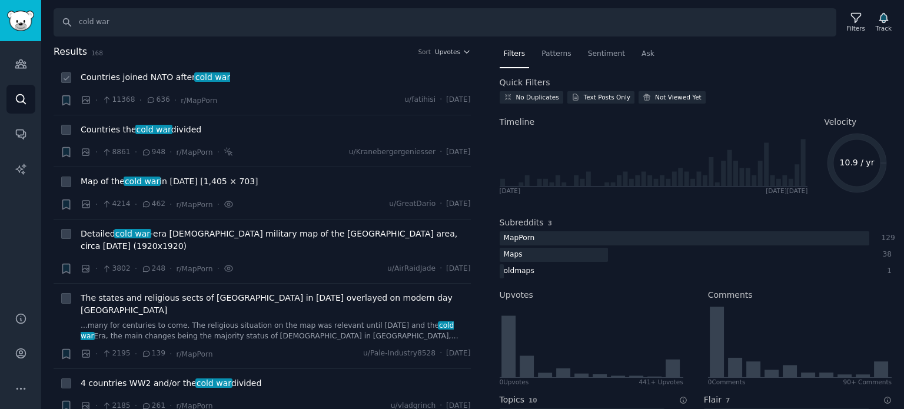
click at [151, 69] on li "+ Countries joined NATO after cold war · 11368 · 636 · r/MapPorn u/[GEOGRAPHIC_…" at bounding box center [262, 89] width 417 height 52
click at [144, 80] on span "Countries joined NATO after cold war" at bounding box center [155, 77] width 149 height 12
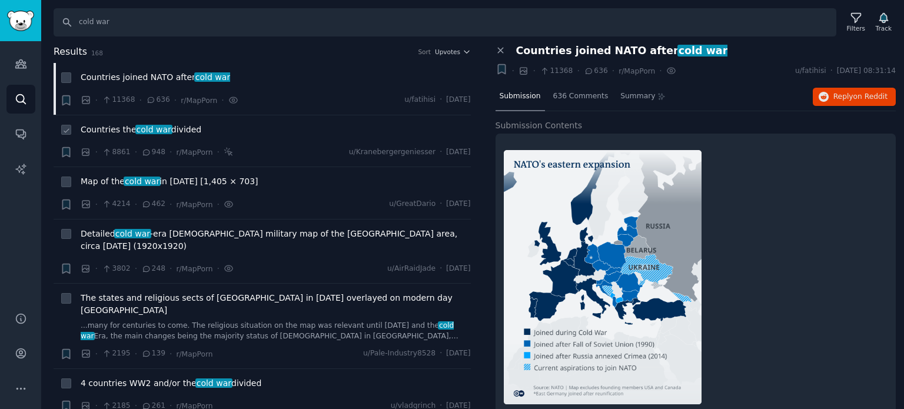
click at [141, 125] on span "cold war" at bounding box center [153, 129] width 37 height 9
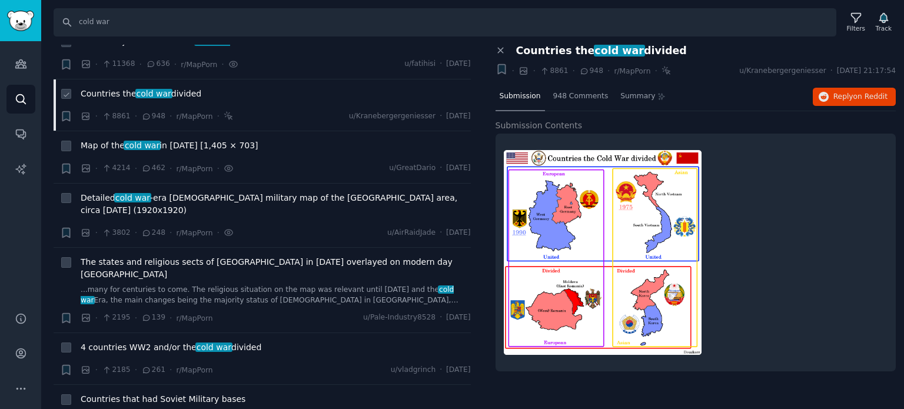
scroll to position [59, 0]
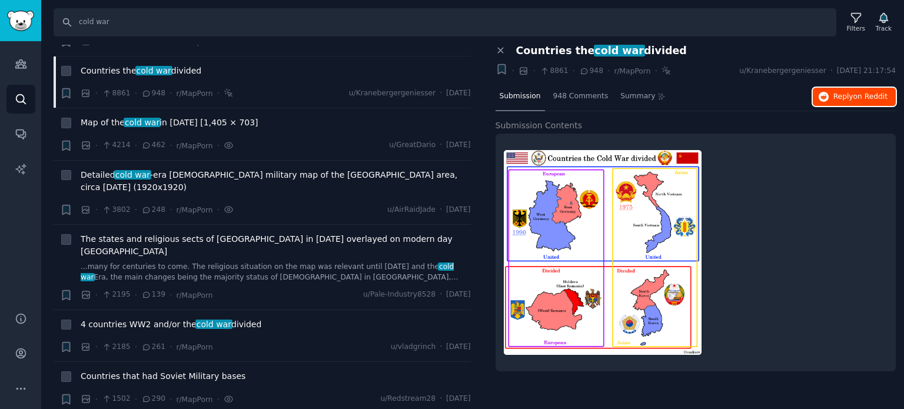
click at [828, 98] on icon "button" at bounding box center [823, 97] width 11 height 11
click at [152, 182] on div "Detailed cold war -era Soviet military map of the [GEOGRAPHIC_DATA] area, circa…" at bounding box center [276, 183] width 390 height 29
click at [152, 175] on span "Detailed cold war -era Soviet military map of the [GEOGRAPHIC_DATA] area, circa…" at bounding box center [276, 181] width 390 height 25
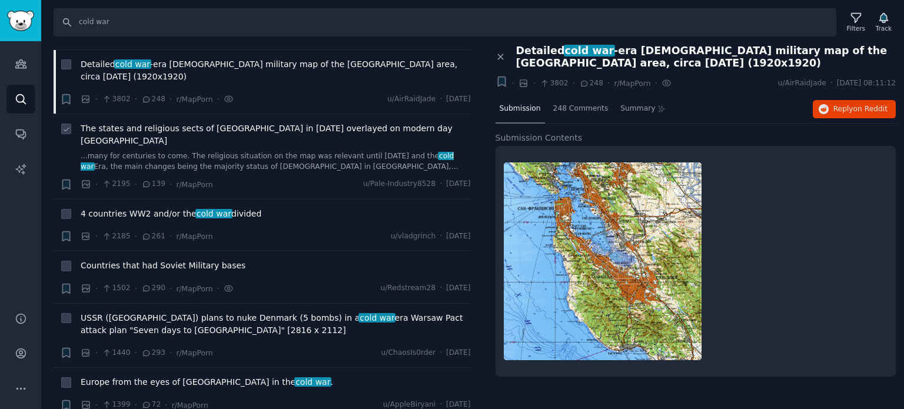
scroll to position [176, 0]
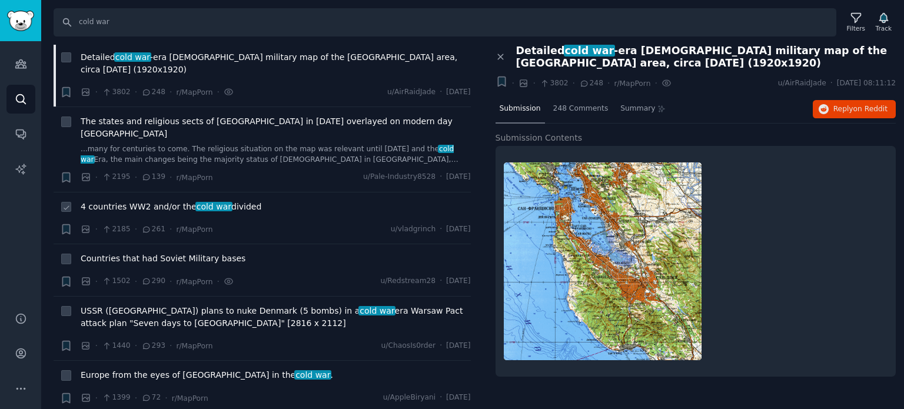
click at [141, 201] on span "4 countries WW2 and/or the cold war divided" at bounding box center [171, 207] width 181 height 12
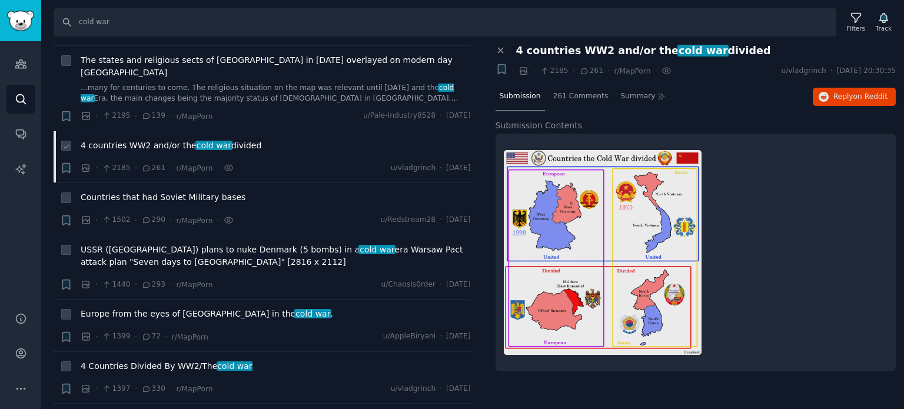
scroll to position [294, 0]
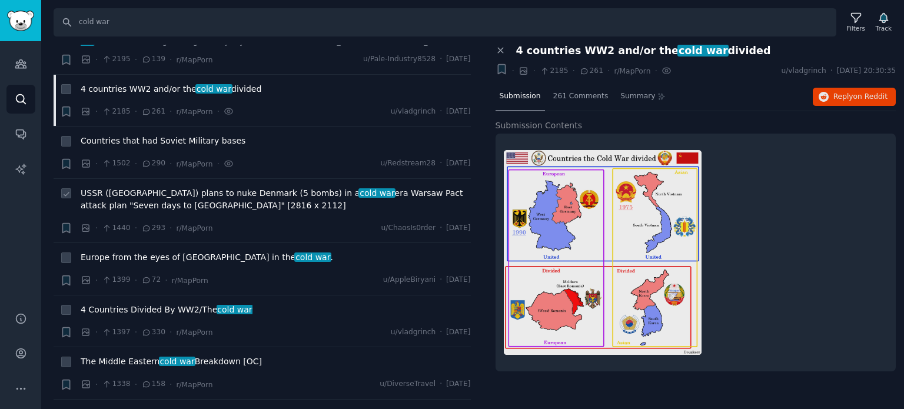
click at [138, 187] on span "USSR ([GEOGRAPHIC_DATA]) plans to nuke Denmark (5 bombs) in a cold war era Wars…" at bounding box center [276, 199] width 390 height 25
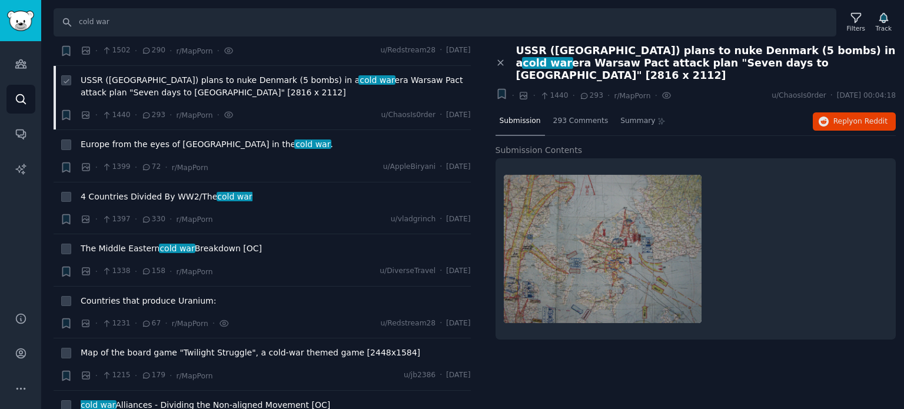
scroll to position [412, 0]
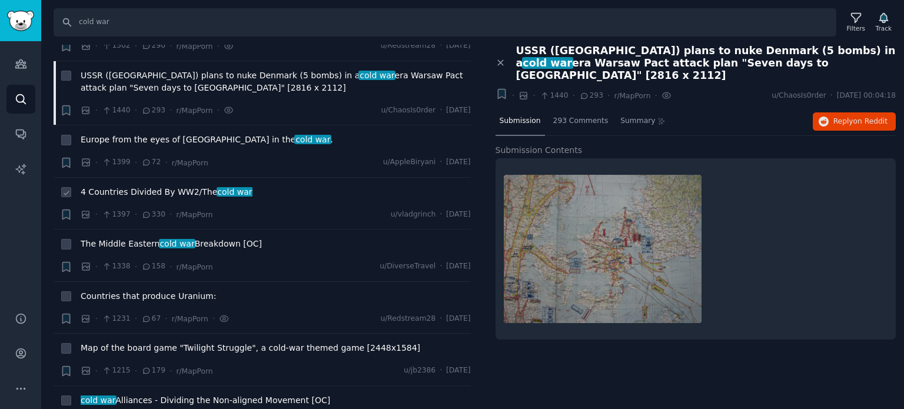
click at [132, 186] on span "4 Countries Divided By WW2/The cold war" at bounding box center [167, 192] width 172 height 12
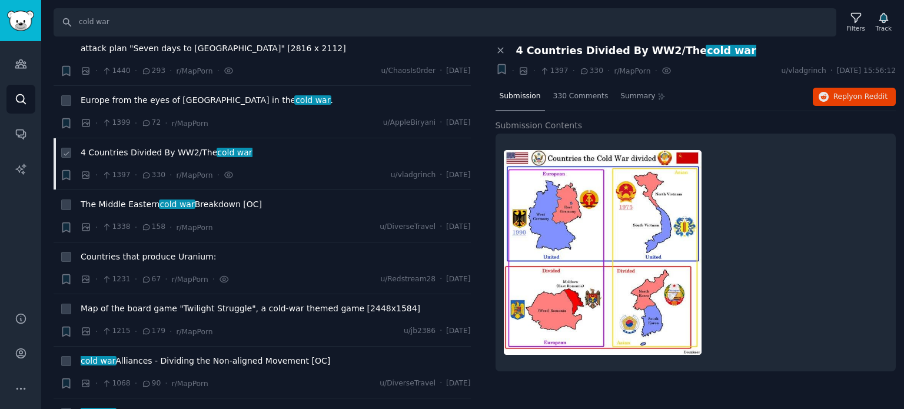
scroll to position [471, 0]
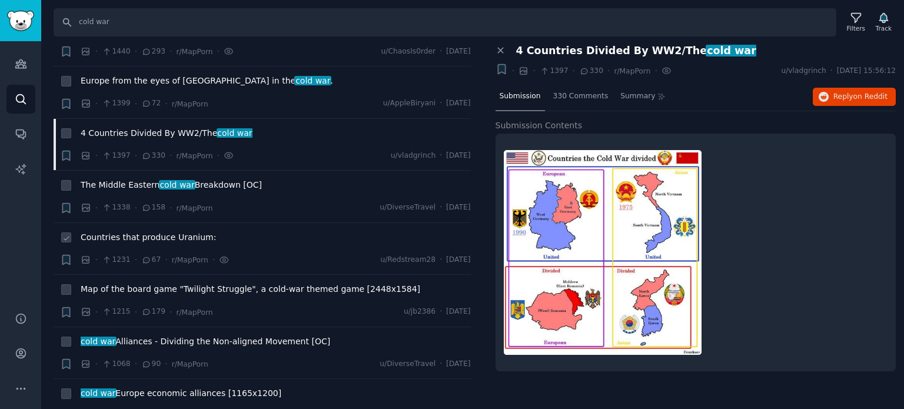
click at [121, 231] on span "Countries that produce Uranium:" at bounding box center [148, 237] width 135 height 12
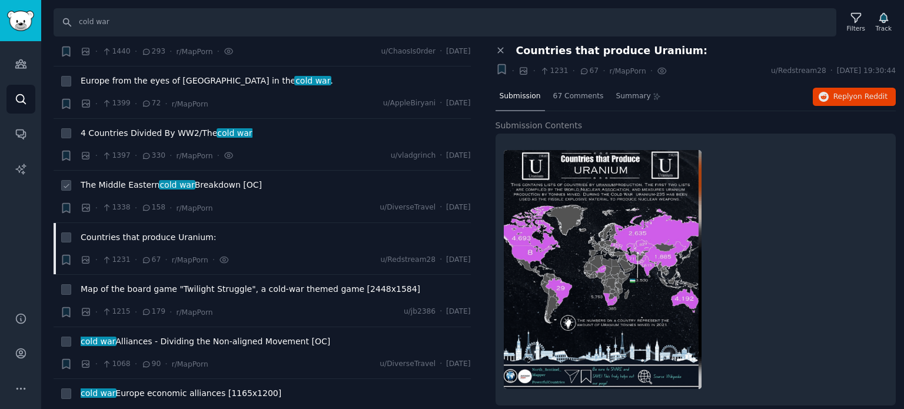
click at [159, 180] on span "cold war" at bounding box center [177, 184] width 37 height 9
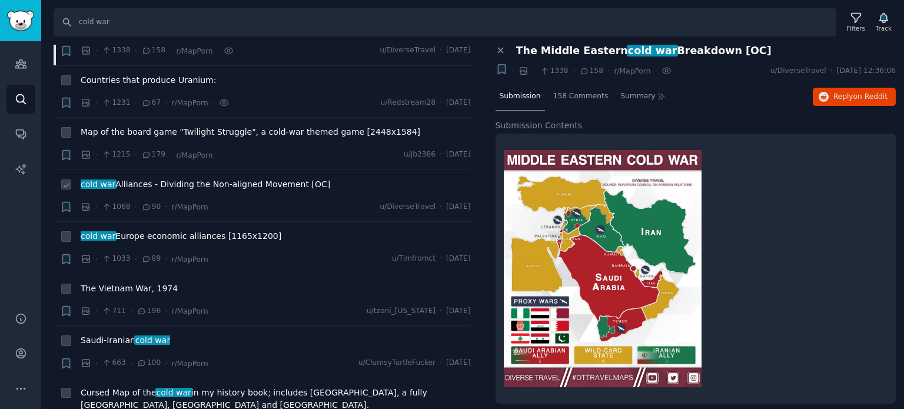
scroll to position [647, 0]
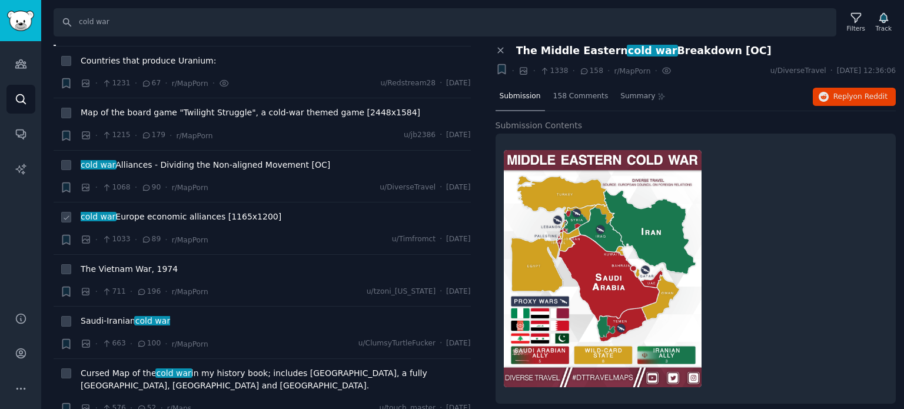
click at [125, 211] on span "cold war Europe economic alliances [1165x1200]" at bounding box center [181, 217] width 201 height 12
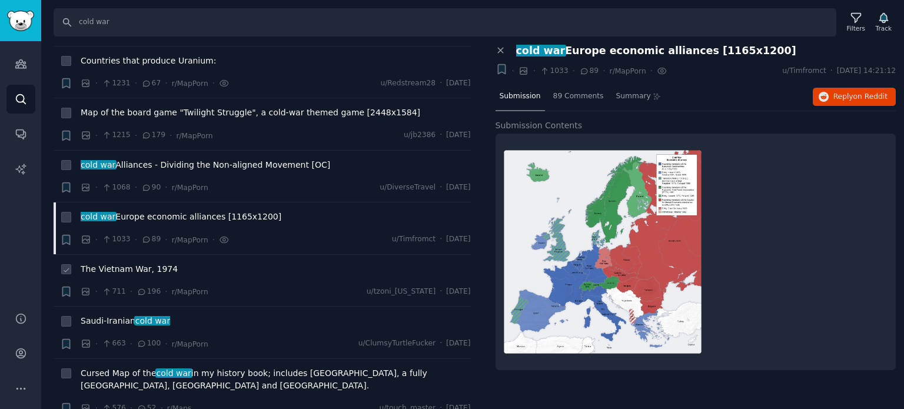
click at [136, 263] on span "The Vietnam War, 1974" at bounding box center [129, 269] width 97 height 12
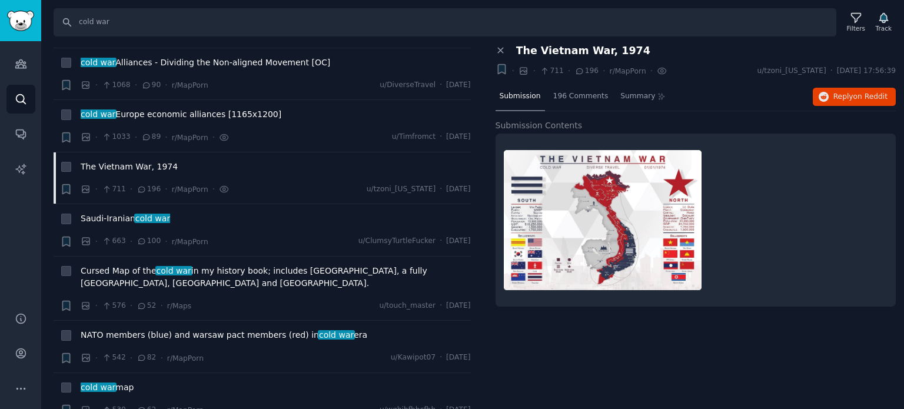
scroll to position [824, 0]
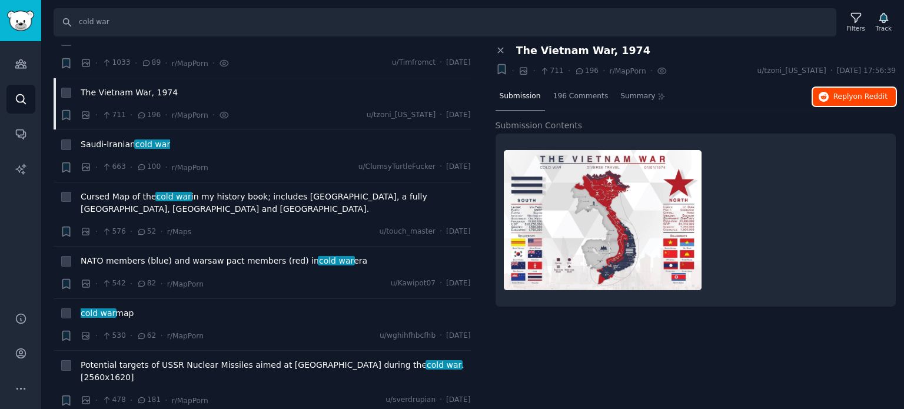
click at [850, 96] on span "Reply on Reddit" at bounding box center [860, 97] width 54 height 11
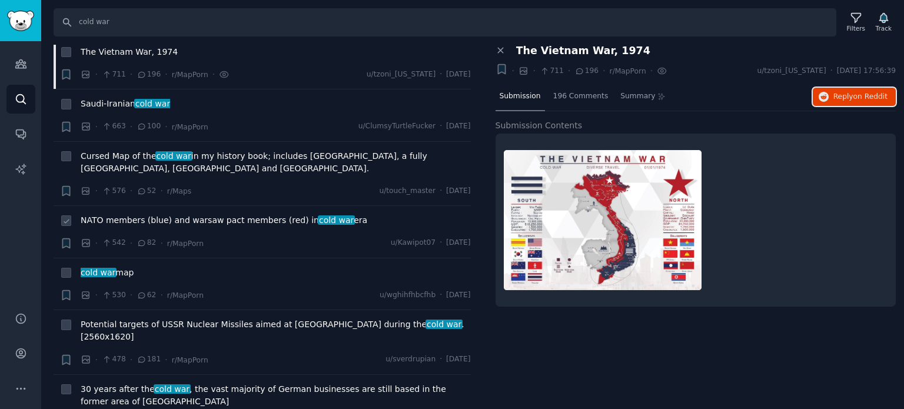
scroll to position [882, 0]
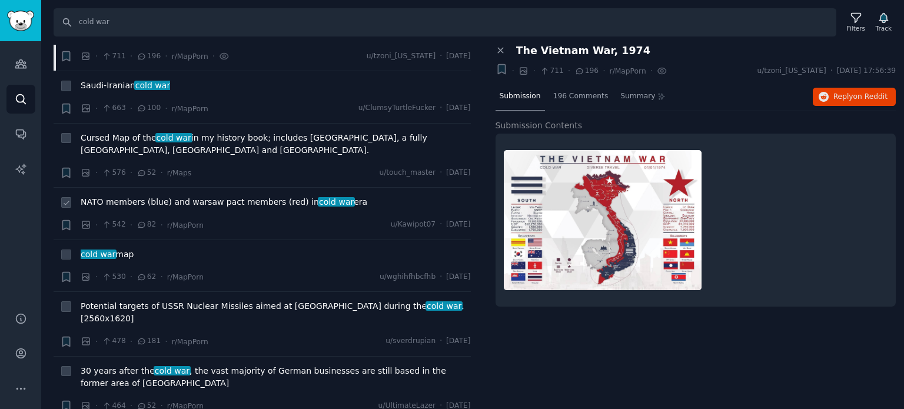
click at [135, 196] on span "NATO members (blue) and warsaw pact members (red) in cold war era" at bounding box center [224, 202] width 287 height 12
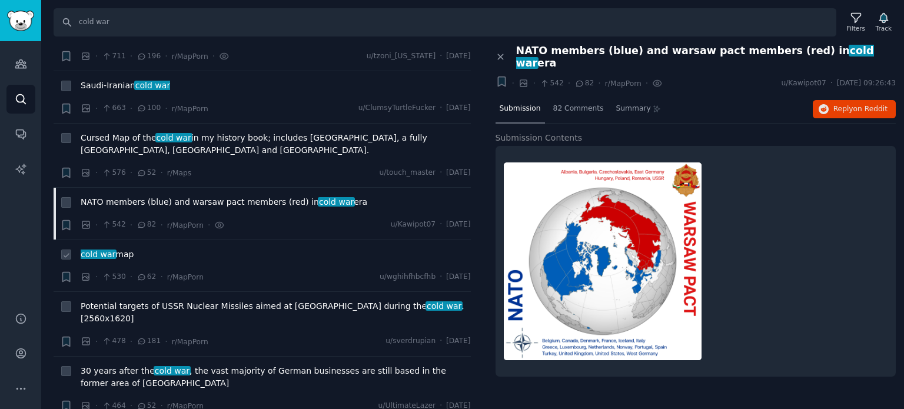
click at [113, 248] on span "cold war map" at bounding box center [107, 254] width 53 height 12
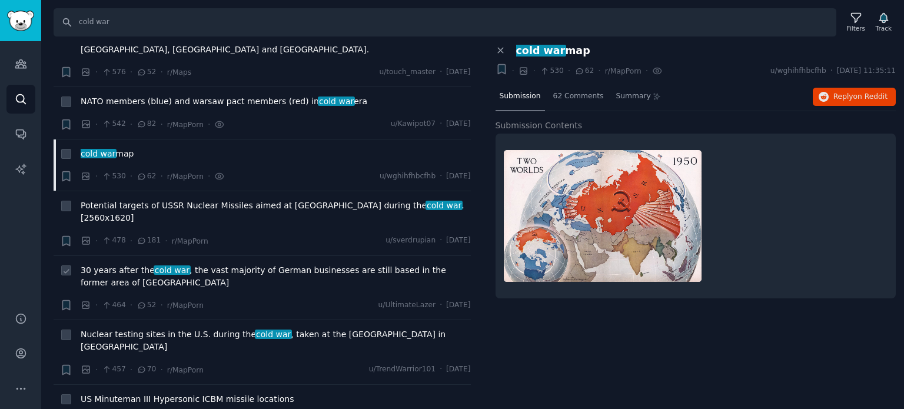
scroll to position [1000, 0]
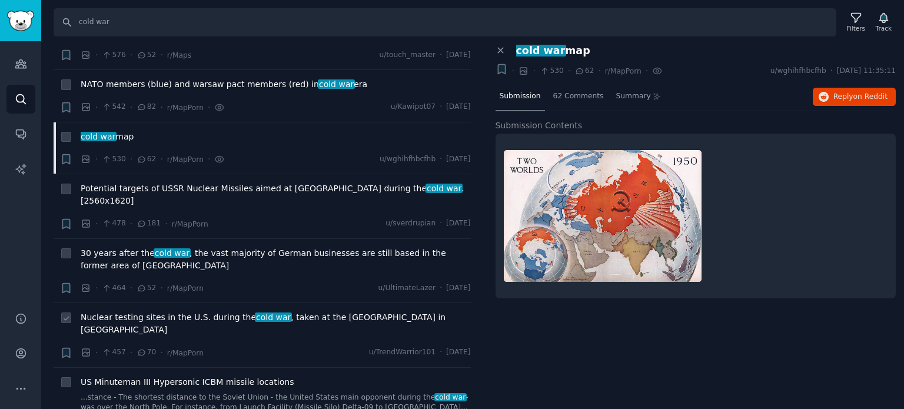
click at [118, 311] on span "Nuclear testing sites in the U.S. during the cold war , taken at the [GEOGRAPHI…" at bounding box center [276, 323] width 390 height 25
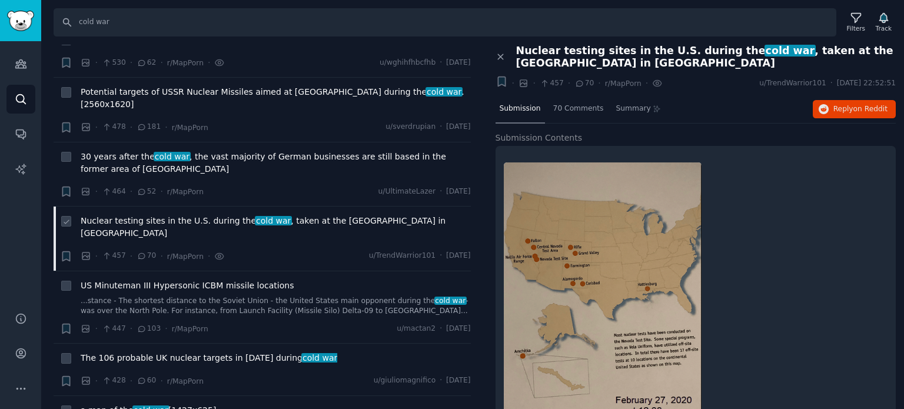
scroll to position [1118, 0]
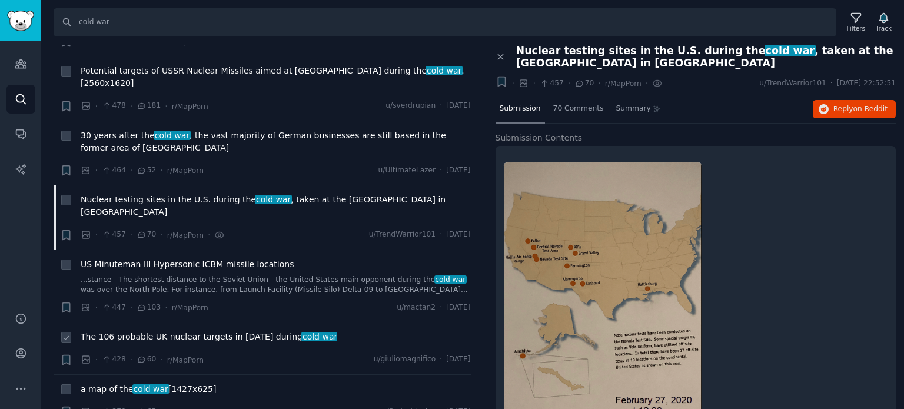
click at [105, 331] on span "The 106 probable UK nuclear targets in [DATE] during cold war" at bounding box center [209, 337] width 256 height 12
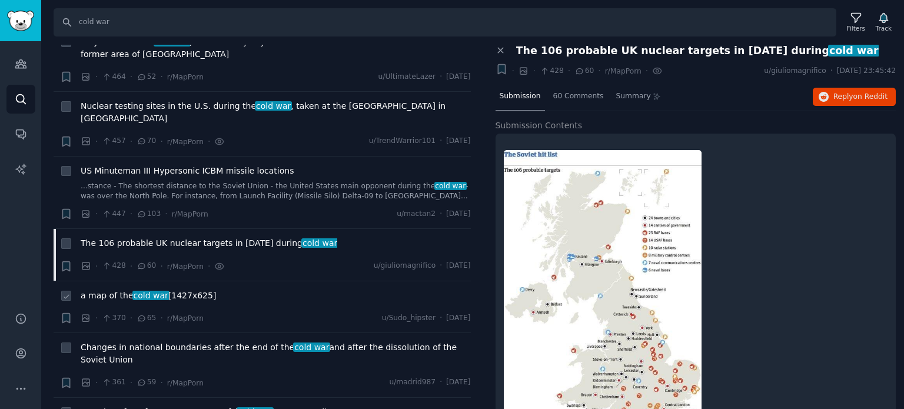
scroll to position [1235, 0]
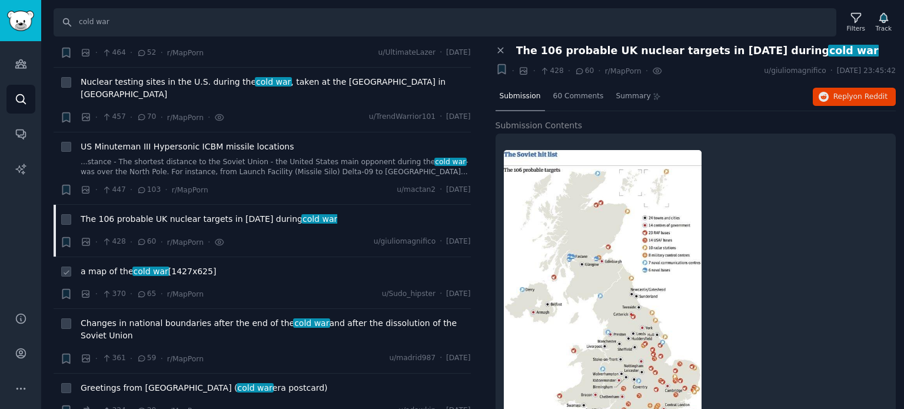
click at [132, 265] on span "a map of the cold war [1427x625]" at bounding box center [148, 271] width 135 height 12
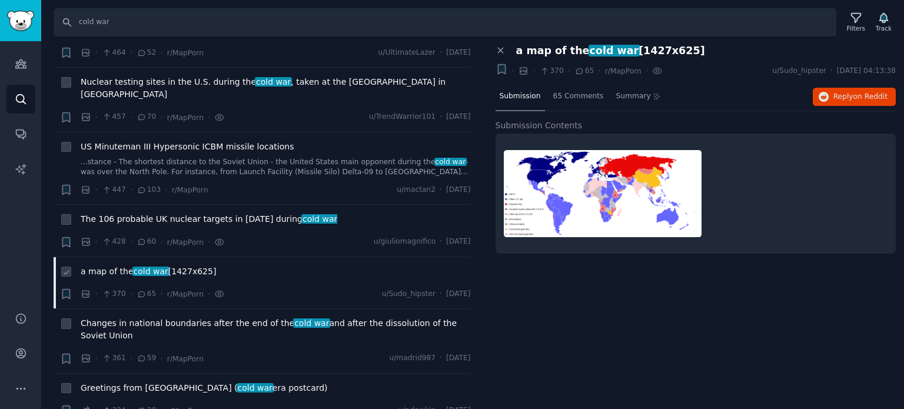
scroll to position [1353, 0]
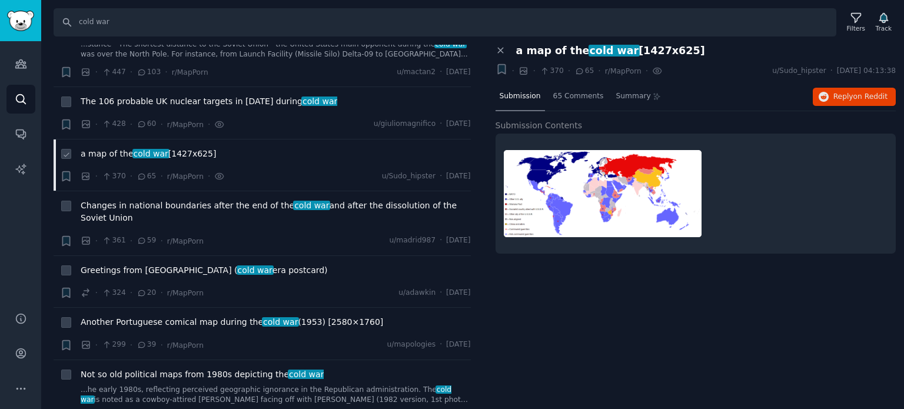
click at [132, 264] on span "Greetings from [GEOGRAPHIC_DATA] ( cold war era postcard)" at bounding box center [204, 270] width 247 height 12
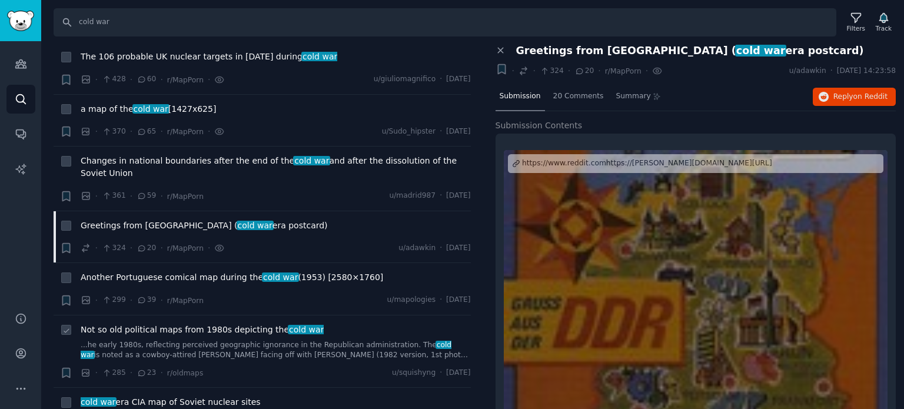
scroll to position [1471, 0]
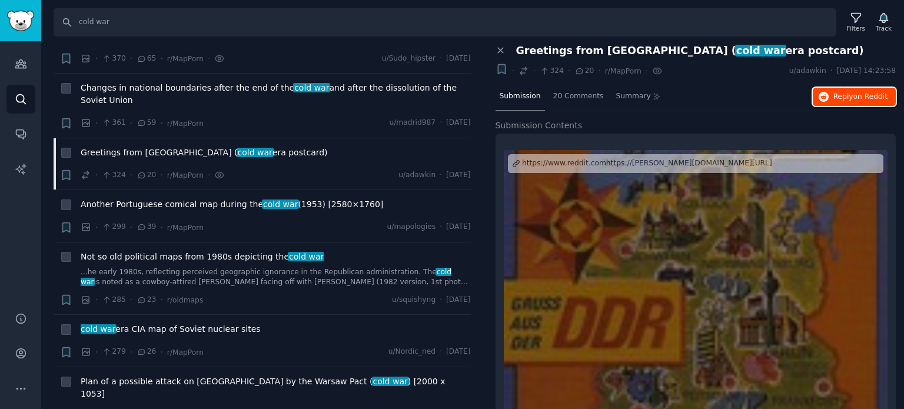
click at [824, 96] on icon "button" at bounding box center [823, 97] width 11 height 11
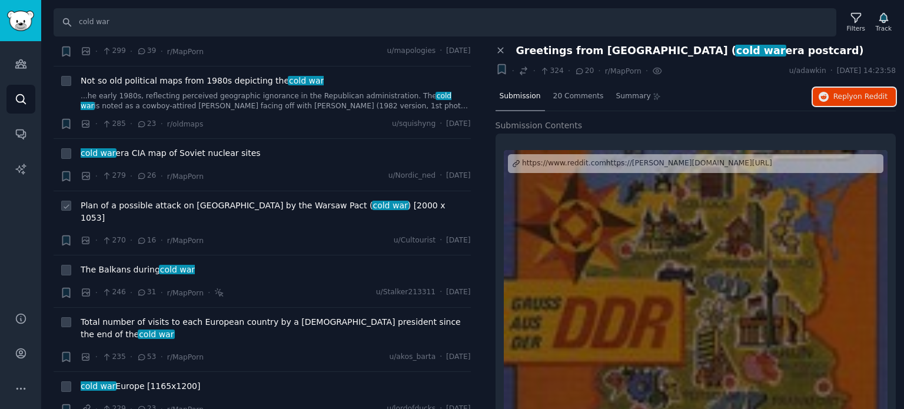
scroll to position [1647, 0]
click at [175, 146] on span "cold war era CIA map of Soviet nuclear sites" at bounding box center [171, 152] width 180 height 12
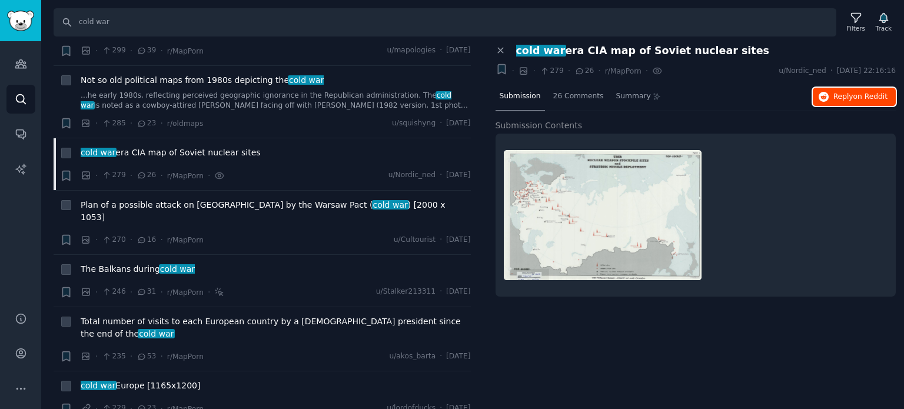
click at [829, 94] on icon "button" at bounding box center [823, 97] width 11 height 11
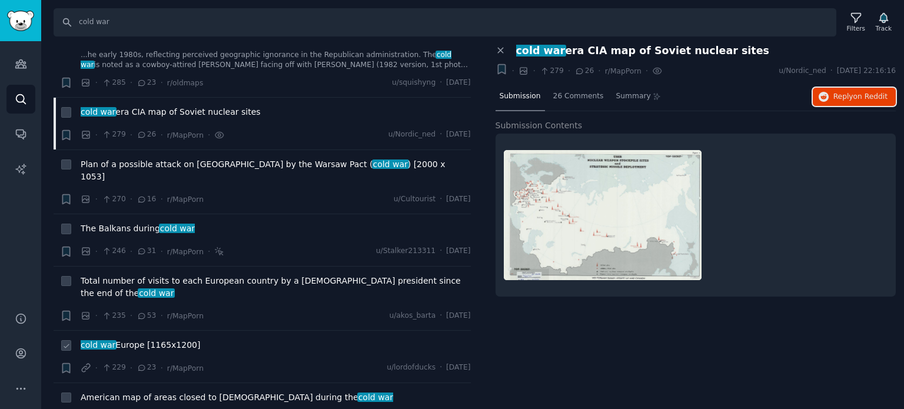
scroll to position [1706, 0]
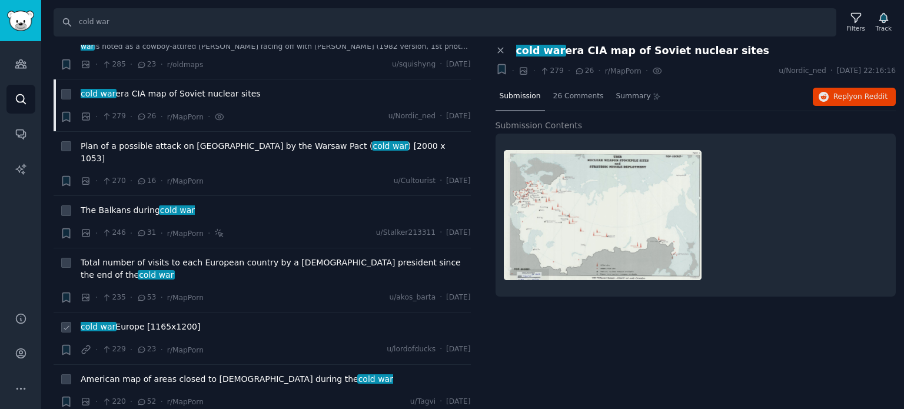
click at [123, 321] on span "cold war Europe [1165x1200]" at bounding box center [140, 327] width 119 height 12
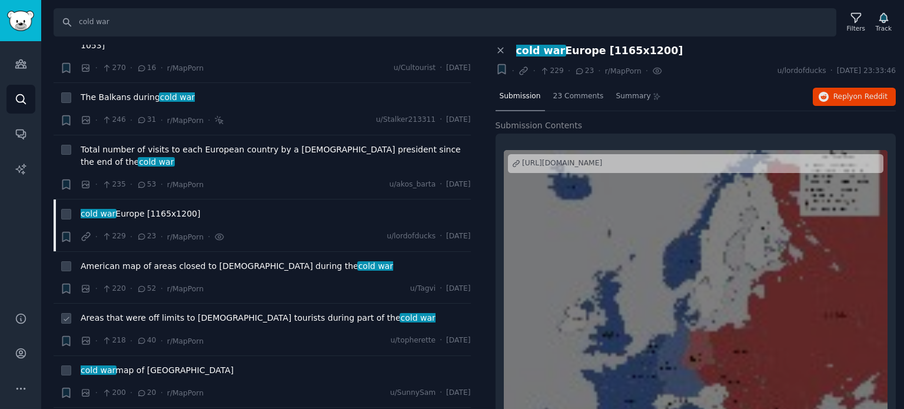
scroll to position [1824, 0]
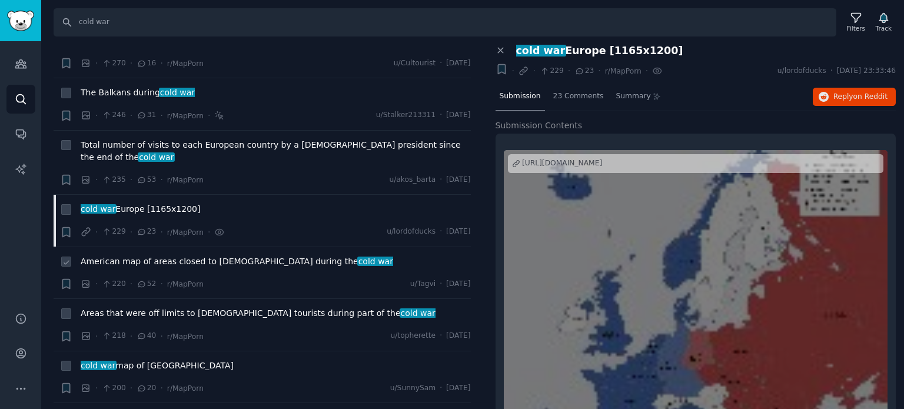
click at [138, 255] on span "American map of areas closed to [DEMOGRAPHIC_DATA] during the cold war" at bounding box center [237, 261] width 312 height 12
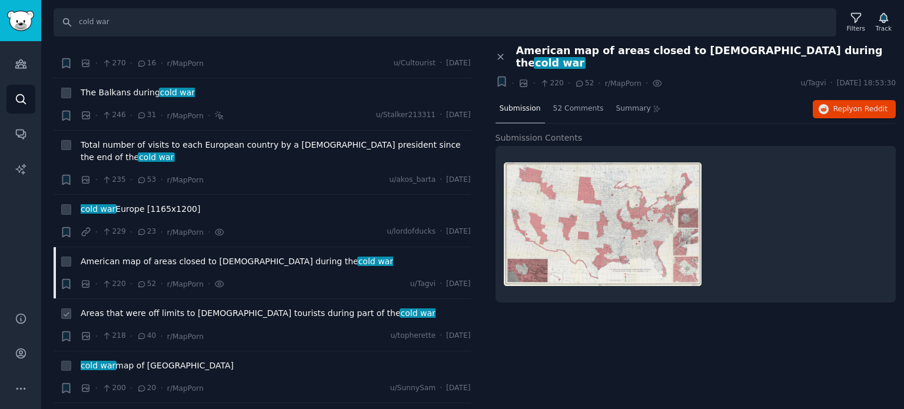
scroll to position [2000, 0]
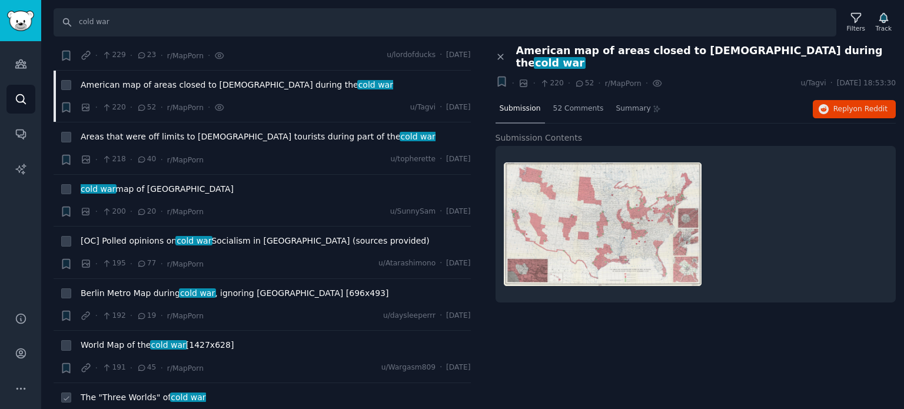
click at [138, 391] on span "The "Three Worlds" of cold war" at bounding box center [143, 397] width 125 height 12
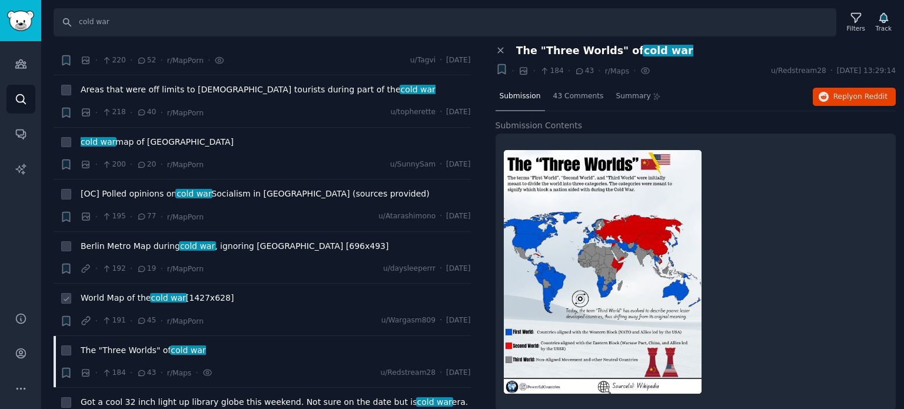
scroll to position [2059, 0]
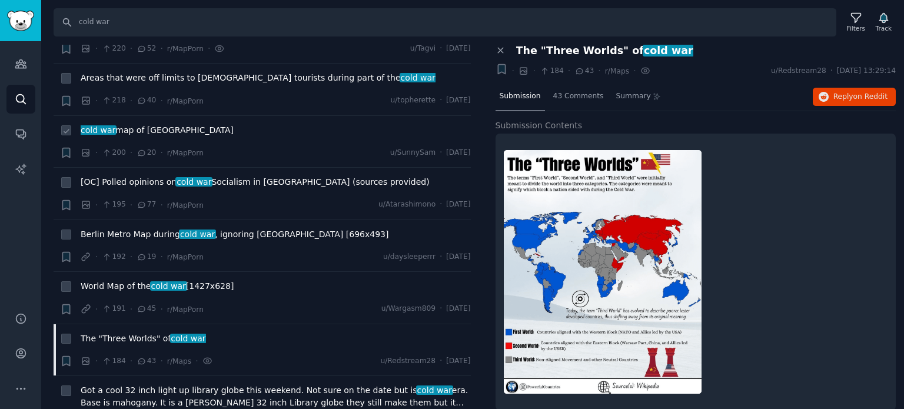
click at [151, 124] on span "cold war map of [GEOGRAPHIC_DATA]" at bounding box center [157, 130] width 153 height 12
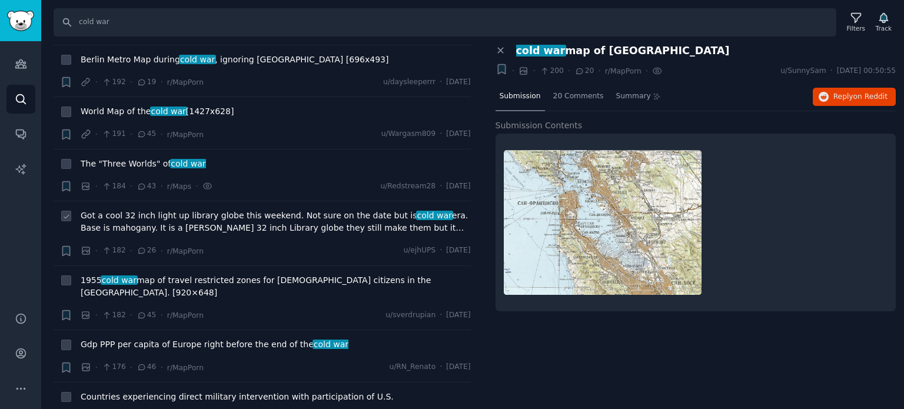
scroll to position [2236, 0]
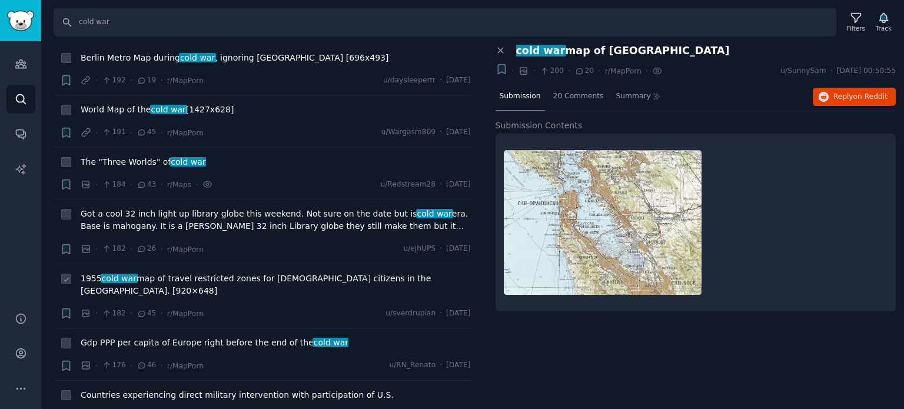
click at [168, 272] on span "1955 cold war map of travel restricted zones for [DEMOGRAPHIC_DATA] citizens in…" at bounding box center [276, 284] width 390 height 25
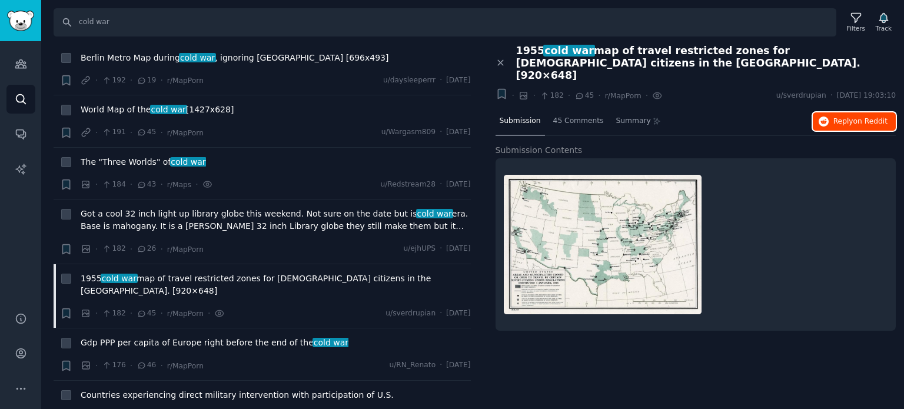
click at [829, 116] on icon "button" at bounding box center [823, 121] width 11 height 11
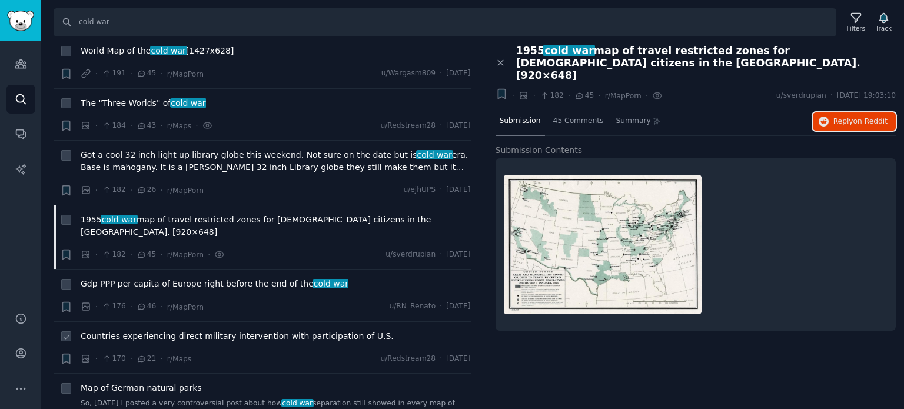
scroll to position [2353, 0]
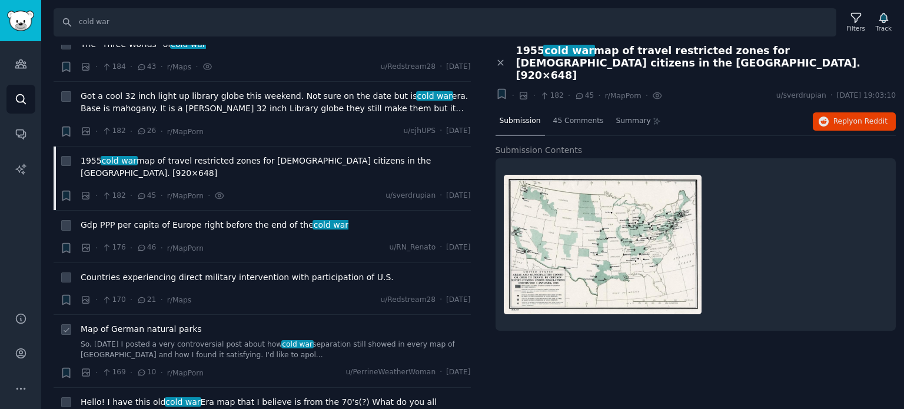
click at [132, 323] on span "Map of German natural parks" at bounding box center [141, 329] width 121 height 12
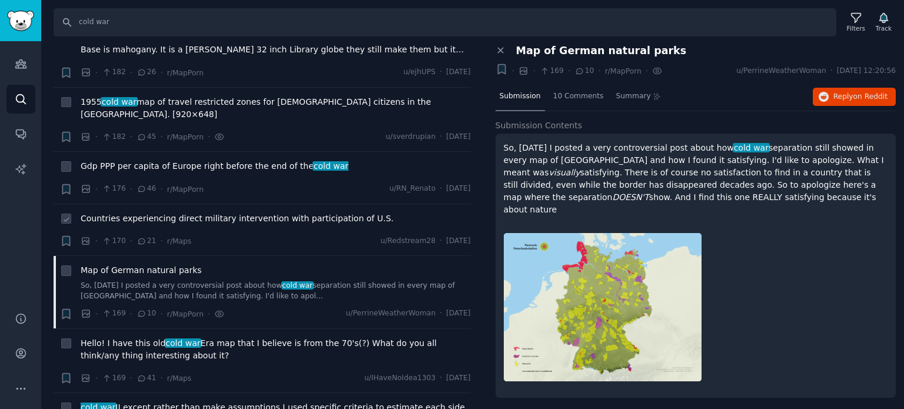
scroll to position [2530, 0]
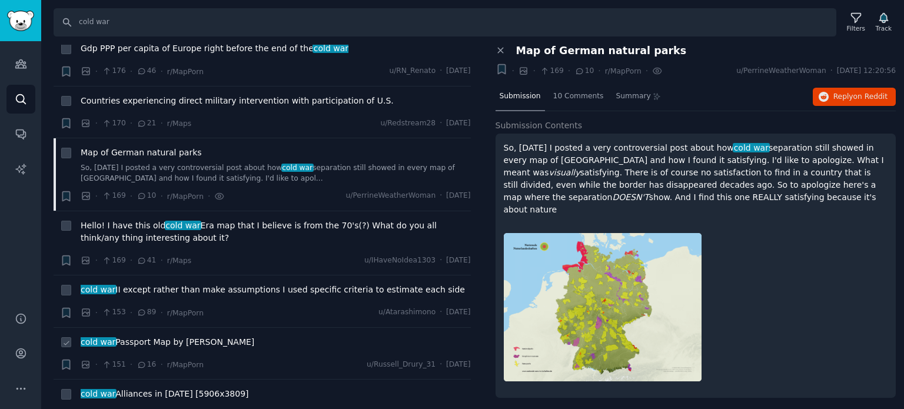
click at [111, 337] on span "cold war" at bounding box center [97, 341] width 37 height 9
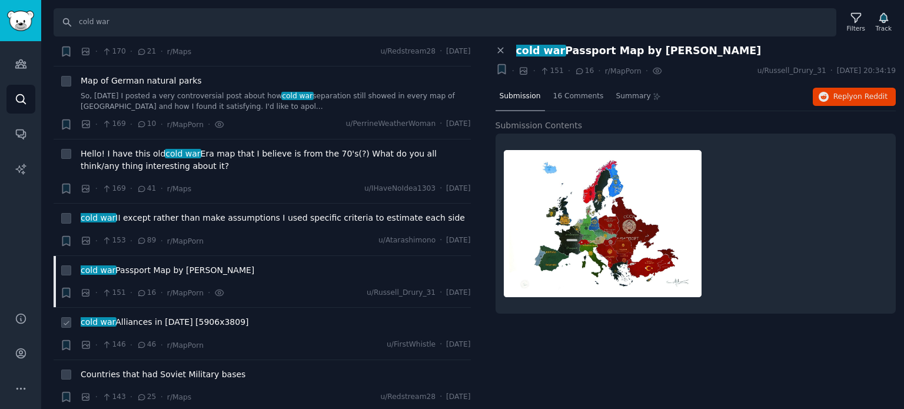
scroll to position [2647, 0]
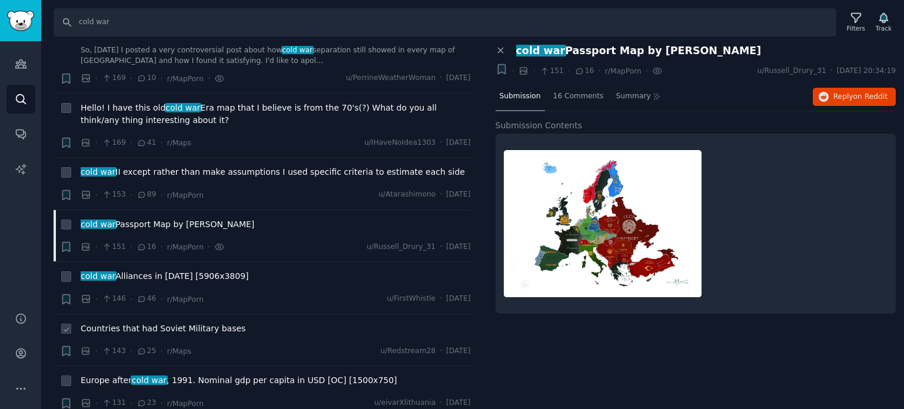
click at [138, 322] on span "Countries that had Soviet Military bases" at bounding box center [163, 328] width 165 height 12
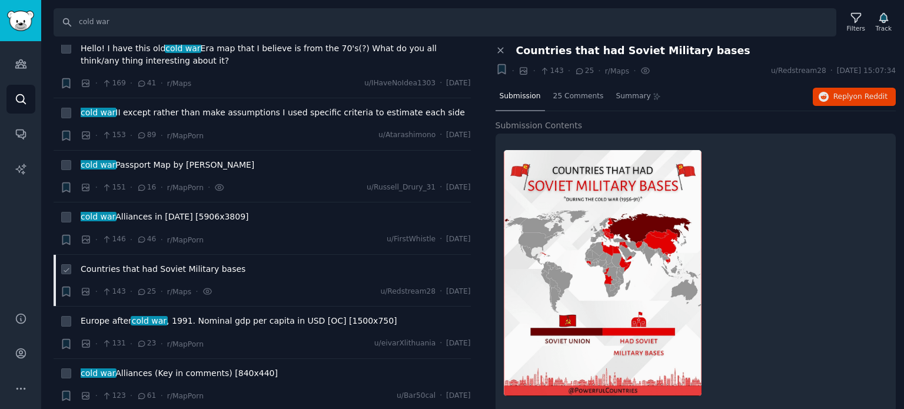
scroll to position [2765, 0]
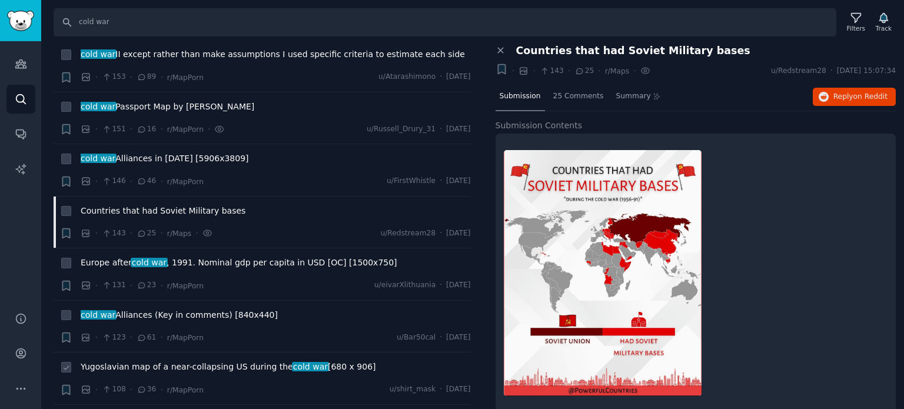
click at [144, 361] on span "Yugoslavian map of a near-collapsing US during the cold war [680 x 906]" at bounding box center [228, 367] width 295 height 12
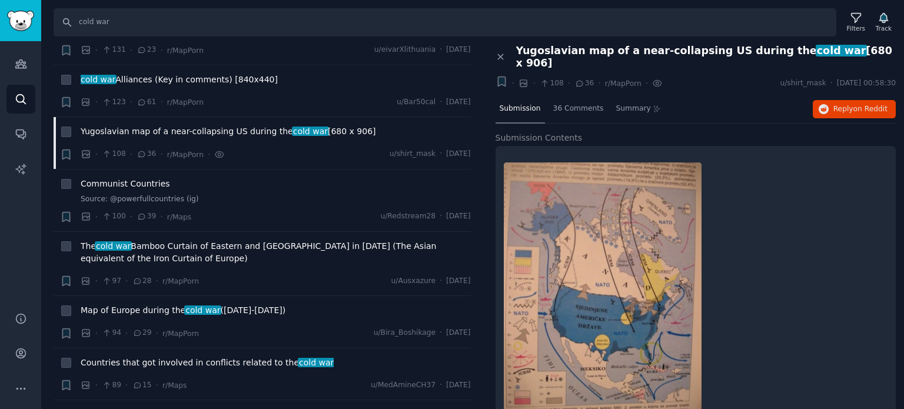
scroll to position [3118, 0]
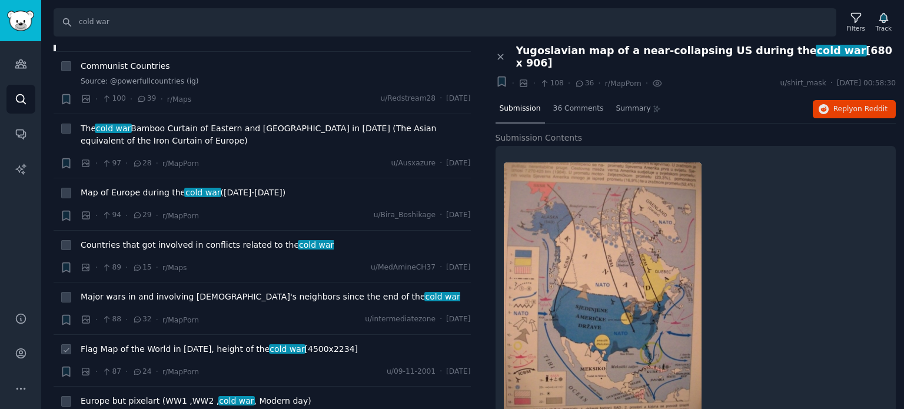
click at [146, 343] on span "Flag Map of the World in [DATE], height of the cold war [4500x2234]" at bounding box center [219, 349] width 277 height 12
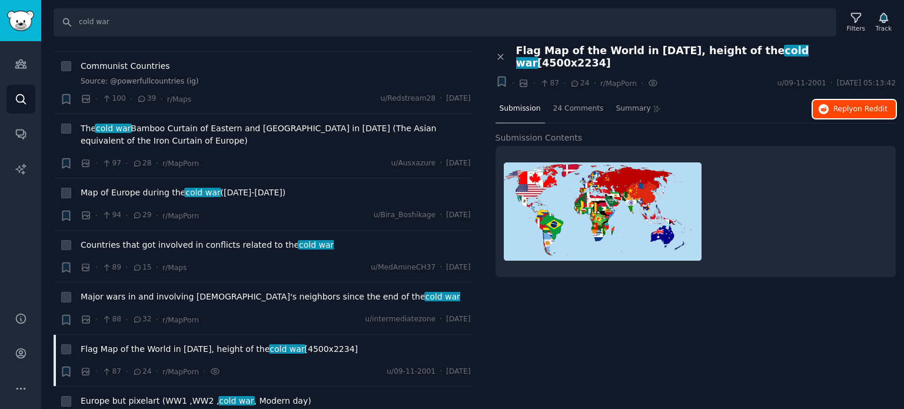
click at [855, 105] on span "on Reddit" at bounding box center [870, 109] width 34 height 8
click at [164, 395] on span "Europe but pixelart (WW1 ,WW2 , cold war , Modern day)" at bounding box center [196, 401] width 231 height 12
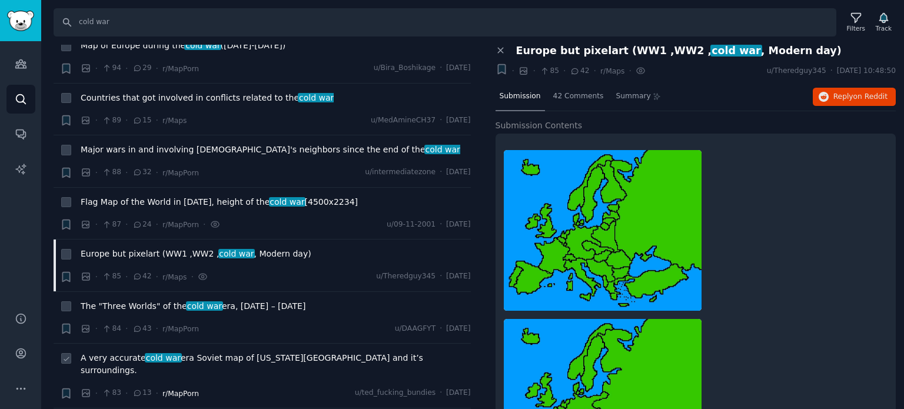
scroll to position [3294, 0]
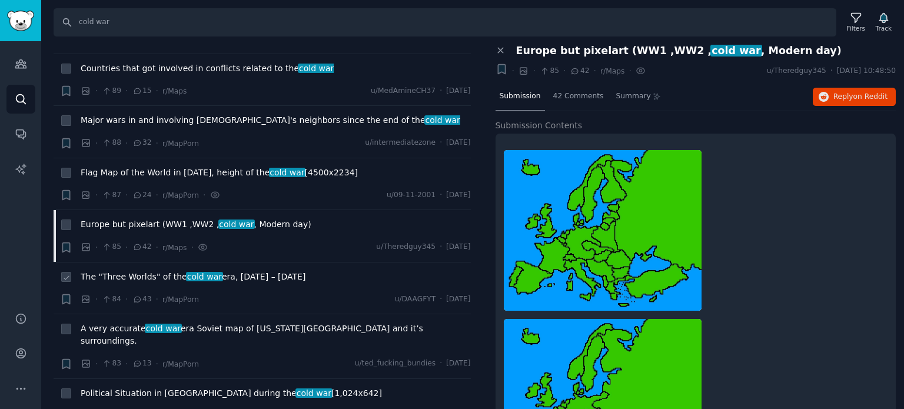
click at [136, 271] on span "The "Three Worlds" of the cold war era, [DATE] – [DATE]" at bounding box center [193, 277] width 225 height 12
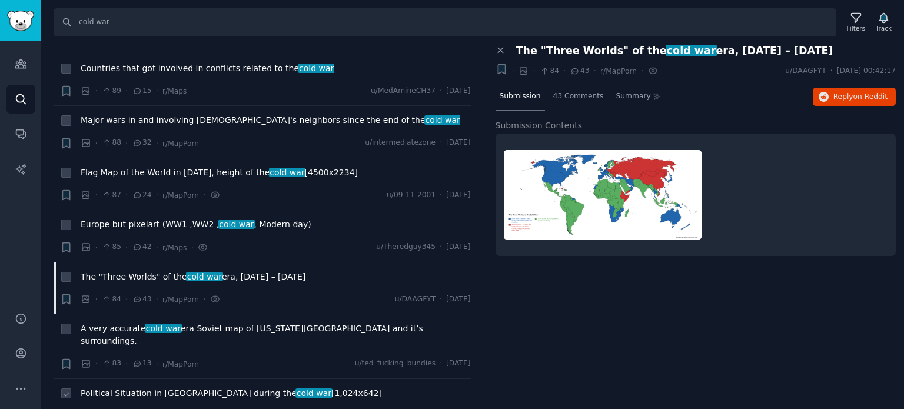
click at [295, 388] on span "cold war" at bounding box center [313, 392] width 37 height 9
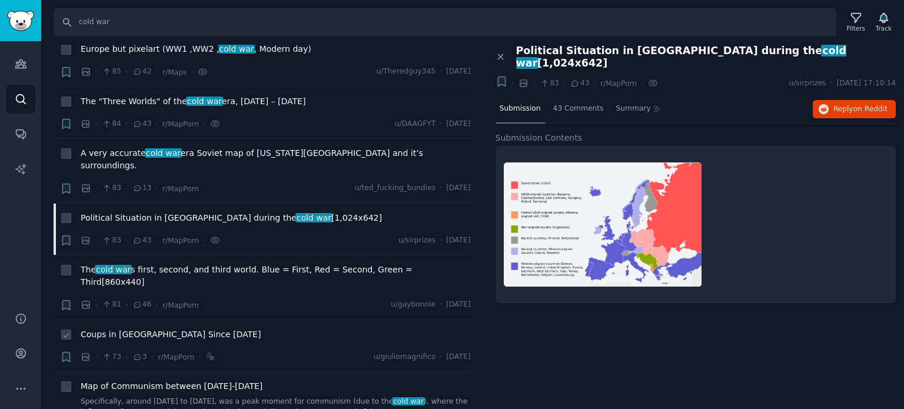
scroll to position [3471, 0]
click at [125, 327] on span "Coups in [GEOGRAPHIC_DATA] Since [DATE]" at bounding box center [171, 333] width 180 height 12
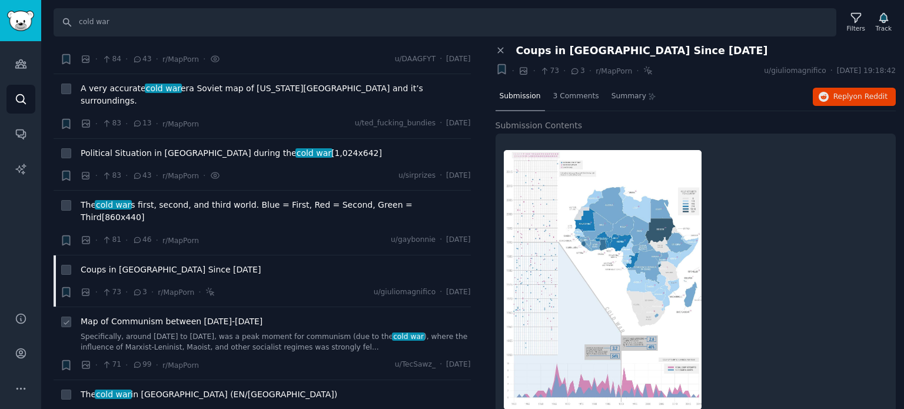
scroll to position [3589, 0]
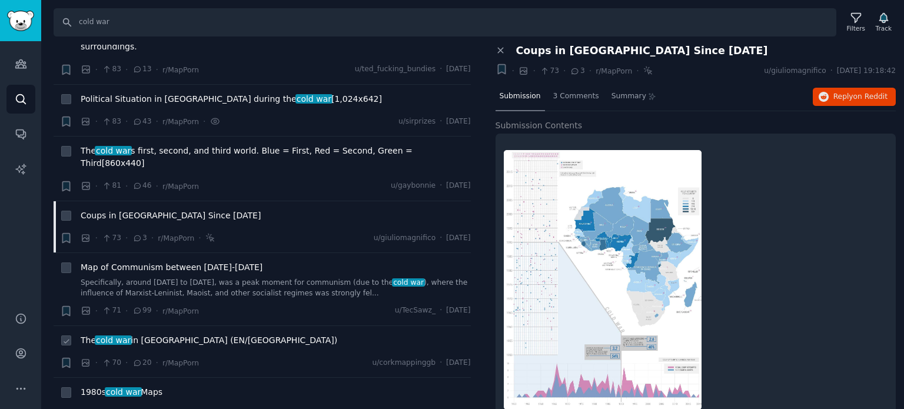
click at [141, 334] on span "The cold war in [GEOGRAPHIC_DATA] (EN/[GEOGRAPHIC_DATA])" at bounding box center [209, 340] width 256 height 12
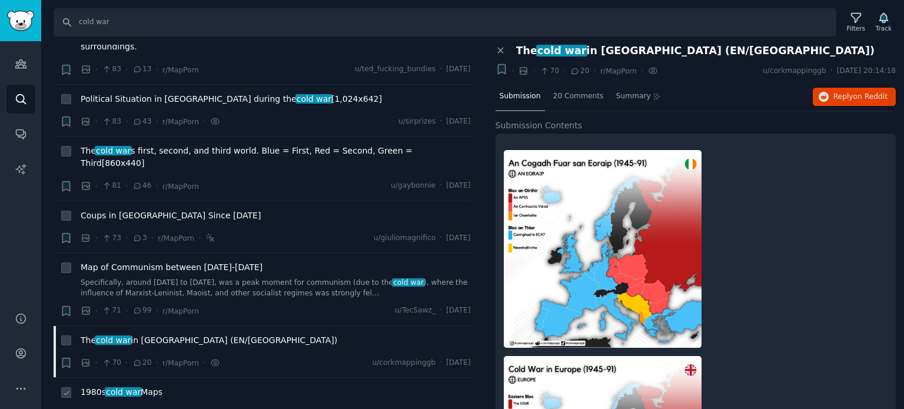
click at [125, 387] on span "cold war" at bounding box center [123, 391] width 37 height 9
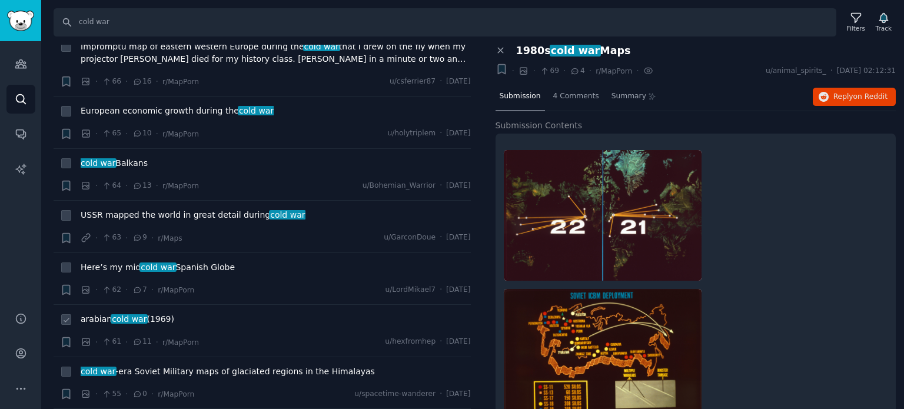
scroll to position [4000, 0]
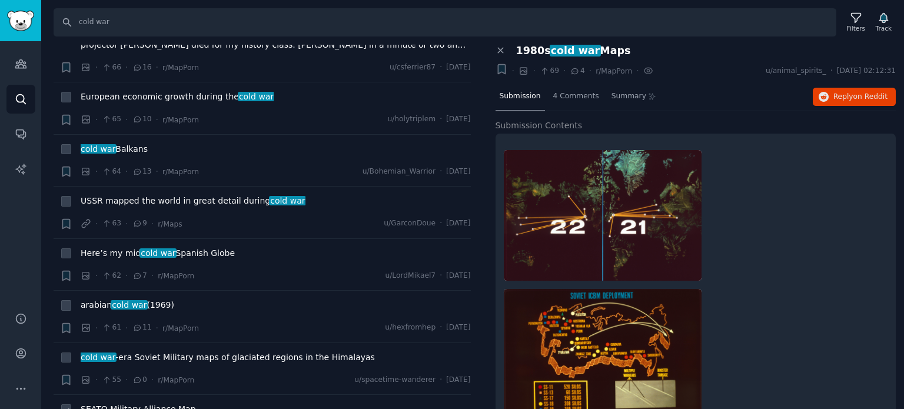
click at [120, 403] on span "SEATO Military Alliance Map" at bounding box center [138, 409] width 115 height 12
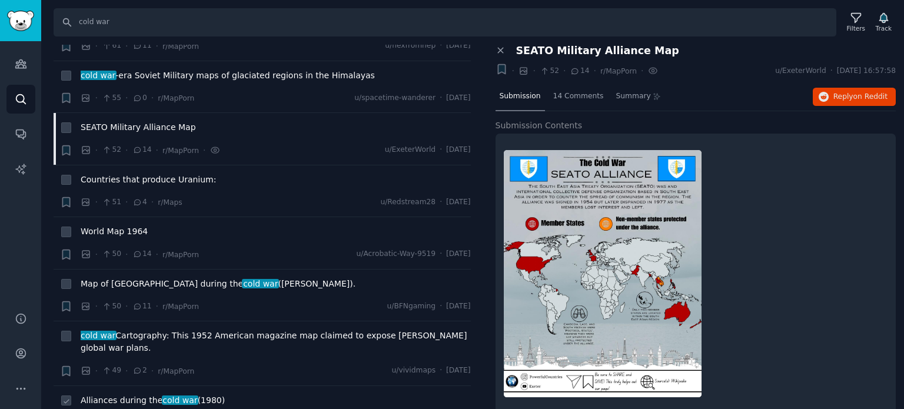
scroll to position [4295, 0]
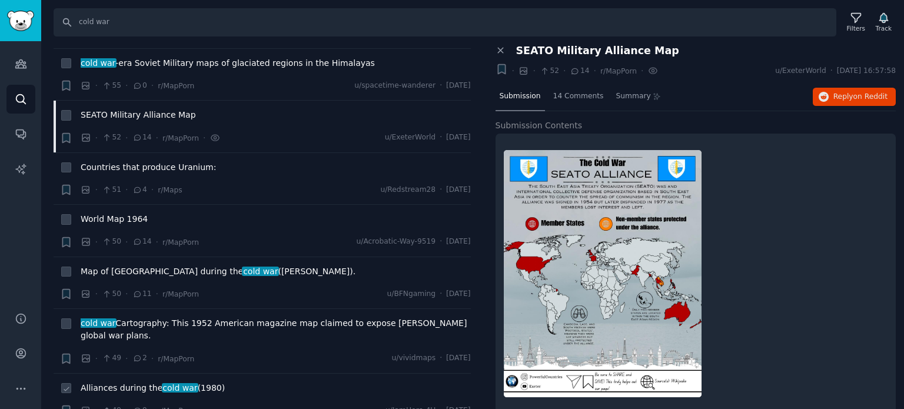
click at [144, 382] on span "Alliances during the cold war (1980)" at bounding box center [153, 388] width 144 height 12
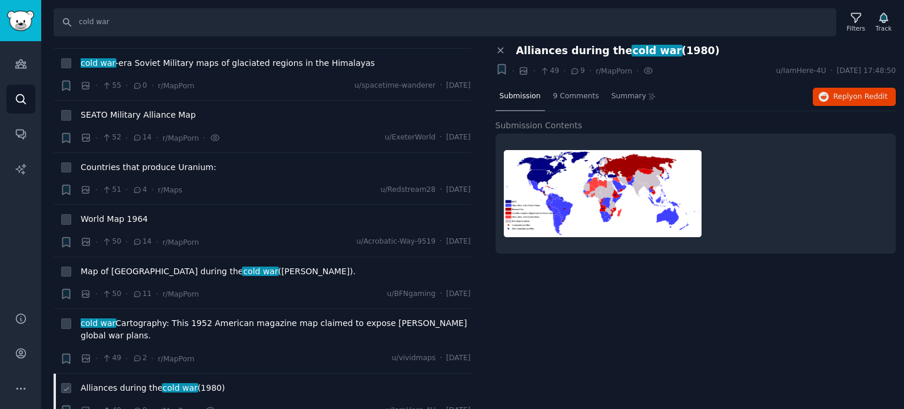
scroll to position [4412, 0]
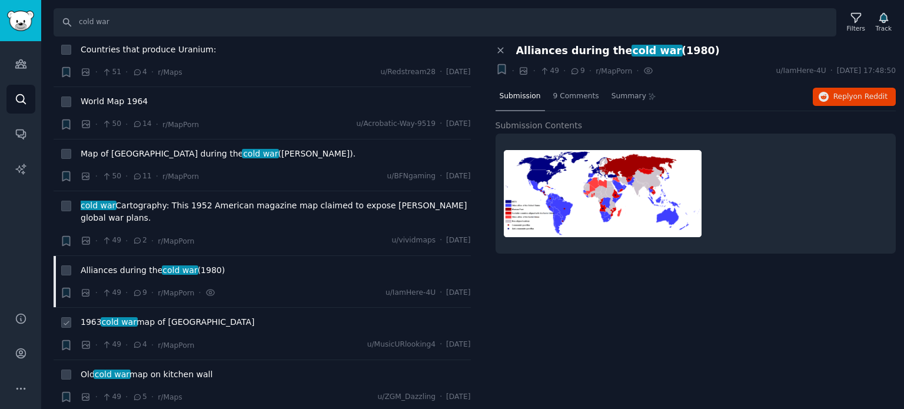
click at [151, 316] on span "1963 cold war map of [GEOGRAPHIC_DATA]" at bounding box center [168, 322] width 174 height 12
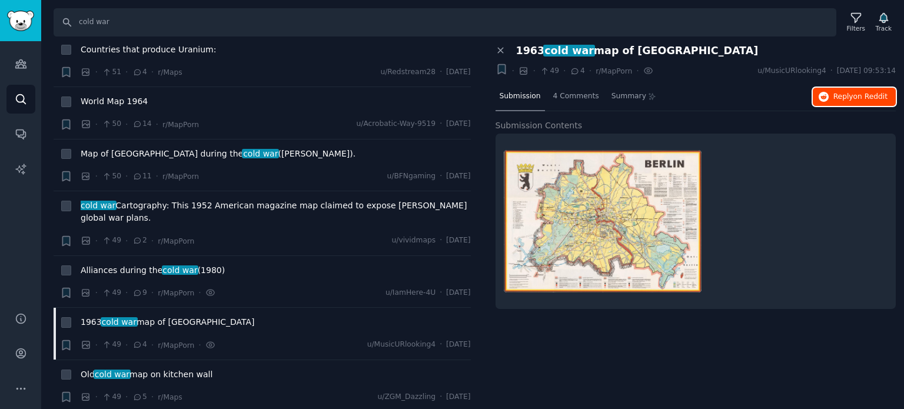
click at [846, 100] on span "Reply on Reddit" at bounding box center [860, 97] width 54 height 11
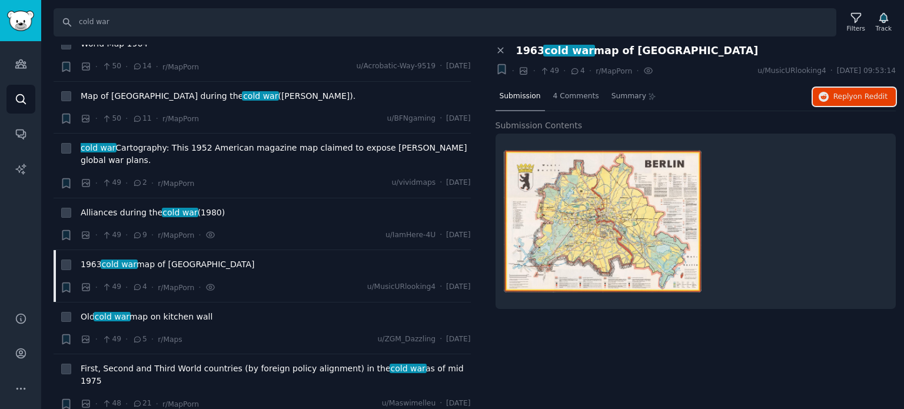
scroll to position [4530, 0]
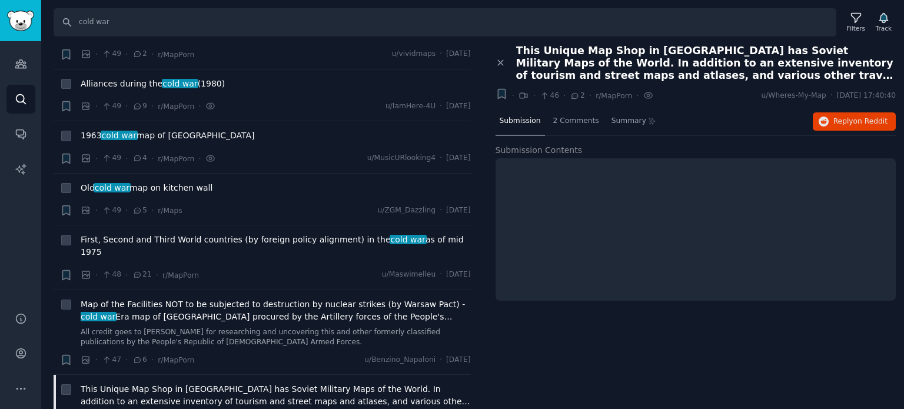
scroll to position [4706, 0]
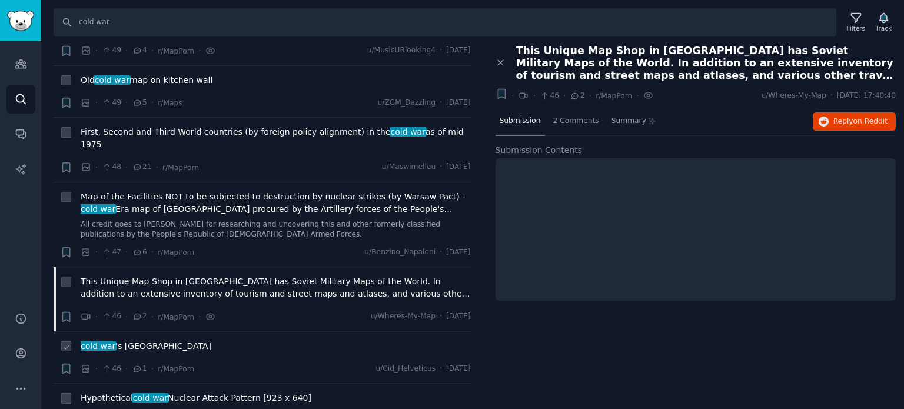
click at [101, 341] on span "cold war" at bounding box center [97, 345] width 37 height 9
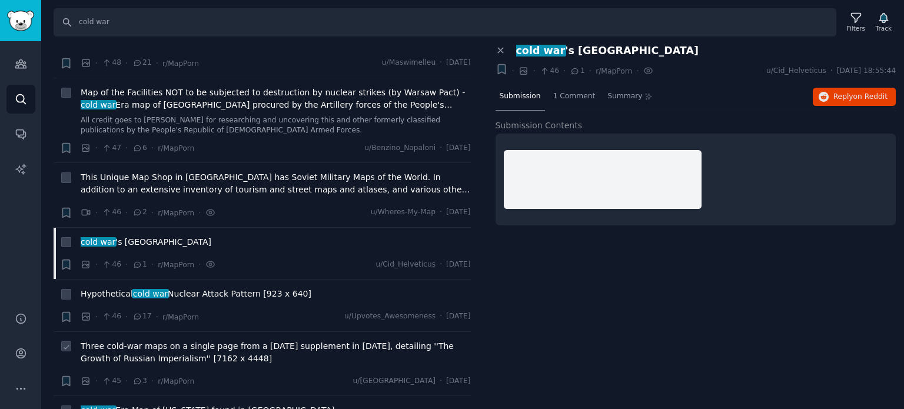
scroll to position [4824, 0]
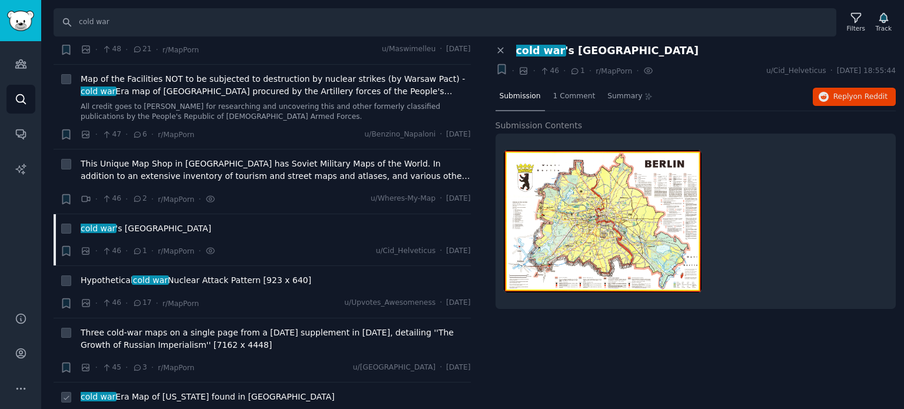
click at [207, 391] on span "cold war Era Map of [US_STATE] found in [GEOGRAPHIC_DATA]" at bounding box center [208, 397] width 254 height 12
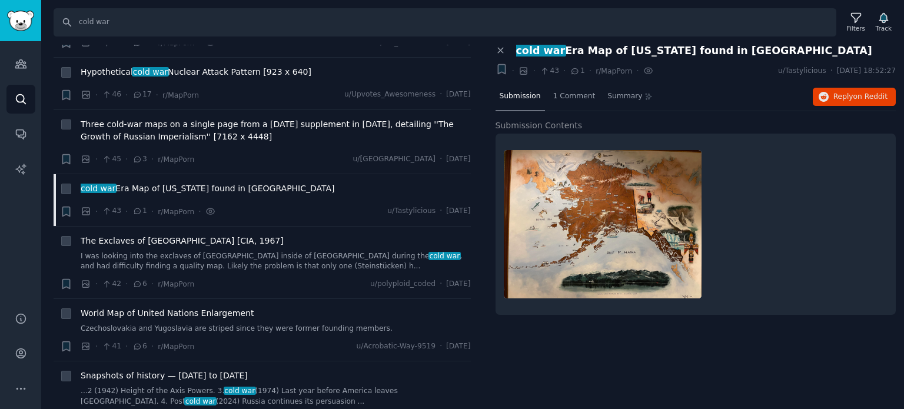
scroll to position [5059, 0]
